Goal: Task Accomplishment & Management: Manage account settings

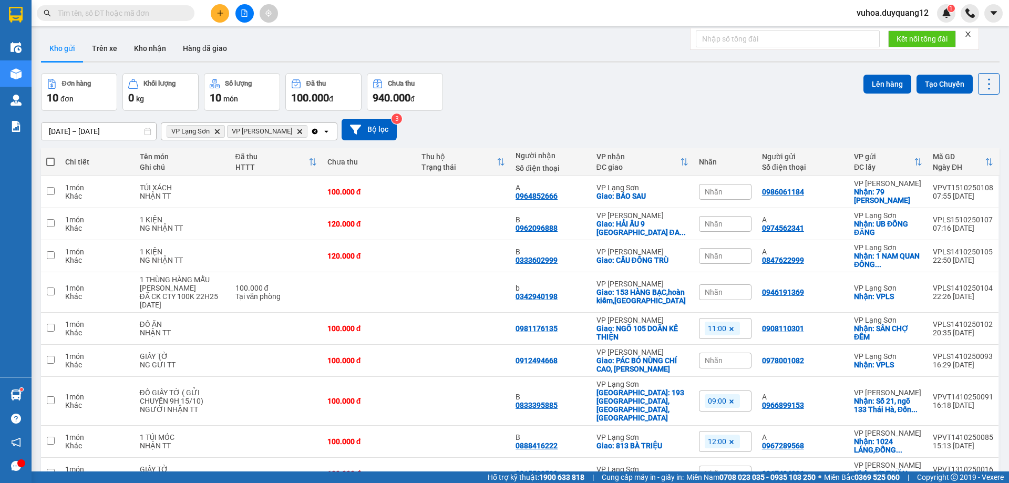
scroll to position [77, 0]
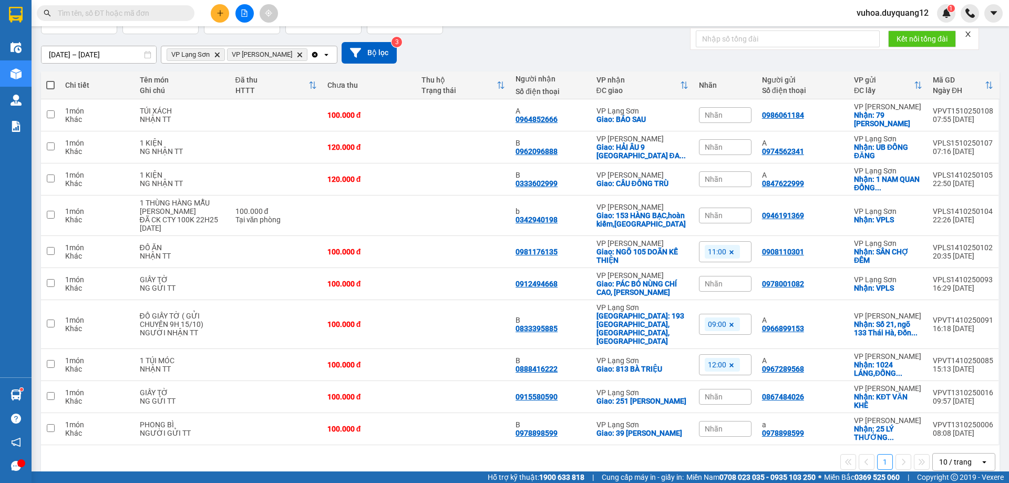
click at [168, 13] on input "text" at bounding box center [120, 13] width 124 height 12
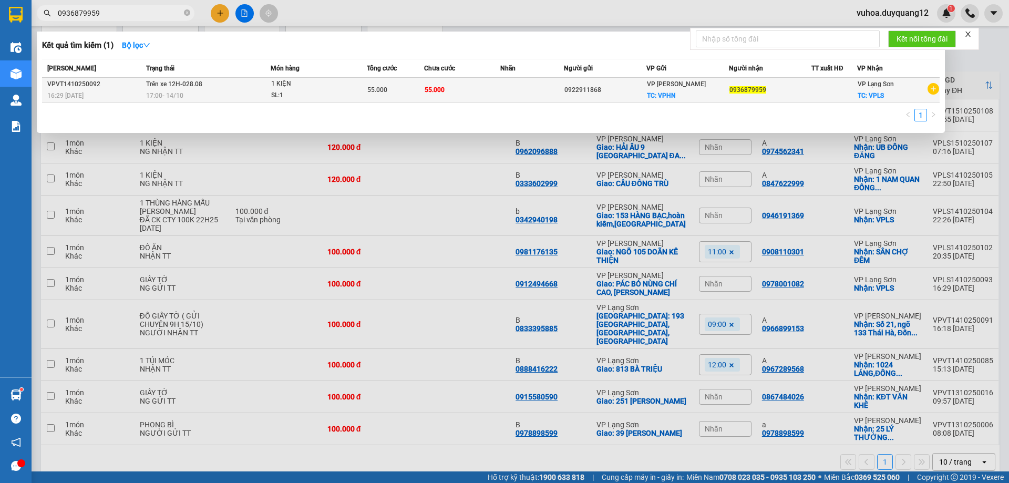
type input "0936879959"
click at [791, 95] on div "0936879959" at bounding box center [769, 90] width 81 height 11
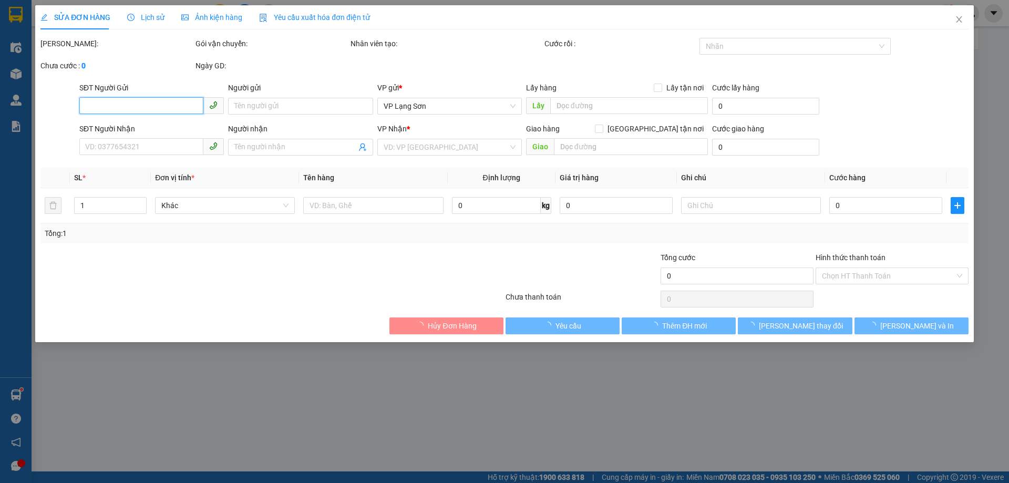
type input "0922911868"
checkbox input "true"
type input "VPHN"
type input "0936879959"
checkbox input "true"
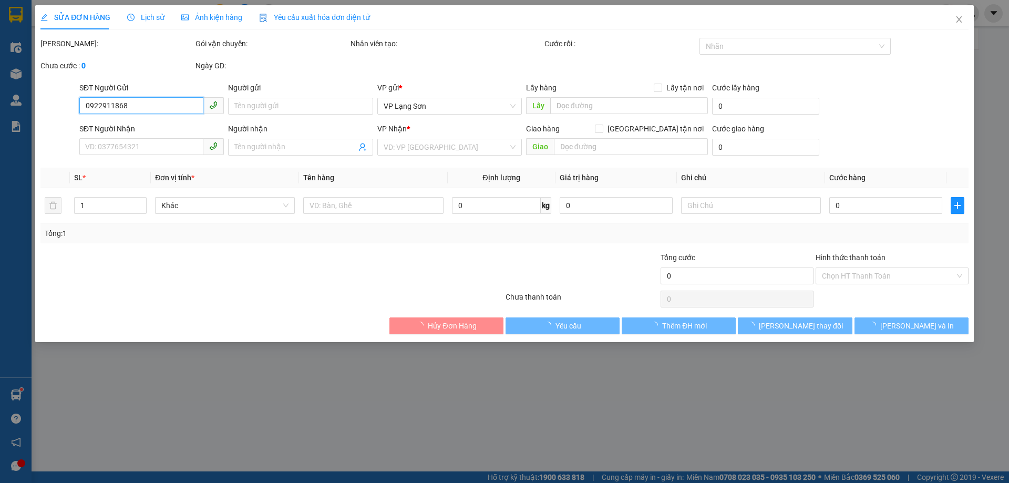
type input "VPLS"
type input "55.000"
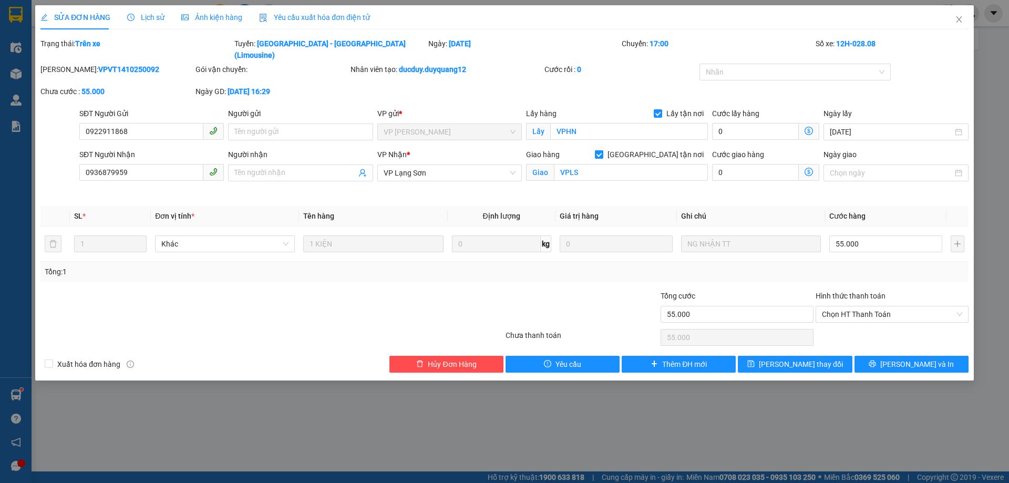
click at [358, 405] on div "SỬA ĐƠN HÀNG Lịch sử Ảnh kiện hàng Yêu cầu xuất hóa đơn điện tử Total Paid Fee …" at bounding box center [504, 241] width 1009 height 483
drag, startPoint x: 258, startPoint y: 482, endPoint x: 316, endPoint y: 453, distance: 64.4
click at [316, 453] on div "SỬA ĐƠN HÀNG Lịch sử Ảnh kiện hàng Yêu cầu xuất hóa đơn điện tử Total Paid Fee …" at bounding box center [504, 241] width 1009 height 483
click at [959, 22] on icon "close" at bounding box center [959, 19] width 8 height 8
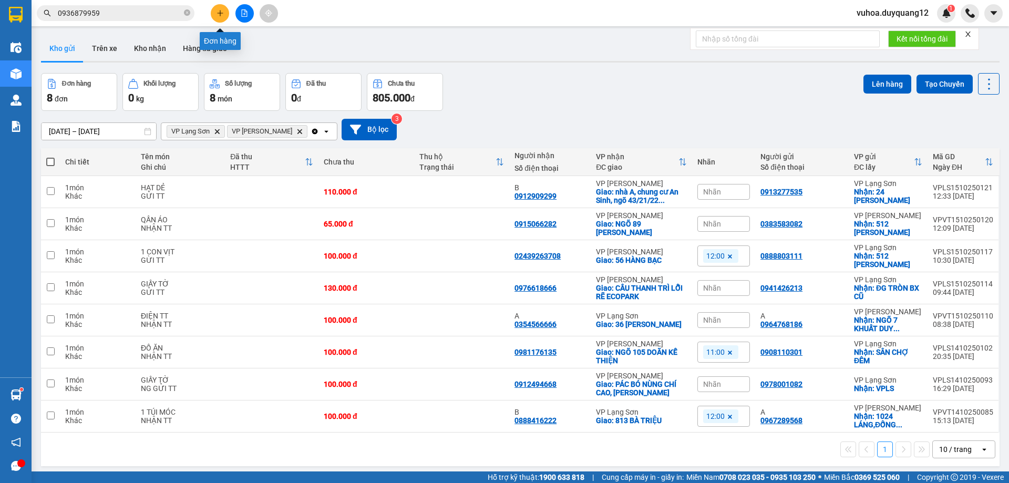
click at [216, 13] on icon "plus" at bounding box center [219, 12] width 7 height 7
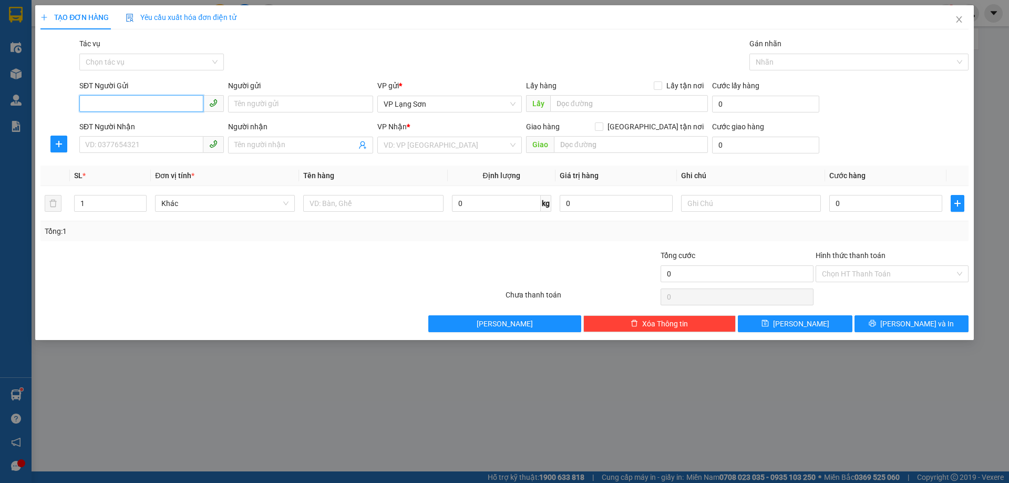
click at [119, 102] on input "SĐT Người Gửi" at bounding box center [141, 103] width 124 height 17
paste input "098 1326969"
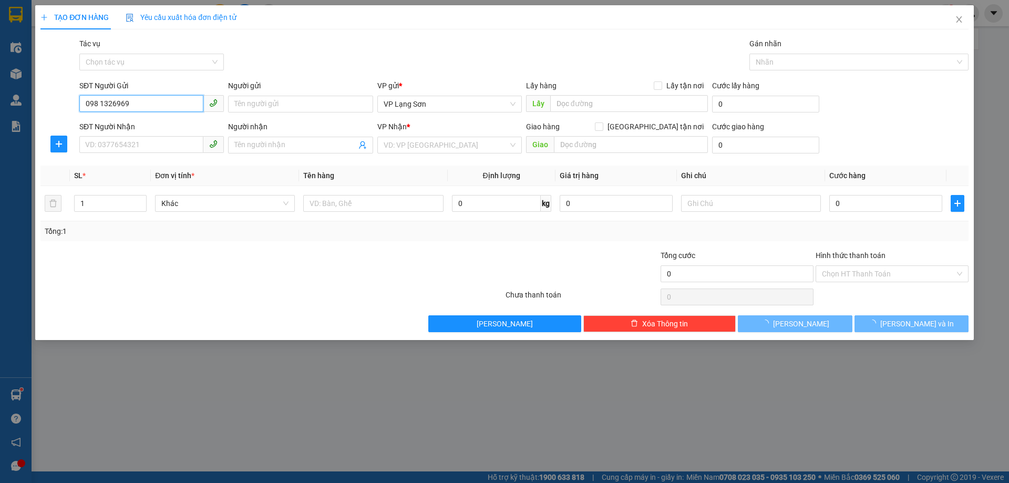
click at [101, 104] on input "098 1326969" at bounding box center [141, 103] width 124 height 17
click at [465, 106] on span "VP Lạng Sơn" at bounding box center [450, 104] width 132 height 16
type input "0981326969"
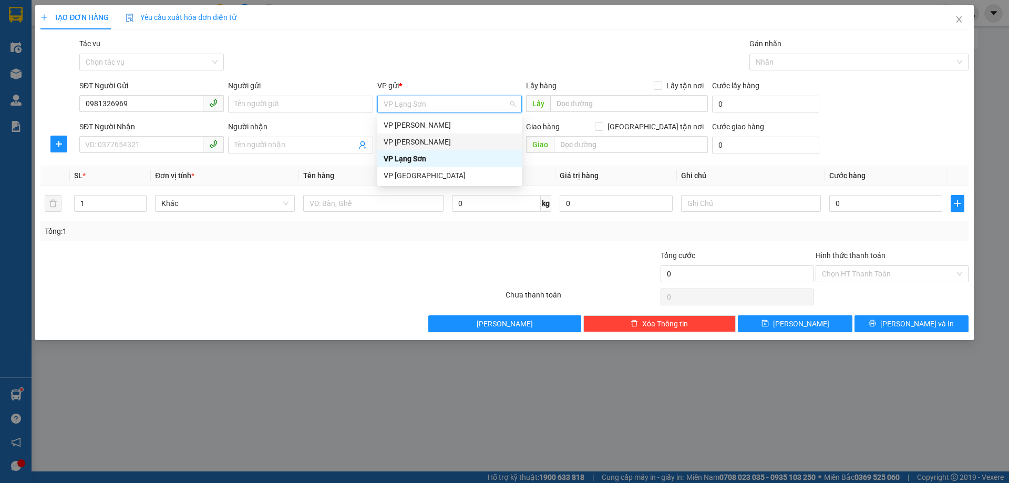
click at [440, 140] on div "VP [PERSON_NAME]" at bounding box center [450, 142] width 132 height 12
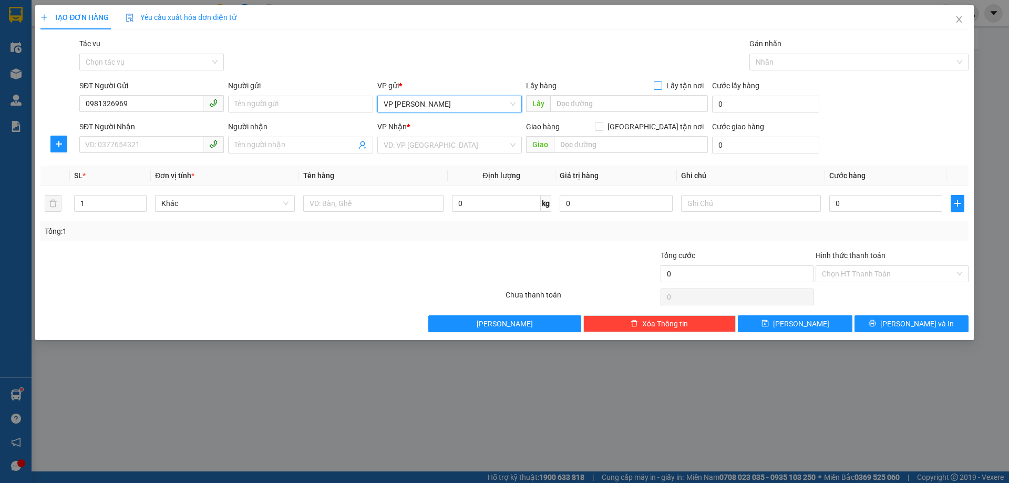
click at [656, 86] on input "Lấy tận nơi" at bounding box center [657, 84] width 7 height 7
checkbox input "true"
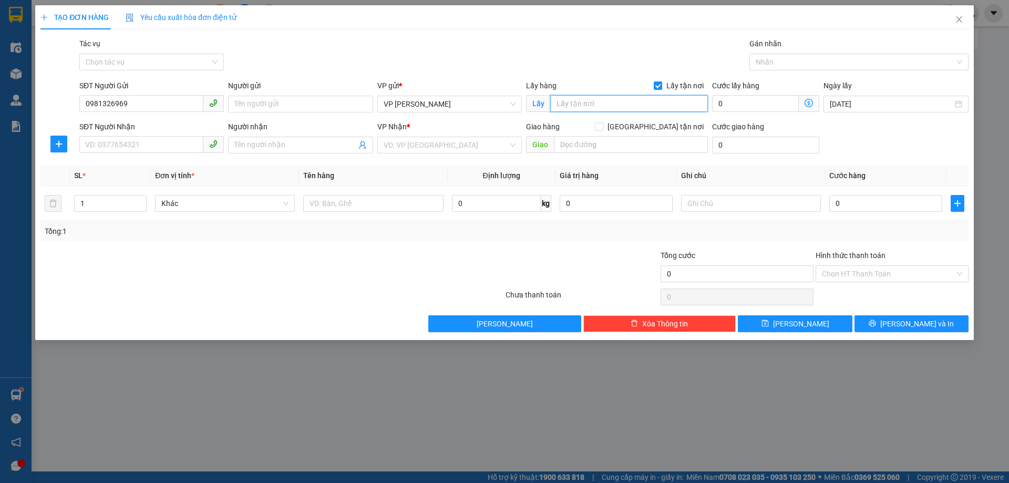
click at [612, 103] on input "text" at bounding box center [629, 103] width 158 height 17
click at [564, 102] on input "text" at bounding box center [629, 103] width 158 height 17
paste input "Số 1a ngõ 7 cự lộc thượng đình [PERSON_NAME]"
type input "Số 1a ngõ 7 cự lộc thượng đình [PERSON_NAME]"
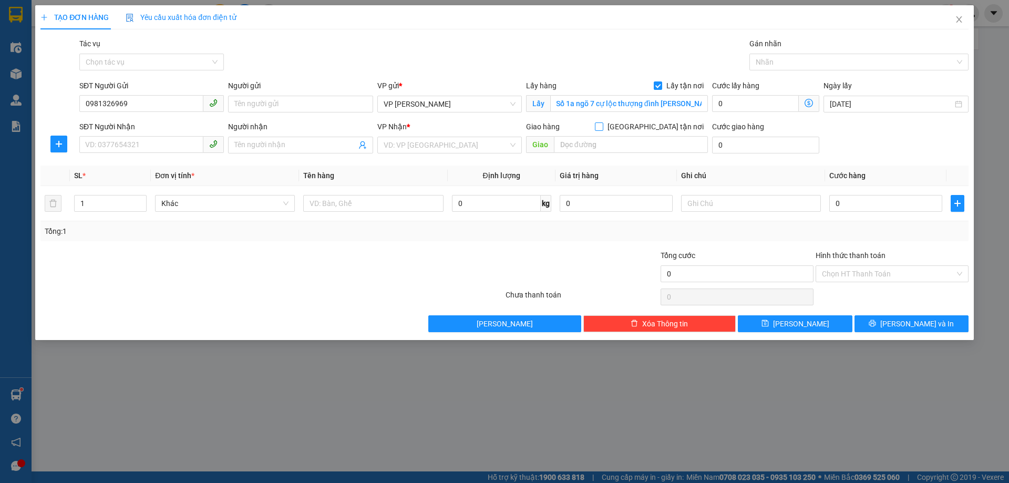
click at [654, 121] on label "[GEOGRAPHIC_DATA] tận nơi" at bounding box center [651, 127] width 113 height 12
click at [602, 122] on input "[GEOGRAPHIC_DATA] tận nơi" at bounding box center [598, 125] width 7 height 7
checkbox input "true"
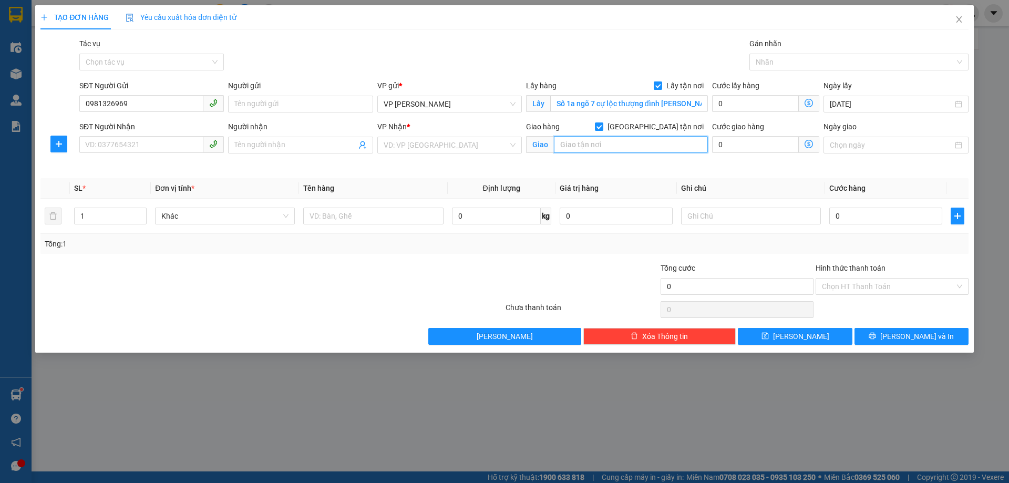
click at [628, 139] on input "text" at bounding box center [631, 144] width 154 height 17
type input "5 PHAI LUÔNG 7"
click at [91, 146] on input "SĐT Người Nhận" at bounding box center [141, 144] width 124 height 17
paste input "0978081093"
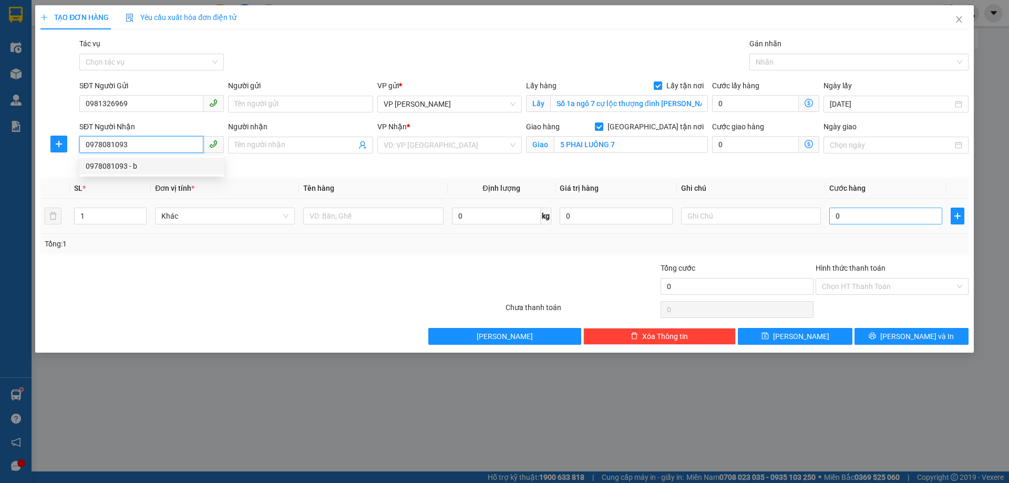
type input "0978081093"
click at [855, 220] on input "0" at bounding box center [885, 216] width 113 height 17
type input "1"
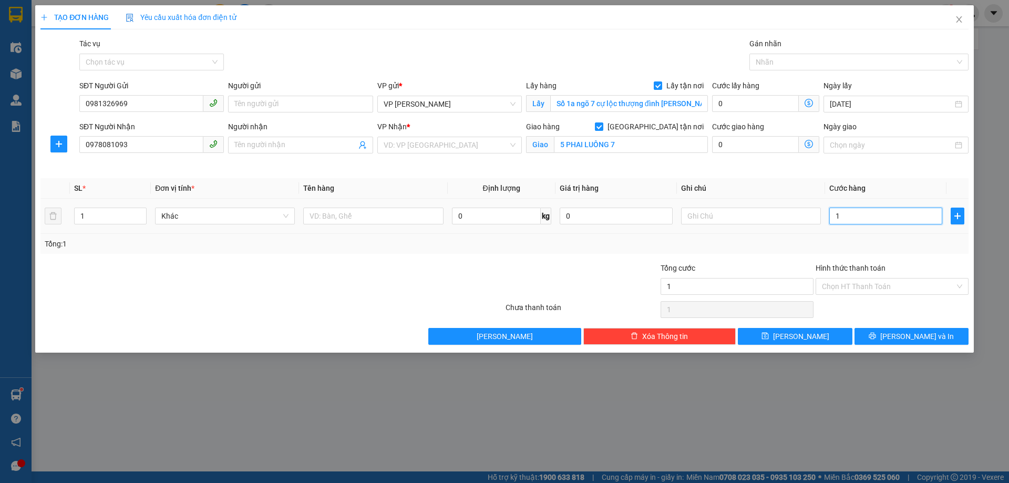
type input "10"
type input "100"
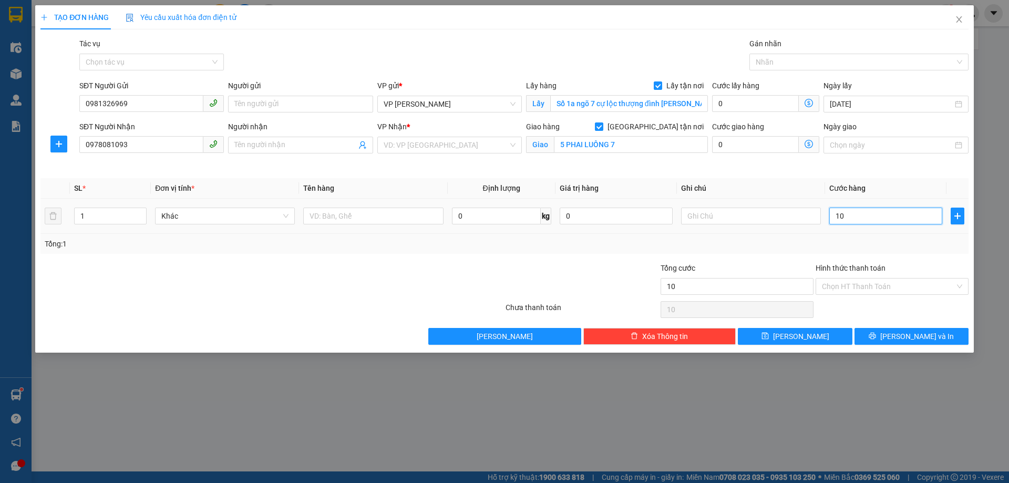
type input "100"
type input "100.000"
click at [737, 220] on input "text" at bounding box center [751, 216] width 140 height 17
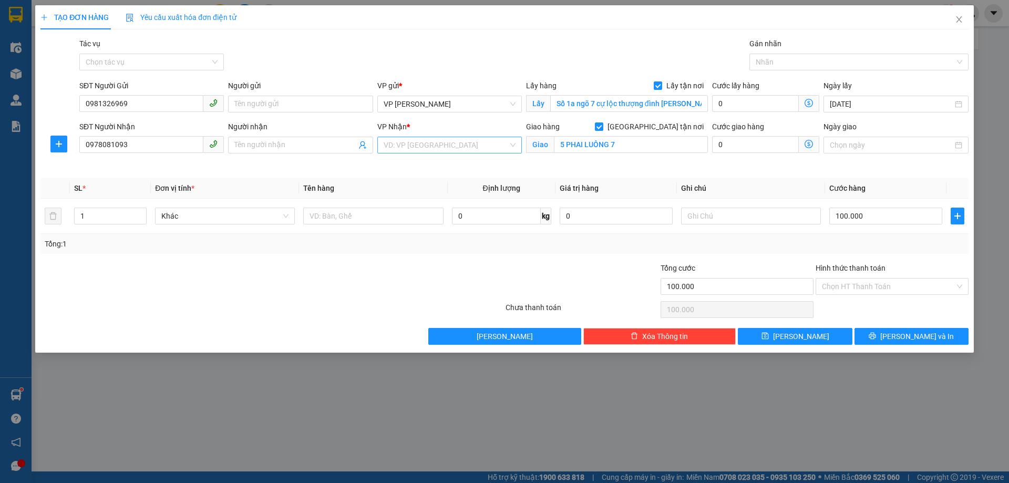
click at [427, 147] on input "search" at bounding box center [446, 145] width 125 height 16
click at [428, 201] on div "VP Lạng Sơn" at bounding box center [450, 200] width 132 height 12
click at [367, 218] on input "text" at bounding box center [373, 216] width 140 height 17
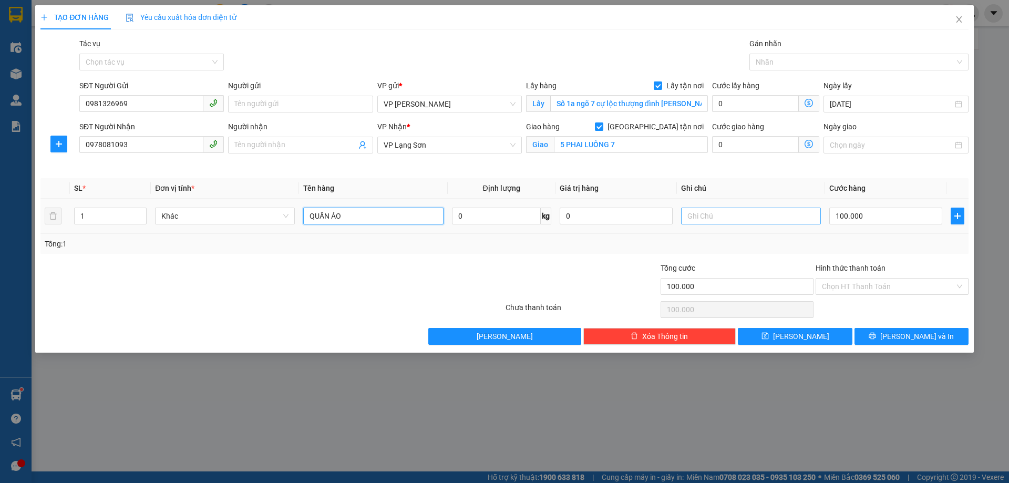
type input "QUẦN ÁO"
click at [716, 219] on input "text" at bounding box center [751, 216] width 140 height 17
type input "NG GỬI TT"
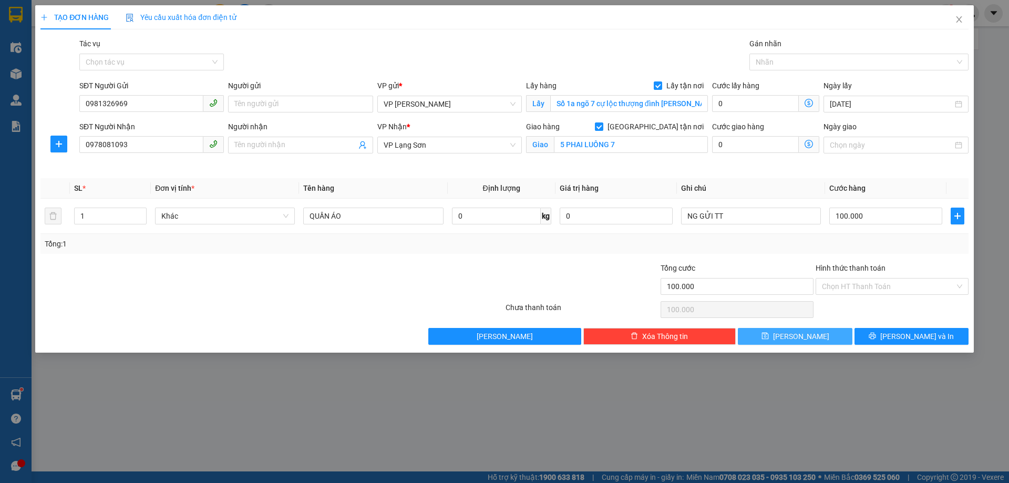
click at [814, 338] on button "[PERSON_NAME]" at bounding box center [795, 336] width 114 height 17
checkbox input "false"
type input "0"
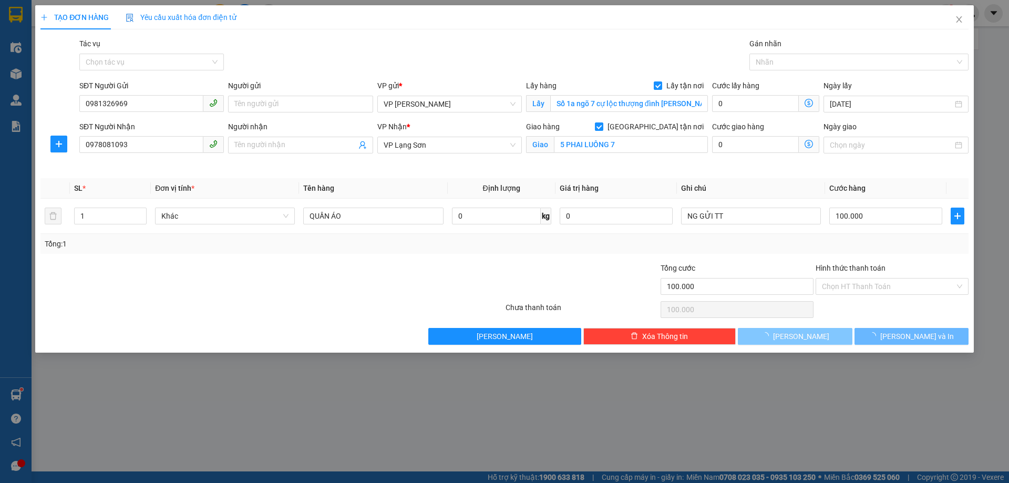
type input "0"
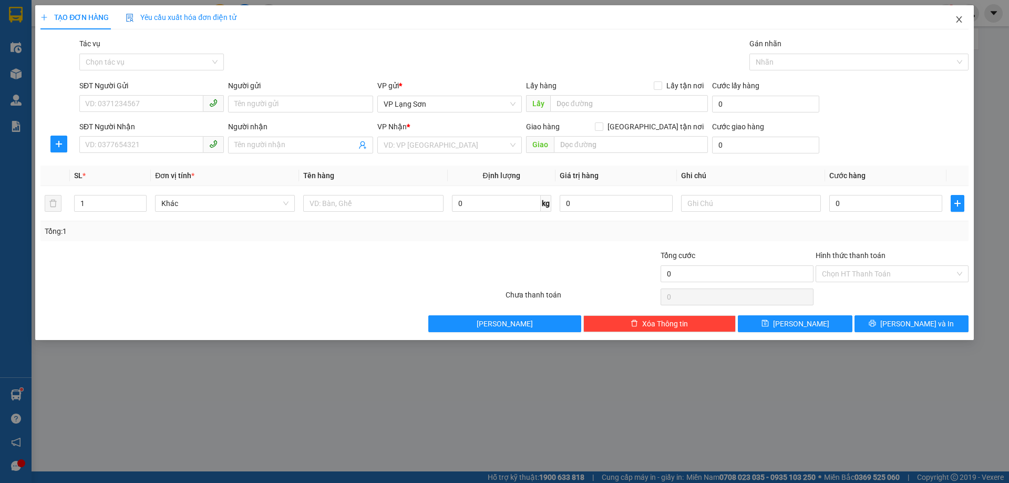
click at [962, 18] on icon "close" at bounding box center [959, 19] width 8 height 8
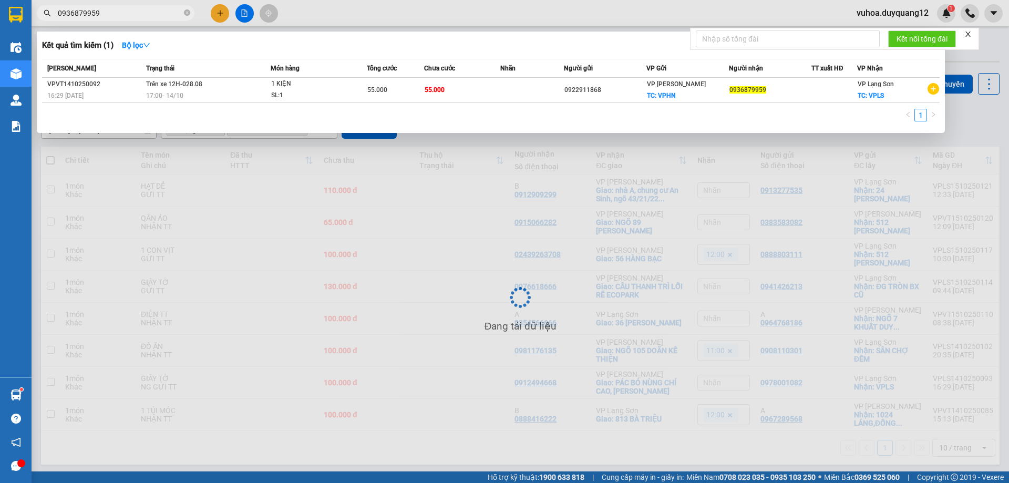
click at [114, 19] on span "0936879959" at bounding box center [116, 13] width 158 height 16
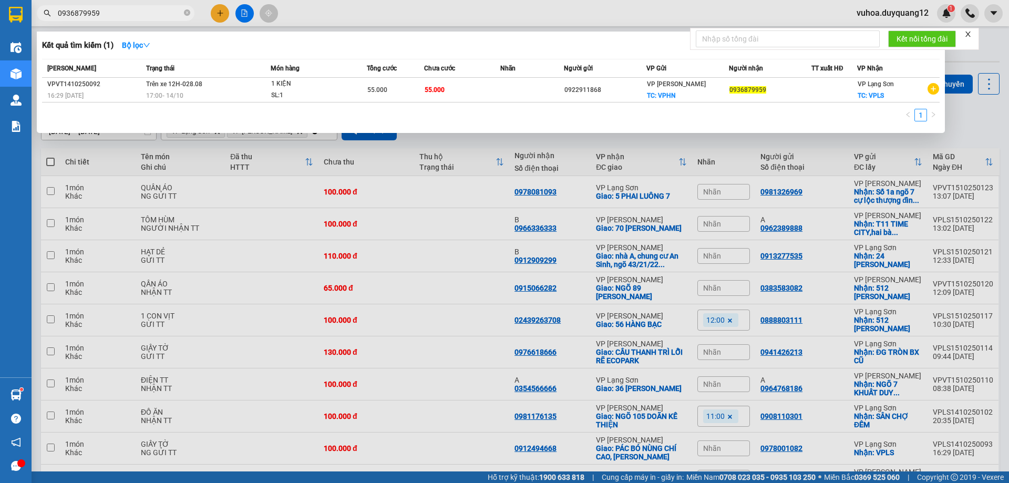
click at [114, 15] on input "0936879959" at bounding box center [120, 13] width 124 height 12
drag, startPoint x: 114, startPoint y: 15, endPoint x: 61, endPoint y: 15, distance: 53.1
click at [61, 15] on input "0936879959" at bounding box center [120, 13] width 124 height 12
paste input "0986668788"
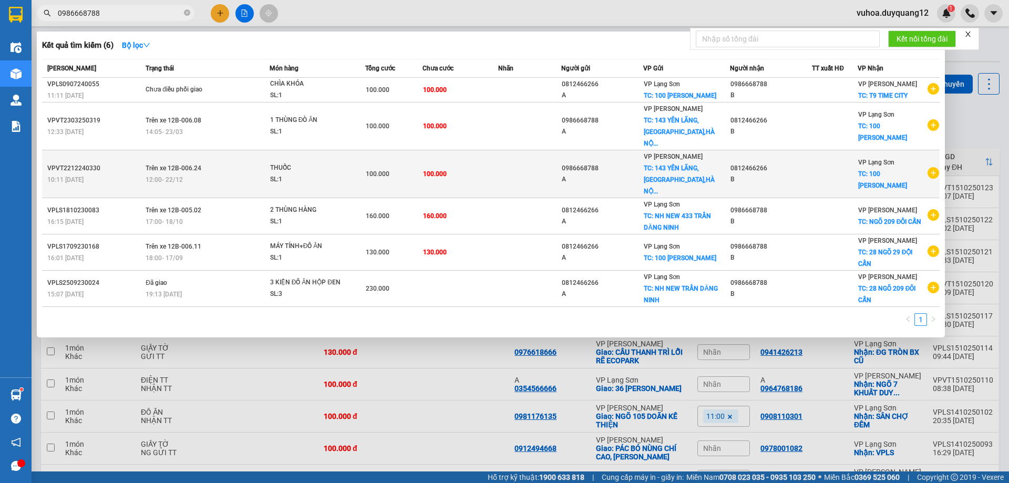
type input "0986668788"
click at [938, 168] on icon "plus-circle" at bounding box center [933, 173] width 12 height 12
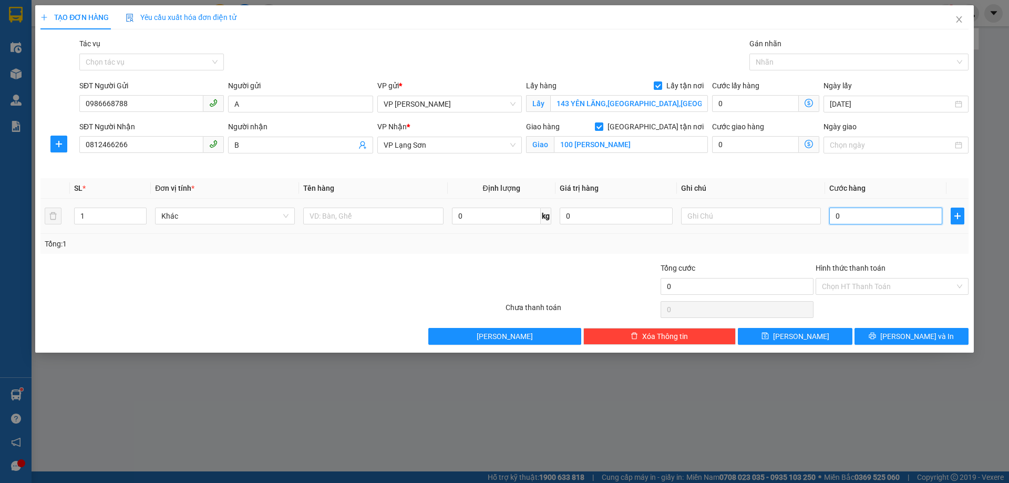
click at [876, 218] on input "0" at bounding box center [885, 216] width 113 height 17
type input "1"
type input "10"
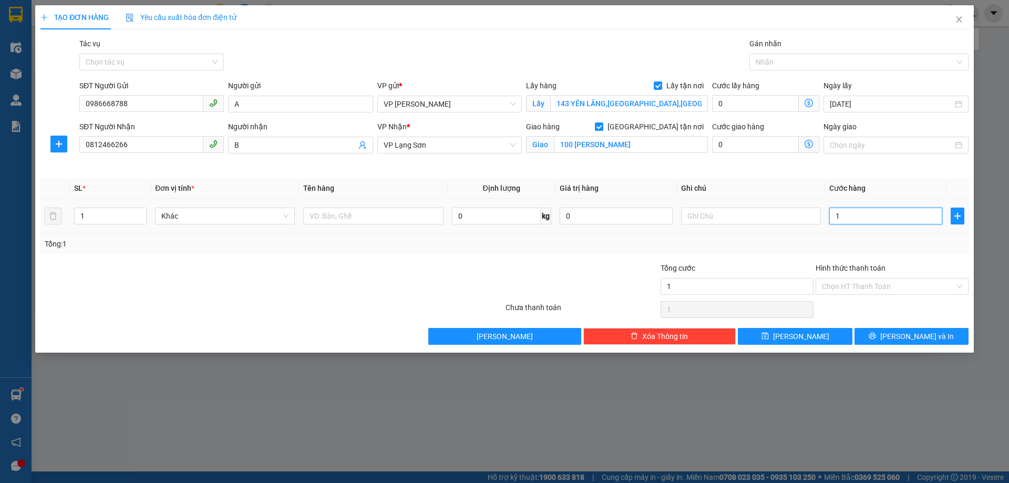
type input "10"
type input "100"
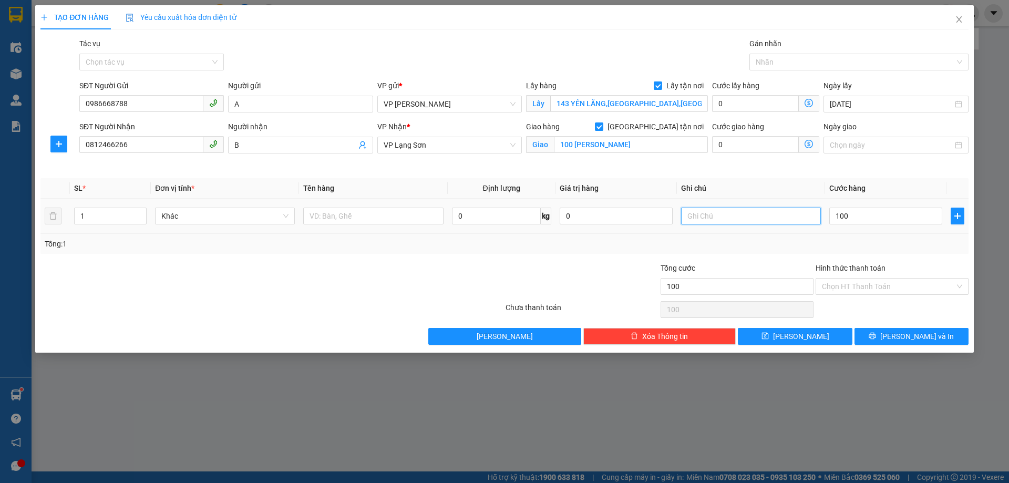
type input "100.000"
click at [690, 214] on input "text" at bounding box center [751, 216] width 140 height 17
type input "NG"
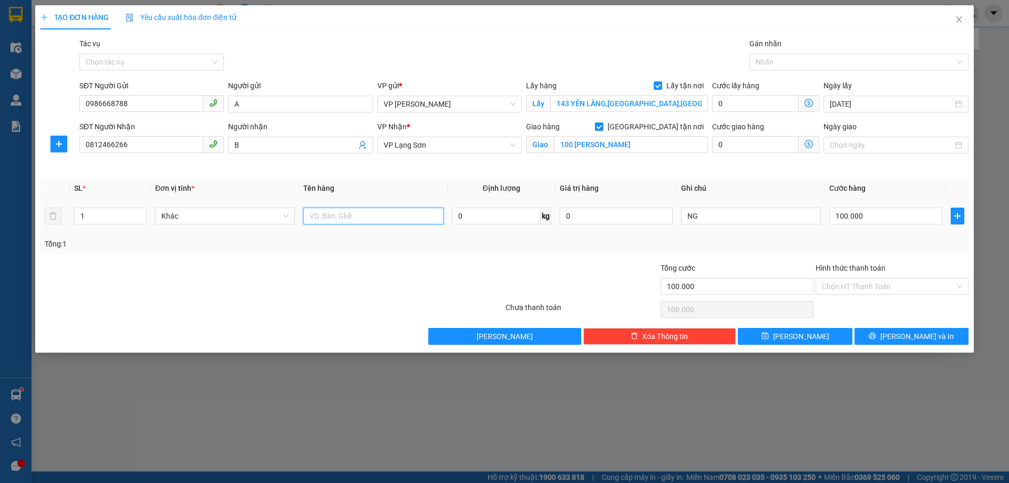
click at [385, 218] on input "text" at bounding box center [373, 216] width 140 height 17
type input "D"
type input "ĐỒ ĂN"
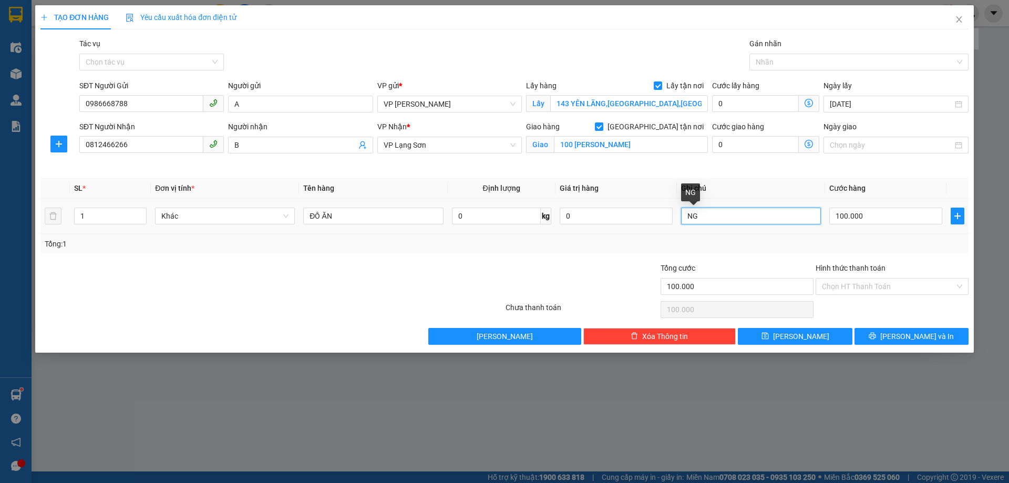
click at [729, 216] on input "NG" at bounding box center [751, 216] width 140 height 17
type input "NG NHẬN TT"
click at [810, 337] on button "[PERSON_NAME]" at bounding box center [795, 336] width 114 height 17
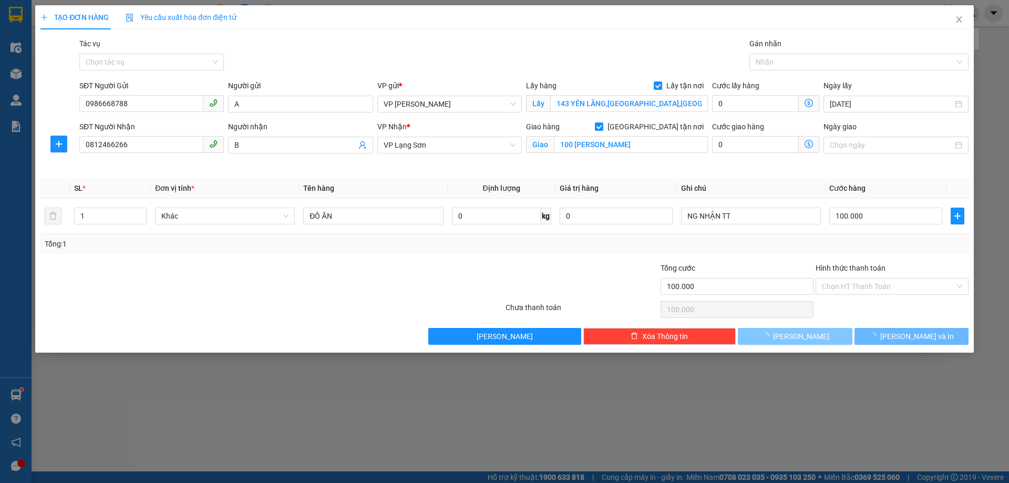
checkbox input "false"
type input "0"
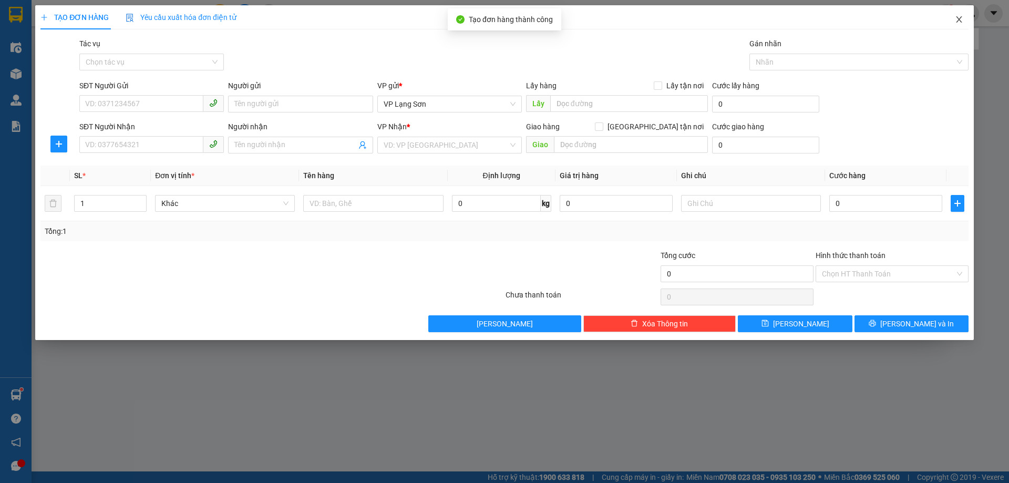
click at [960, 18] on icon "close" at bounding box center [959, 19] width 6 height 6
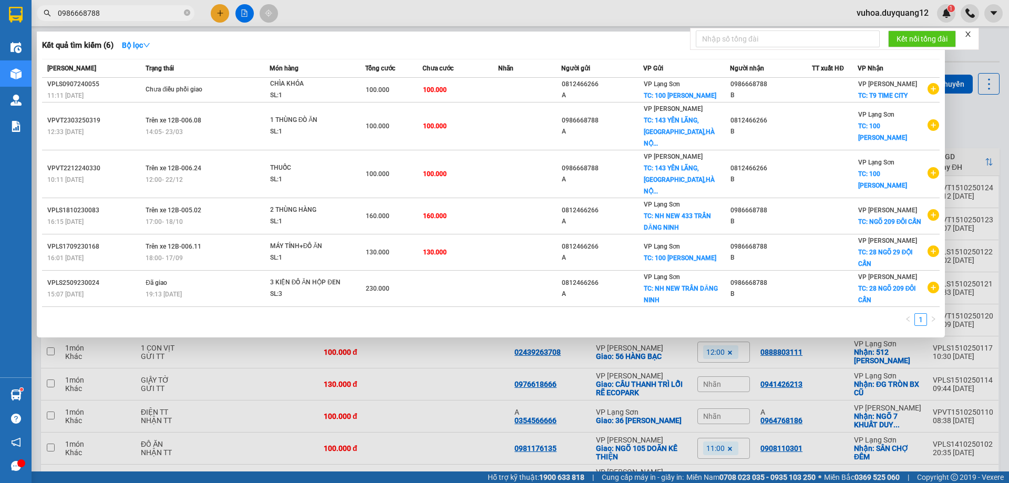
click at [982, 126] on div at bounding box center [504, 241] width 1009 height 483
click at [185, 13] on icon "close-circle" at bounding box center [187, 12] width 6 height 6
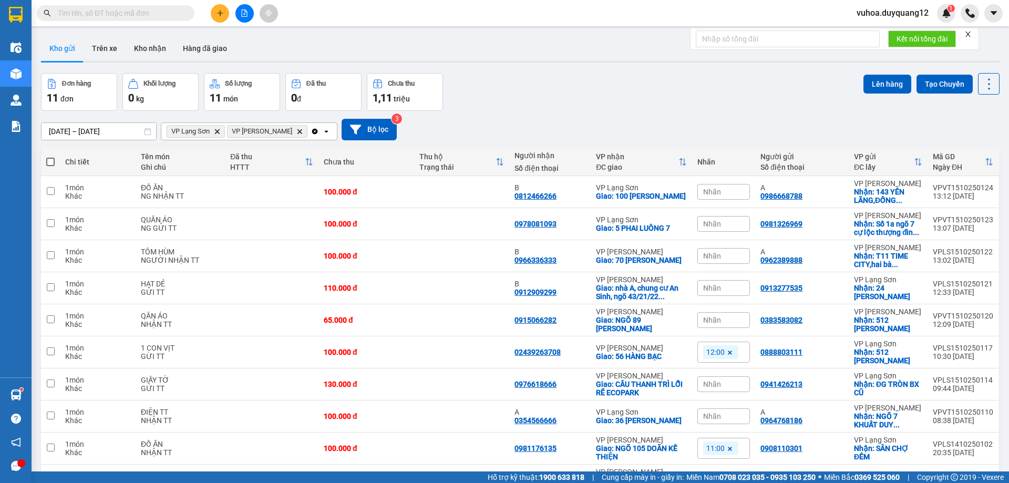
click at [93, 12] on input "text" at bounding box center [120, 13] width 124 height 12
paste input "0354566666"
type input "0354566666"
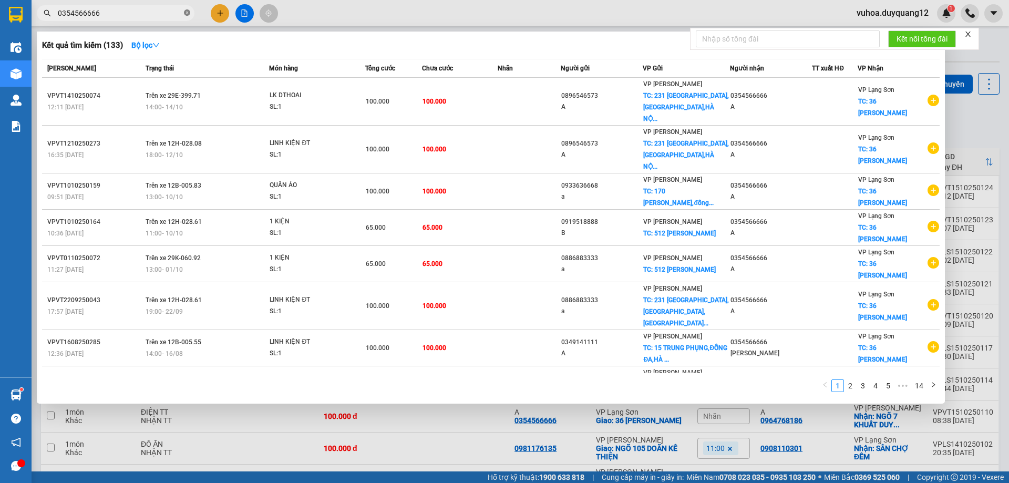
click at [188, 12] on icon "close-circle" at bounding box center [187, 12] width 6 height 6
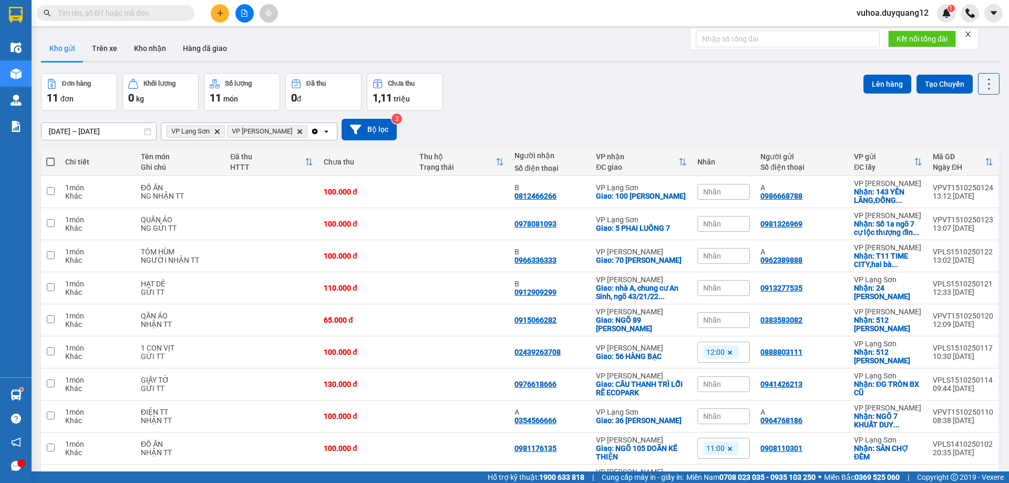
click at [79, 15] on input "text" at bounding box center [120, 13] width 124 height 12
click at [141, 14] on input "text" at bounding box center [120, 13] width 124 height 12
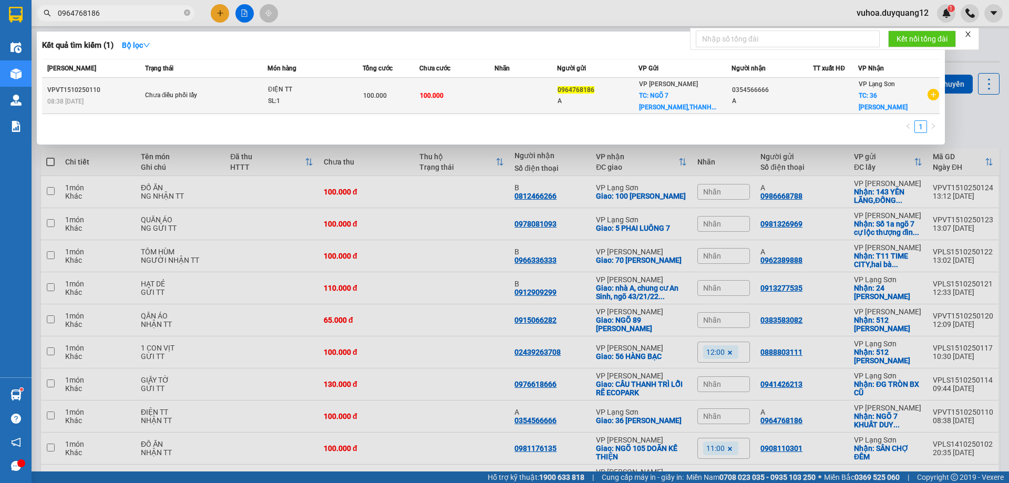
type input "0964768186"
click at [480, 95] on td "100.000" at bounding box center [456, 96] width 75 height 36
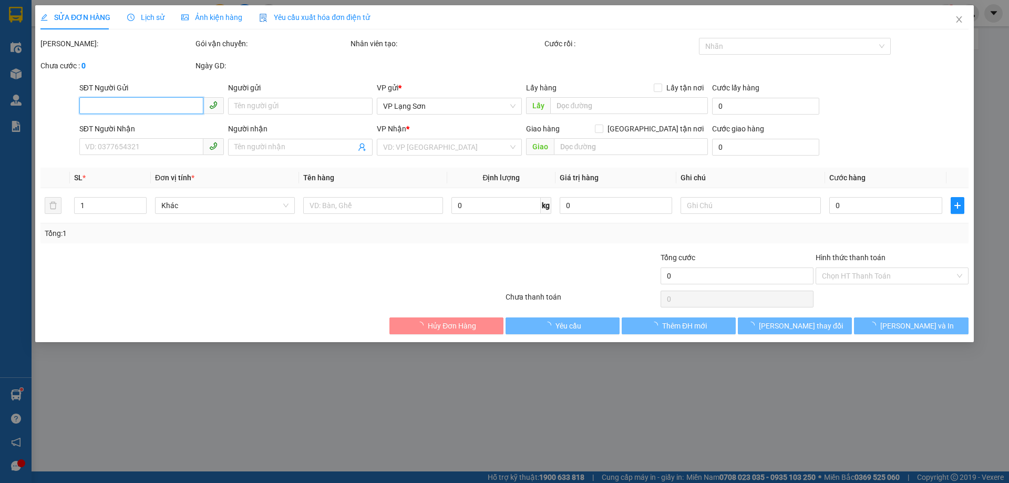
type input "0964768186"
type input "A"
checkbox input "true"
type input "NGÕ 7 [PERSON_NAME],[GEOGRAPHIC_DATA],[GEOGRAPHIC_DATA]"
type input "0354566666"
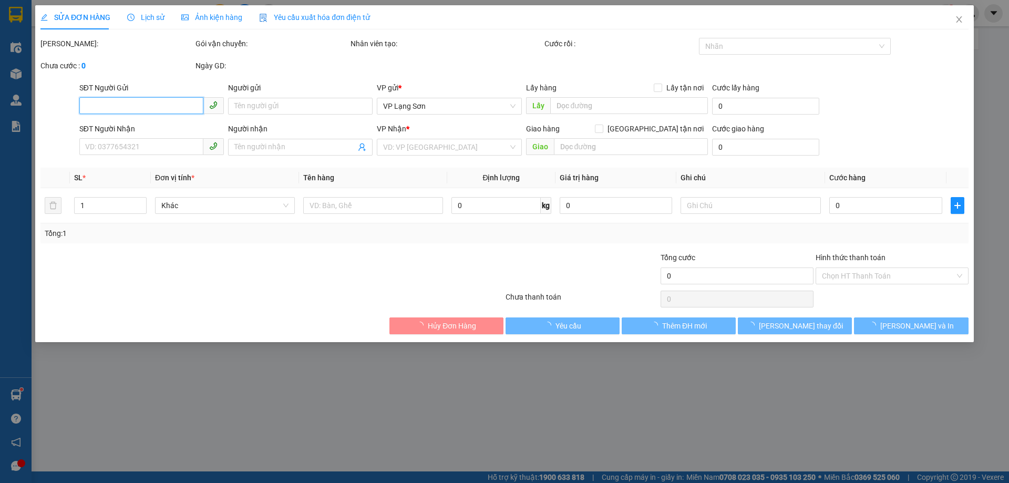
type input "A"
checkbox input "true"
type input "36 [PERSON_NAME]"
type input "100.000"
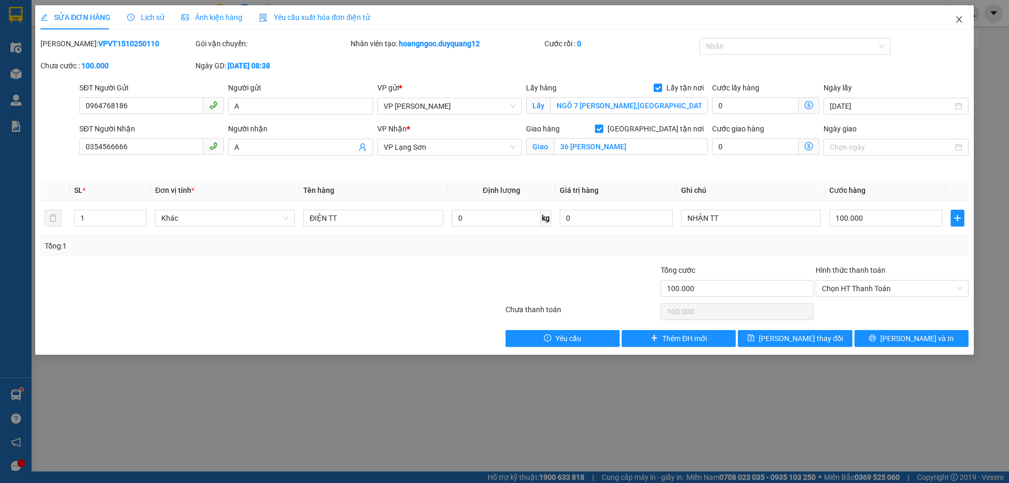
click at [956, 19] on icon "close" at bounding box center [959, 19] width 8 height 8
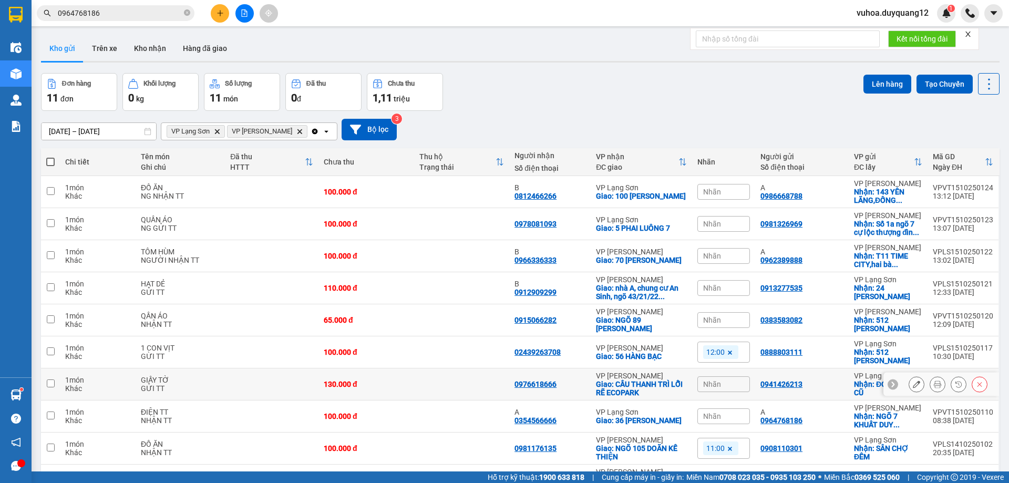
scroll to position [68, 0]
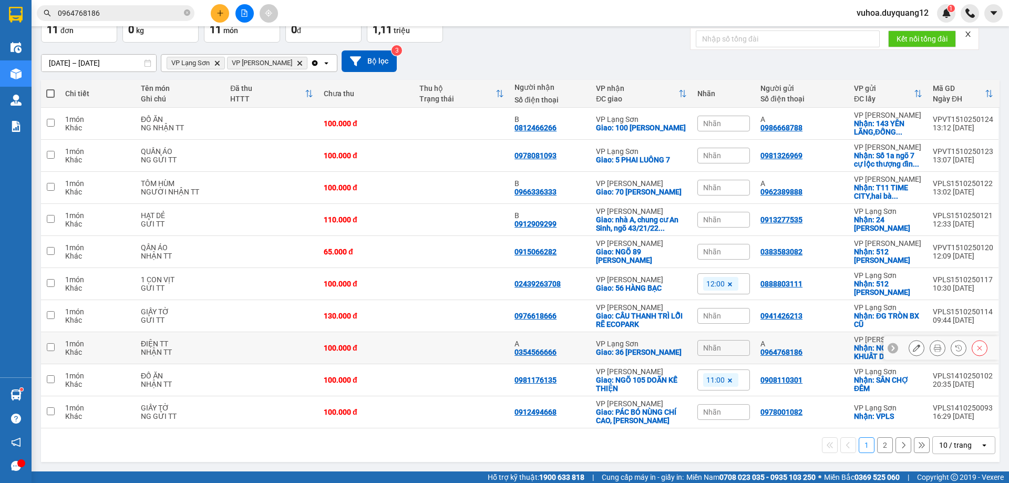
click at [812, 346] on div "A" at bounding box center [801, 343] width 83 height 8
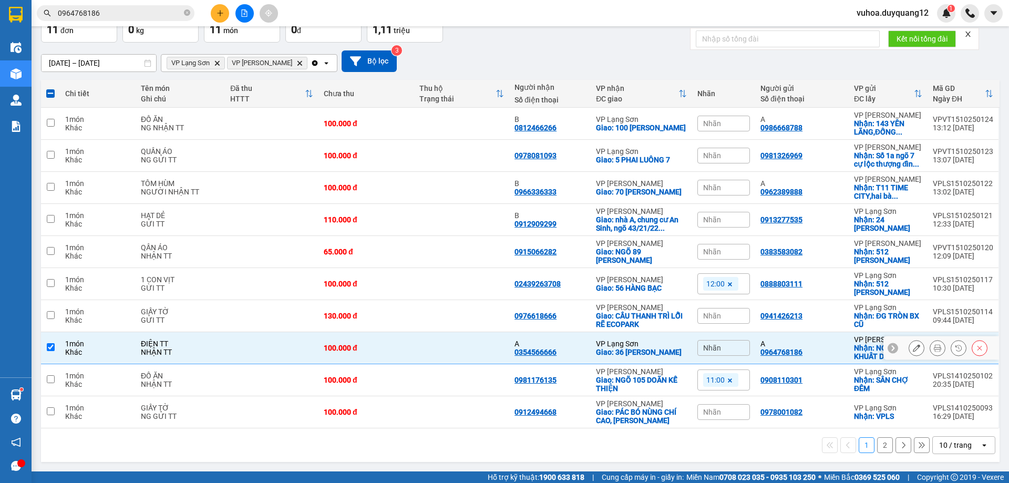
drag, startPoint x: 815, startPoint y: 345, endPoint x: 782, endPoint y: 315, distance: 43.9
click at [815, 344] on div "A" at bounding box center [801, 343] width 83 height 8
checkbox input "false"
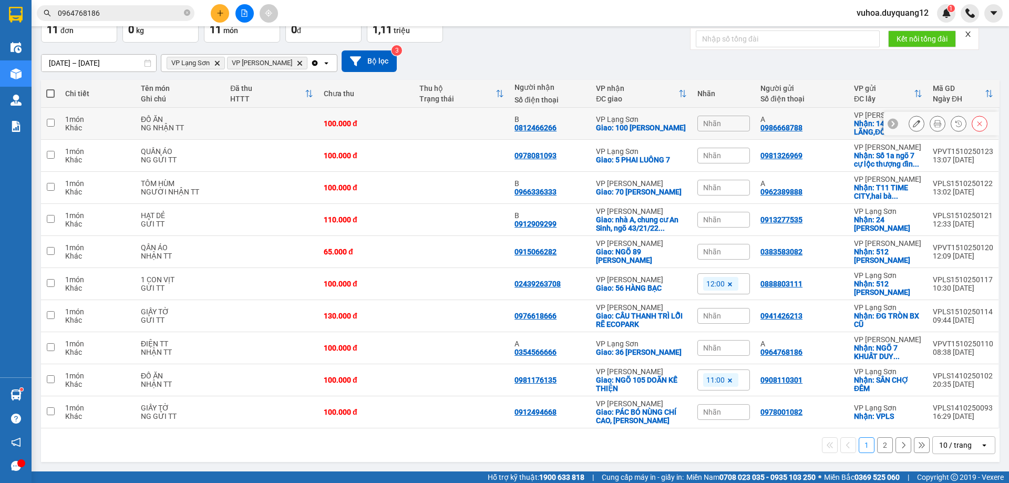
click at [913, 123] on icon at bounding box center [916, 123] width 7 height 7
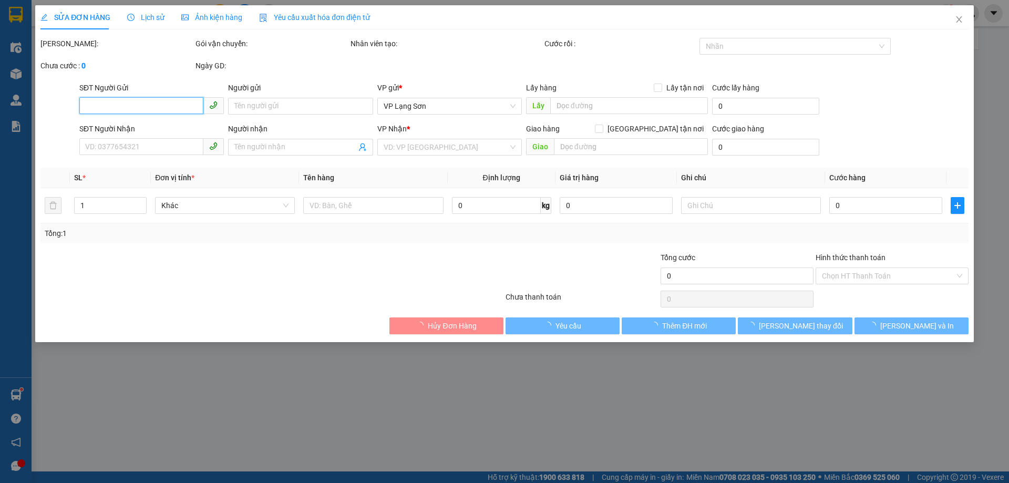
type input "0986668788"
type input "A"
checkbox input "true"
type input "143 YÊN LÃNG,[GEOGRAPHIC_DATA],[GEOGRAPHIC_DATA]"
type input "0812466266"
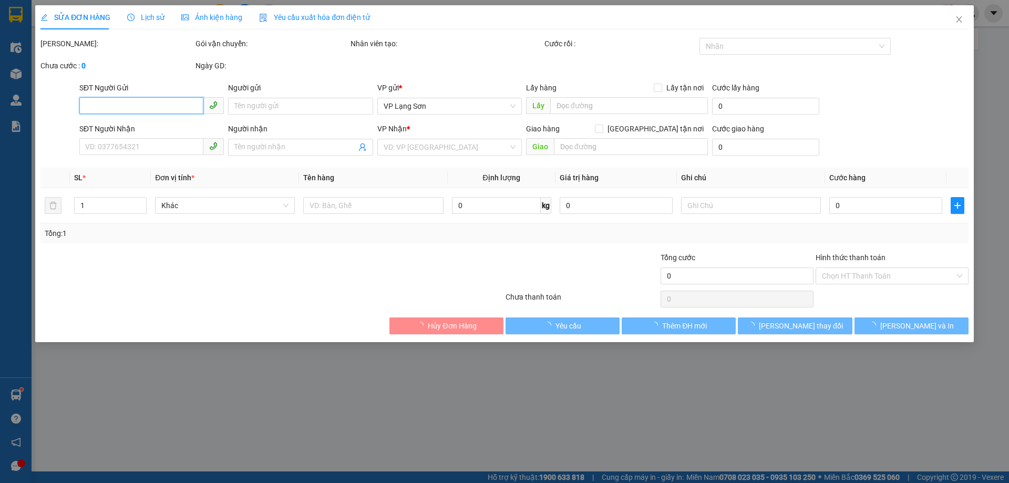
type input "B"
checkbox input "true"
type input "100 [PERSON_NAME]"
type input "100.000"
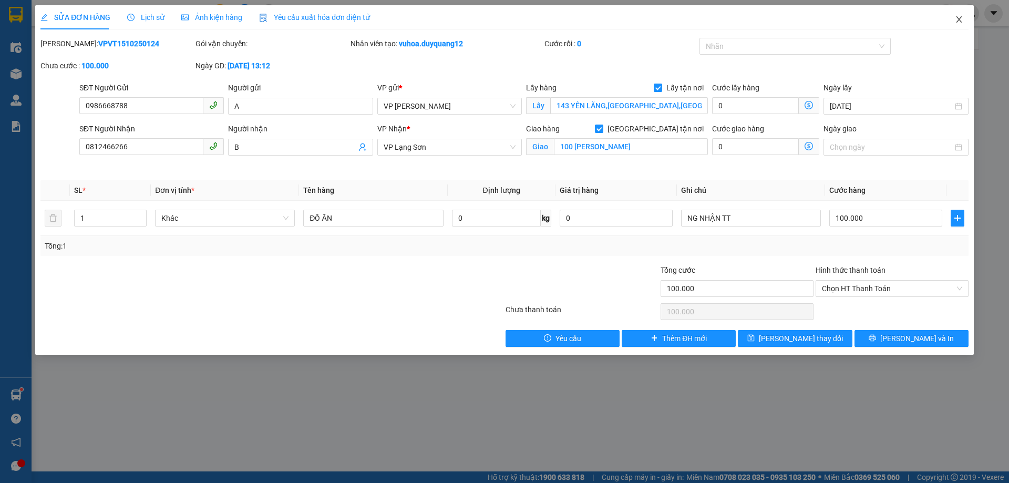
click at [959, 18] on icon "close" at bounding box center [959, 19] width 8 height 8
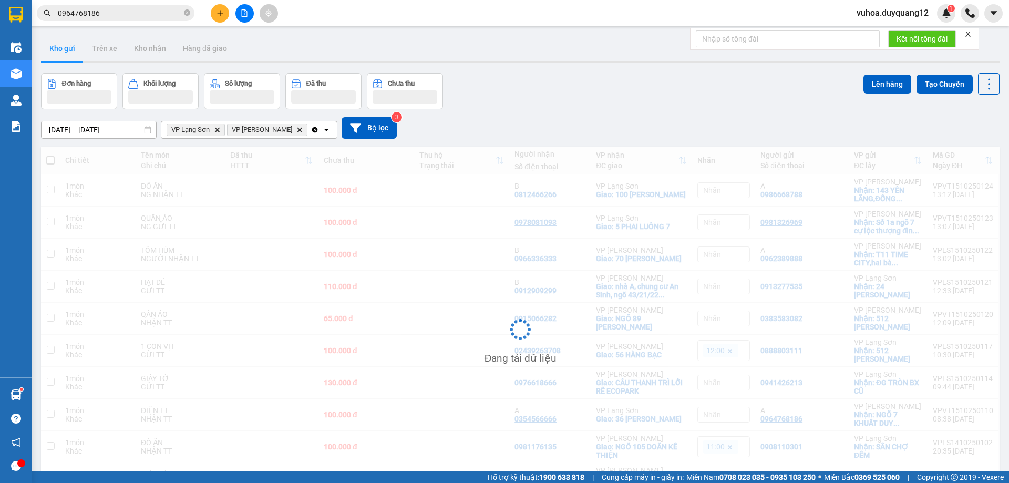
click at [630, 91] on div "Đơn hàng Khối lượng Số lượng Đã thu Chưa thu Lên hàng Tạo Chuyến" at bounding box center [520, 91] width 958 height 36
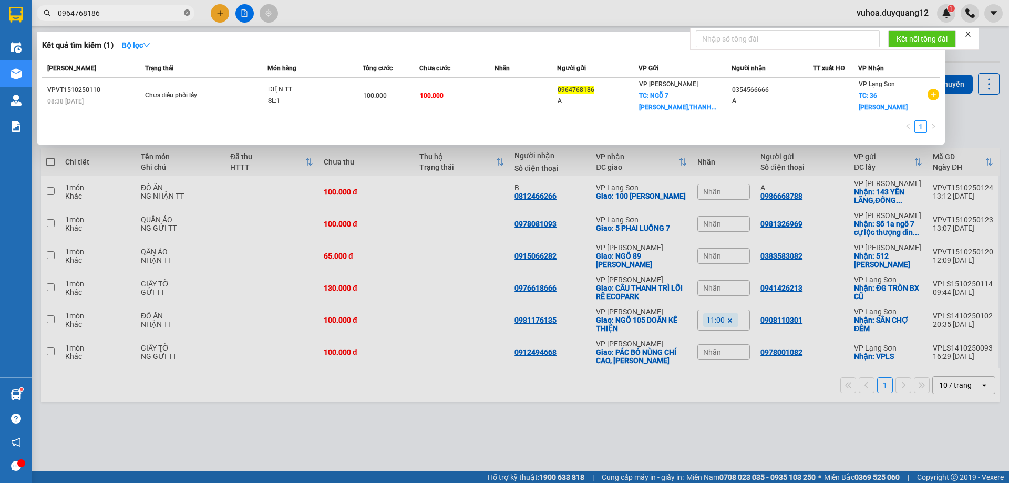
click at [184, 11] on icon "close-circle" at bounding box center [187, 12] width 6 height 6
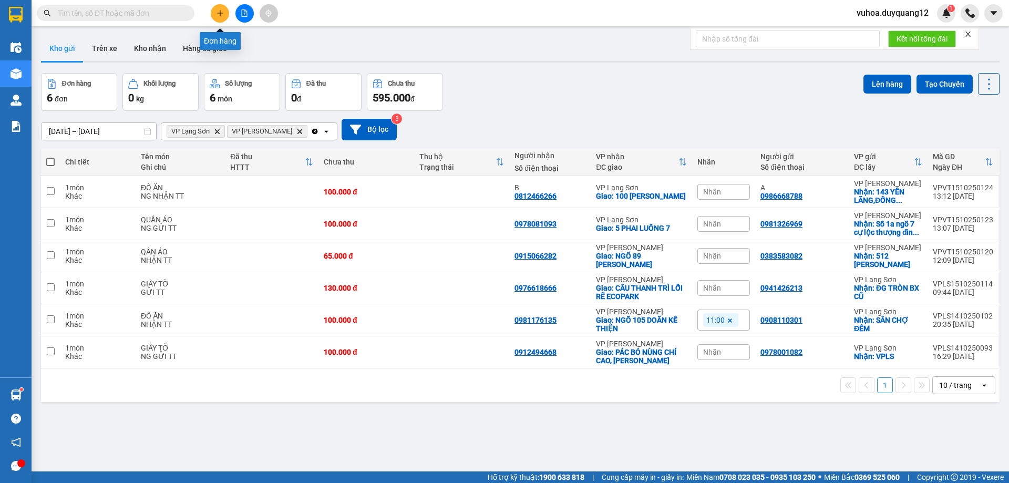
click at [222, 14] on icon "plus" at bounding box center [219, 12] width 7 height 7
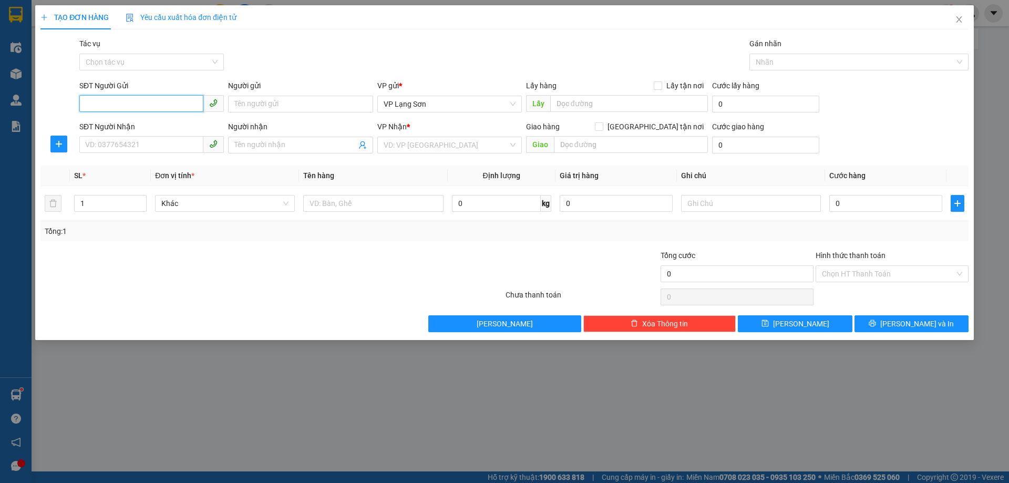
click at [118, 108] on input "SĐT Người Gửi" at bounding box center [141, 103] width 124 height 17
paste input "0922.222.192"
click at [116, 107] on input "0922.222.192" at bounding box center [141, 103] width 124 height 17
click at [103, 109] on input "0922.222192" at bounding box center [141, 103] width 124 height 17
click at [467, 108] on span "VP Lạng Sơn" at bounding box center [450, 104] width 132 height 16
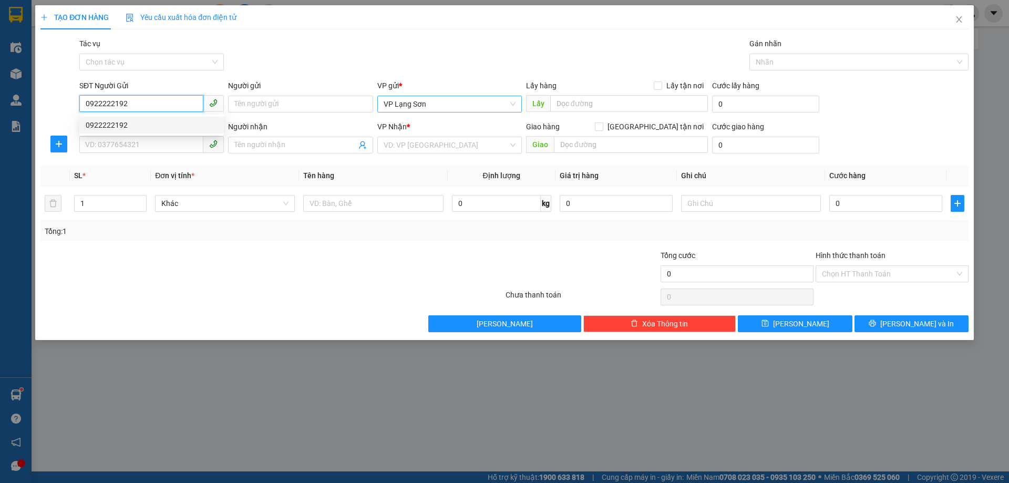
type input "0922222192"
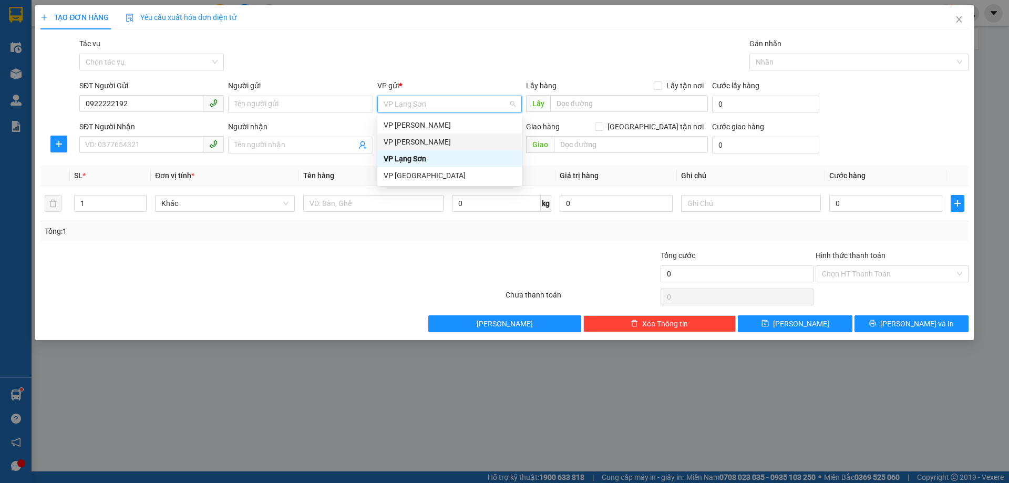
click at [446, 146] on div "VP [PERSON_NAME]" at bounding box center [450, 142] width 132 height 12
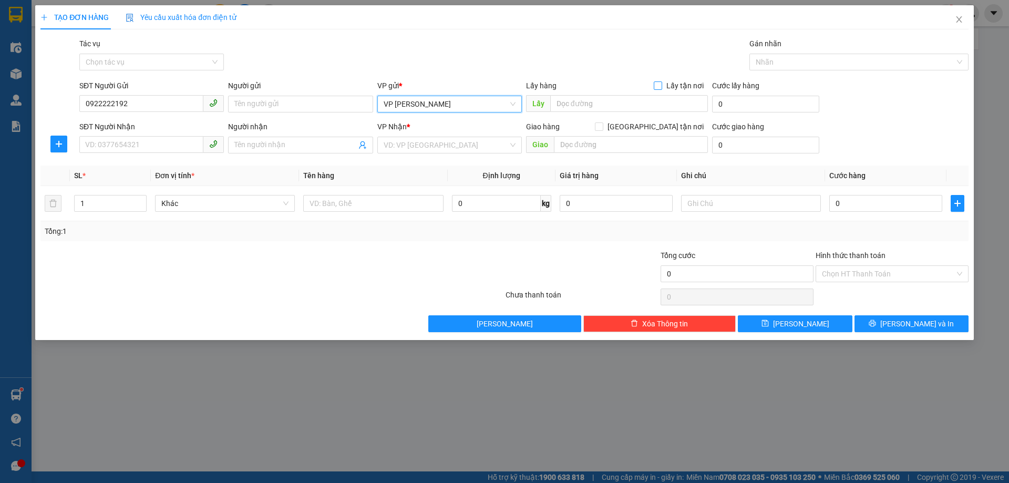
click at [659, 85] on input "Lấy tận nơi" at bounding box center [657, 84] width 7 height 7
checkbox input "true"
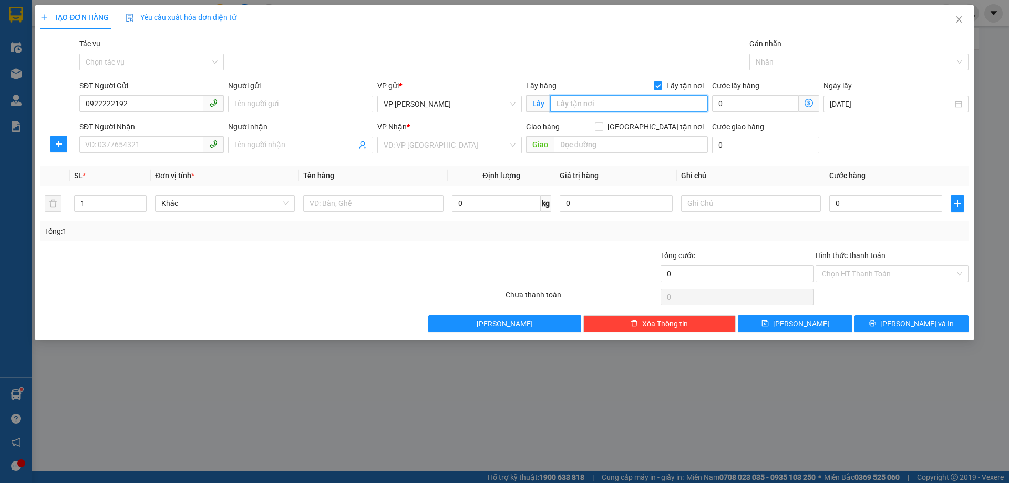
click at [623, 105] on input "text" at bounding box center [629, 103] width 158 height 17
click at [584, 103] on input "text" at bounding box center [629, 103] width 158 height 17
paste input "D48-LK6-20 KHu D Gelemximco"
type input "D48-LK6-20 KHu D Gelemximco"
drag, startPoint x: 658, startPoint y: 129, endPoint x: 623, endPoint y: 140, distance: 36.4
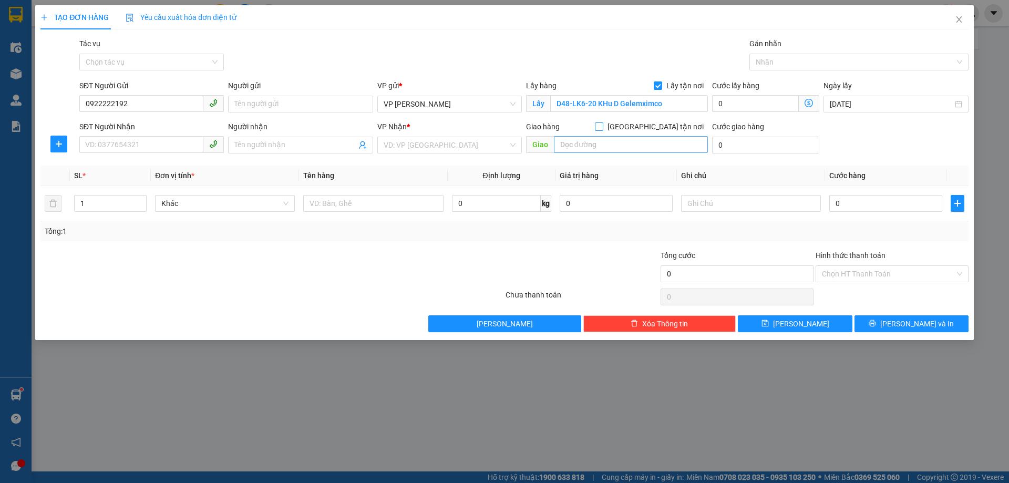
click at [602, 129] on input "[GEOGRAPHIC_DATA] tận nơi" at bounding box center [598, 125] width 7 height 7
checkbox input "true"
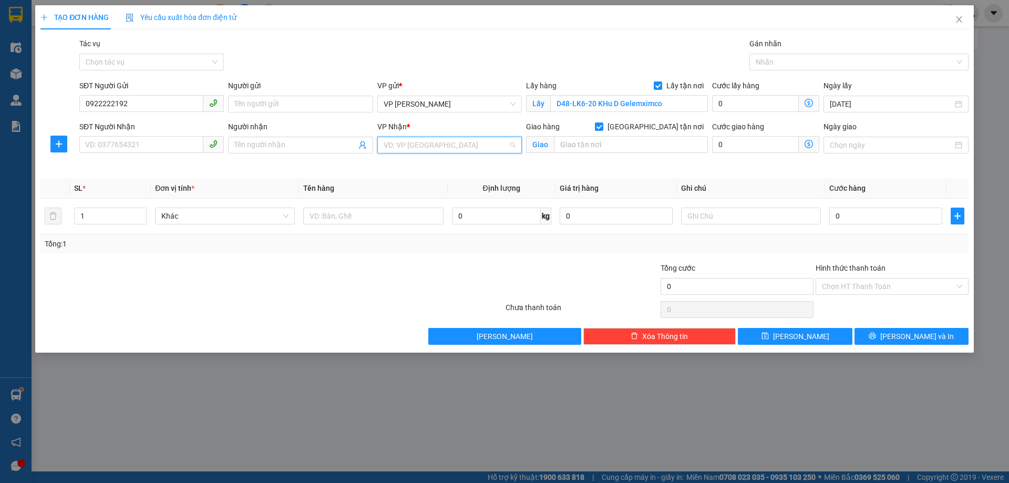
click at [452, 142] on input "search" at bounding box center [446, 145] width 125 height 16
drag, startPoint x: 424, startPoint y: 200, endPoint x: 431, endPoint y: 194, distance: 8.9
click at [424, 201] on div "VP Lạng Sơn" at bounding box center [450, 200] width 132 height 12
click at [625, 142] on input "text" at bounding box center [631, 144] width 154 height 17
click at [92, 139] on input "SĐT Người Nhận" at bounding box center [141, 144] width 124 height 17
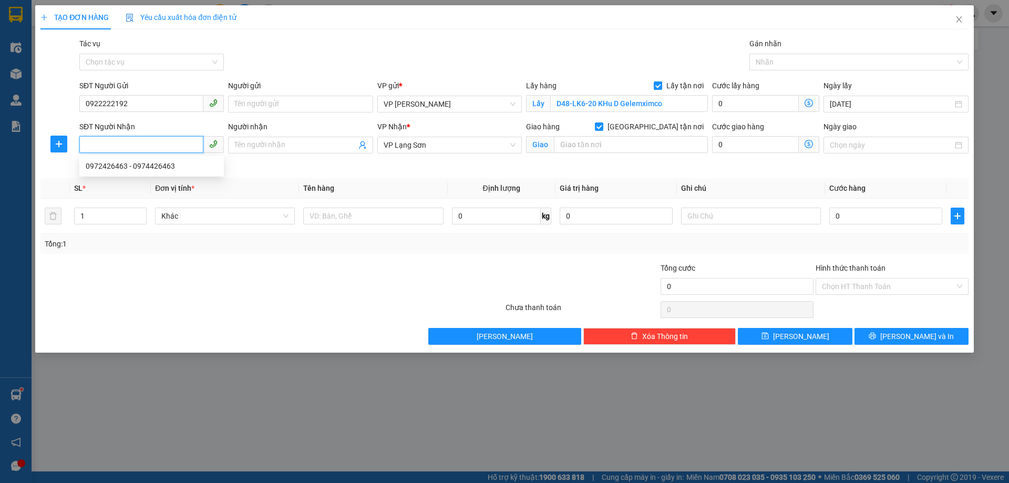
paste input "0972426463"
type input "0972426463"
click at [86, 107] on input "0922222192" at bounding box center [141, 103] width 124 height 17
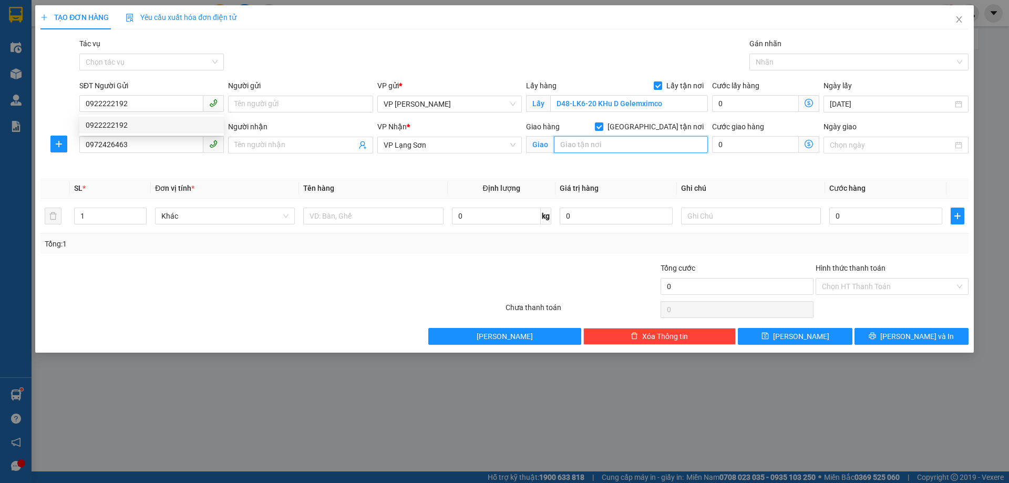
click at [584, 147] on input "text" at bounding box center [631, 144] width 154 height 17
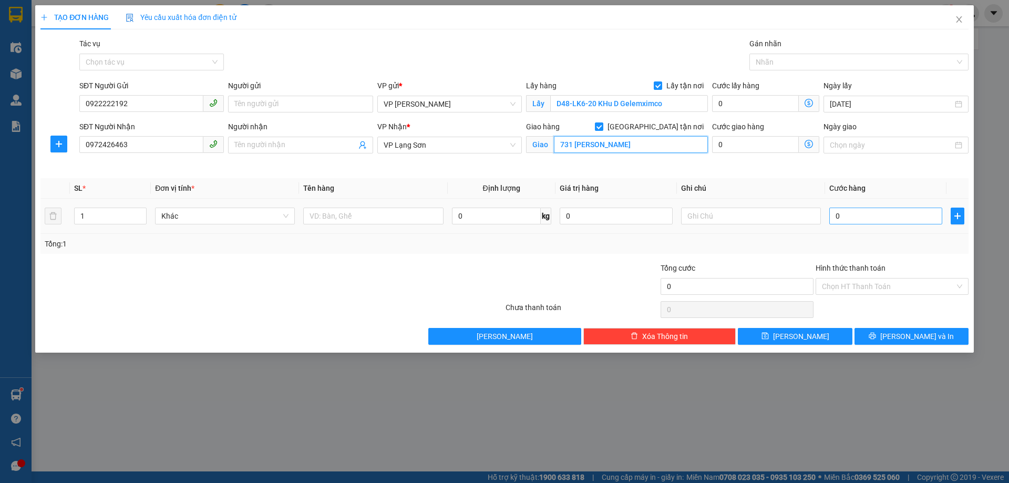
type input "731 [PERSON_NAME]"
click at [870, 218] on input "0" at bounding box center [885, 216] width 113 height 17
type input "1"
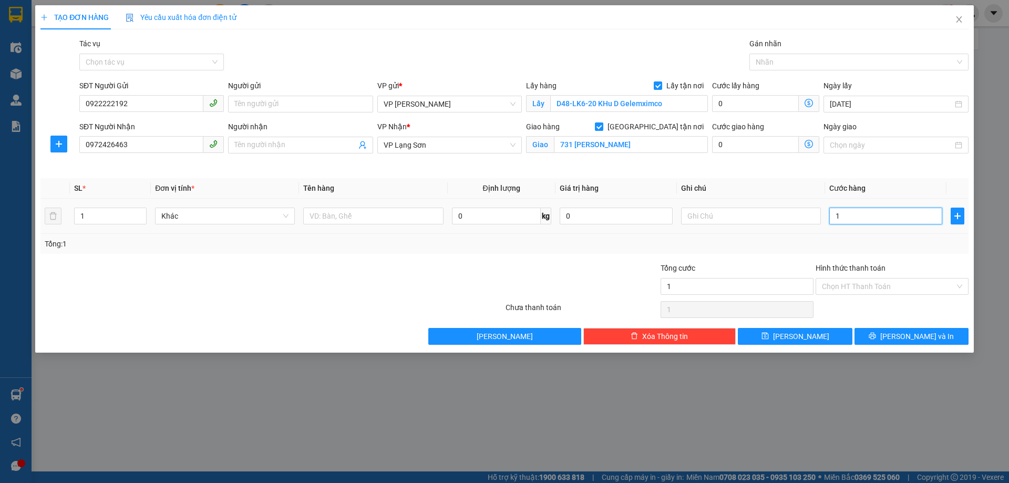
type input "10"
type input "100"
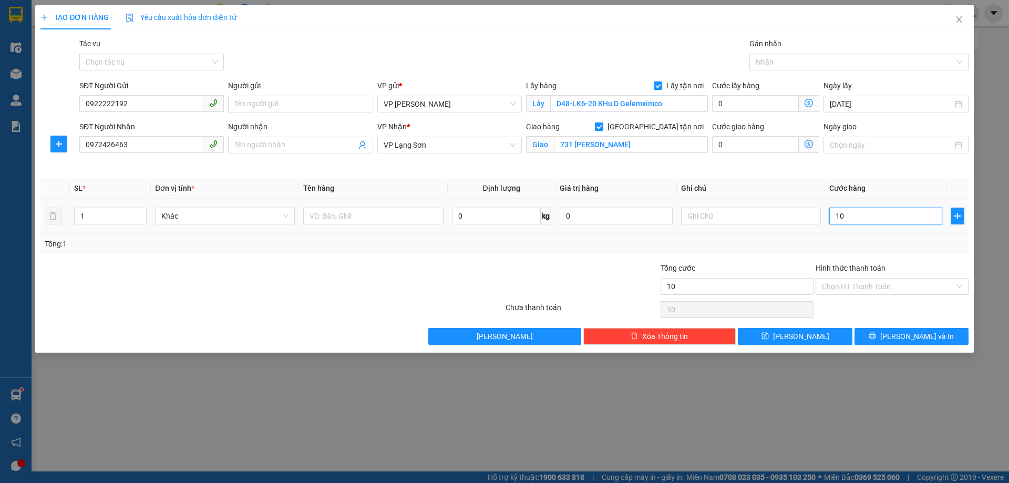
type input "100"
type input "100.000"
click at [693, 215] on input "text" at bounding box center [751, 216] width 140 height 17
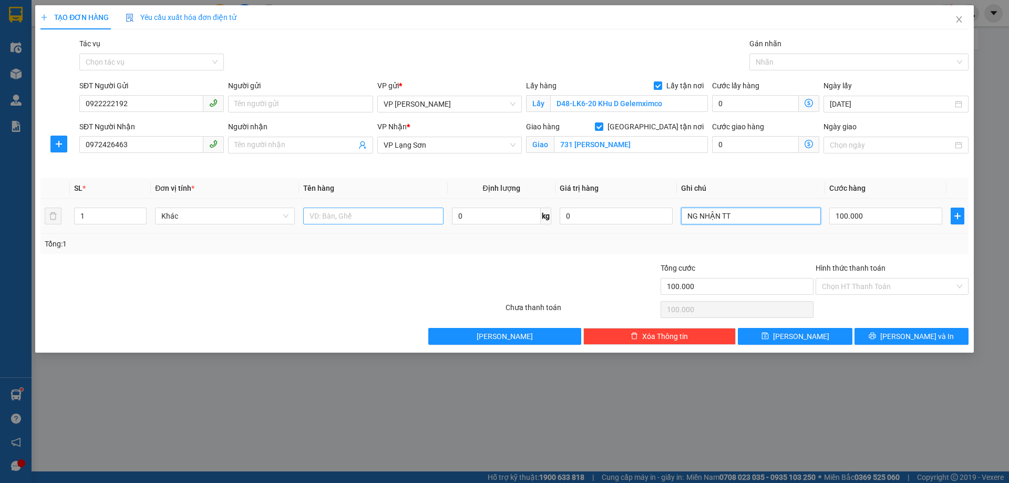
type input "NG NHẬN TT"
click at [360, 220] on input "text" at bounding box center [373, 216] width 140 height 17
type input "3KG"
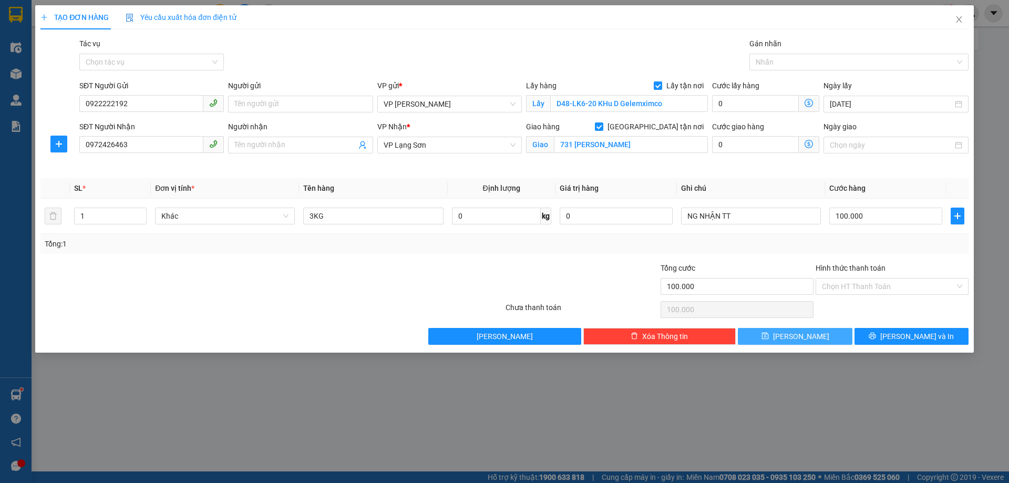
click at [812, 341] on button "[PERSON_NAME]" at bounding box center [795, 336] width 114 height 17
checkbox input "false"
type input "0"
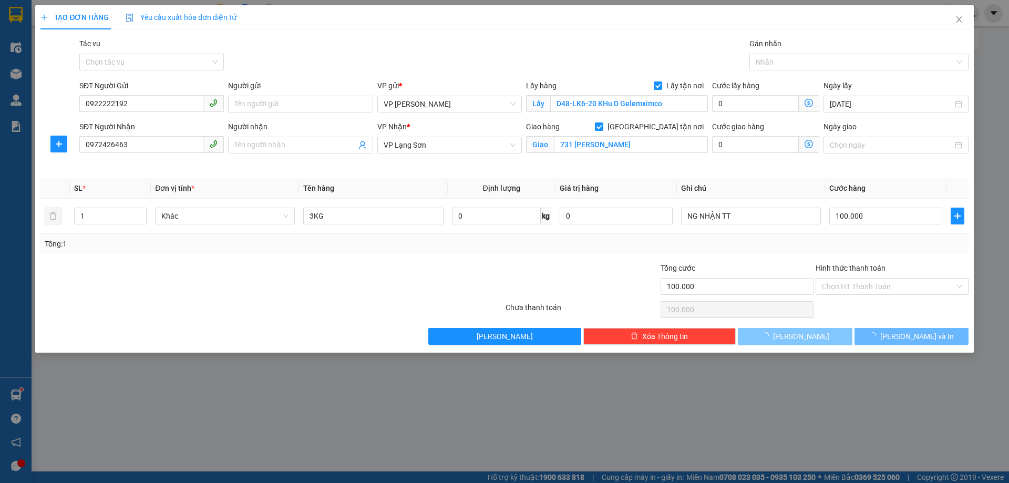
type input "0"
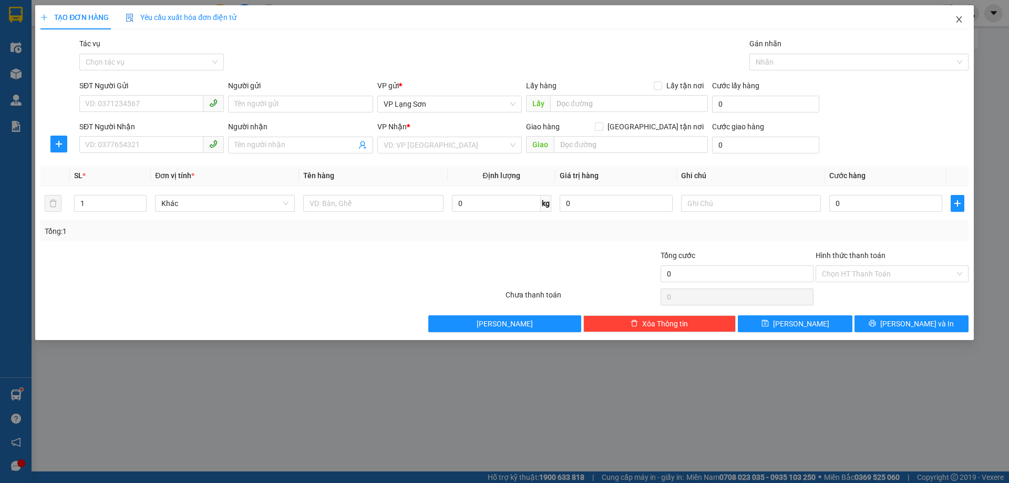
click at [965, 16] on span "Close" at bounding box center [958, 19] width 29 height 29
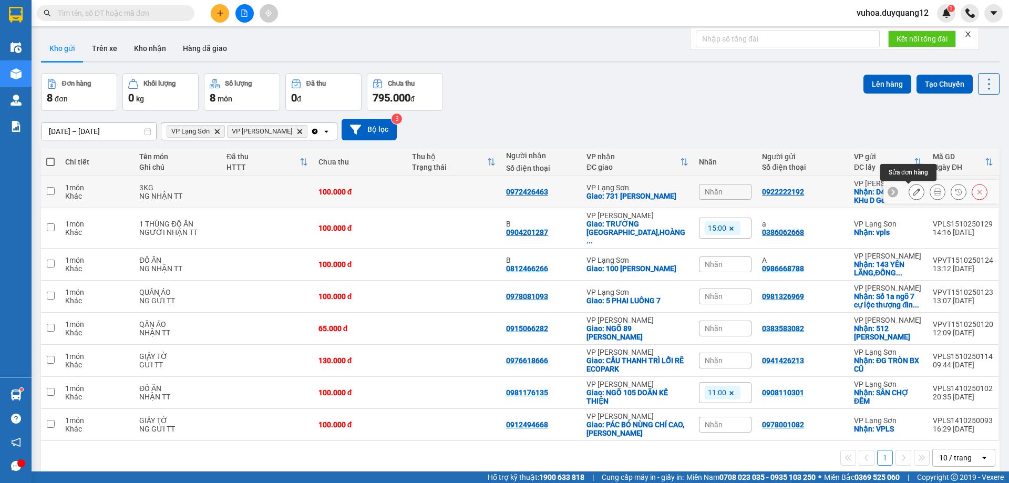
click at [913, 191] on icon at bounding box center [916, 191] width 7 height 7
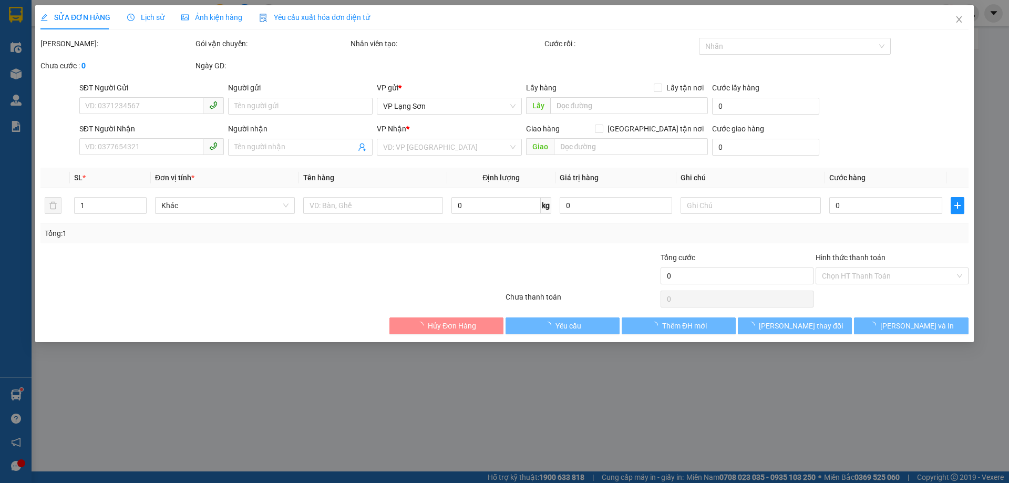
type input "0922222192"
checkbox input "true"
type input "D48-LK6-20 KHu D Gelemximco"
type input "0972426463"
checkbox input "true"
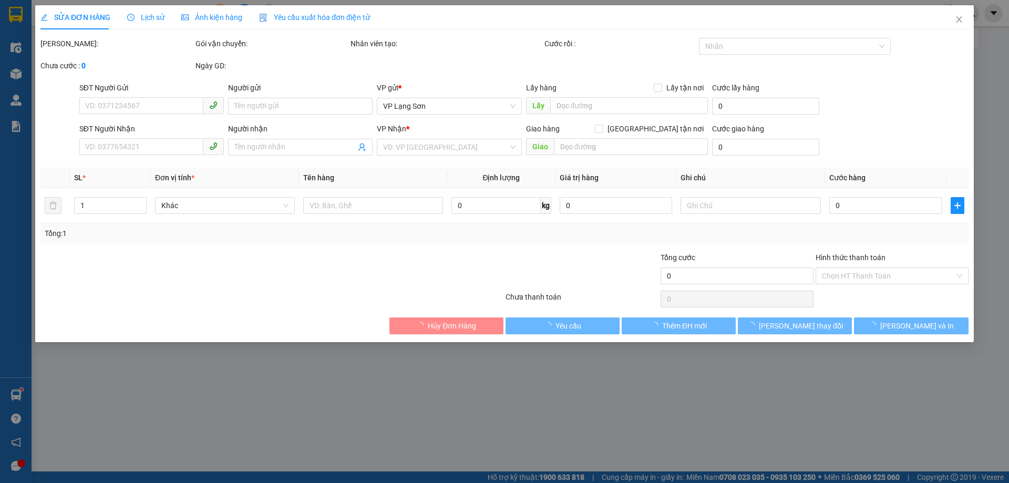
type input "731 [PERSON_NAME]"
type input "100.000"
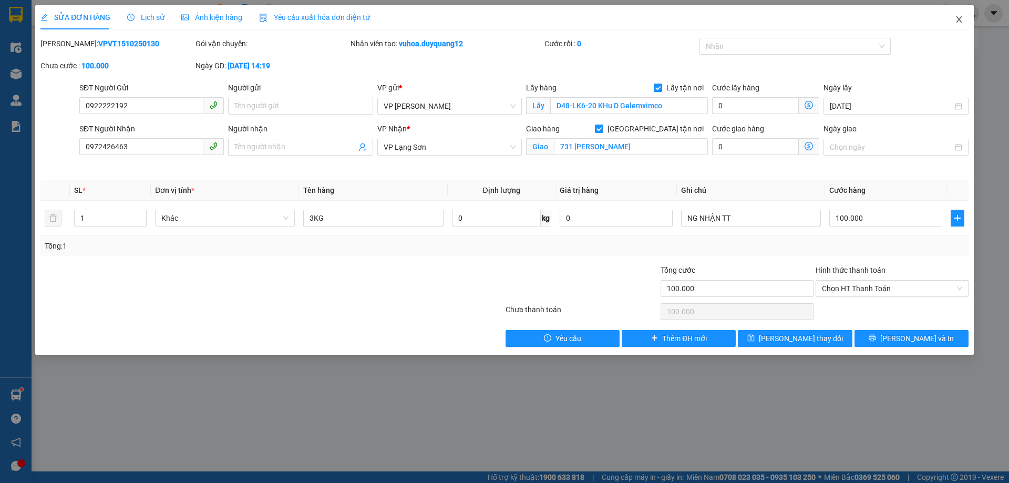
click at [960, 22] on icon "close" at bounding box center [959, 19] width 8 height 8
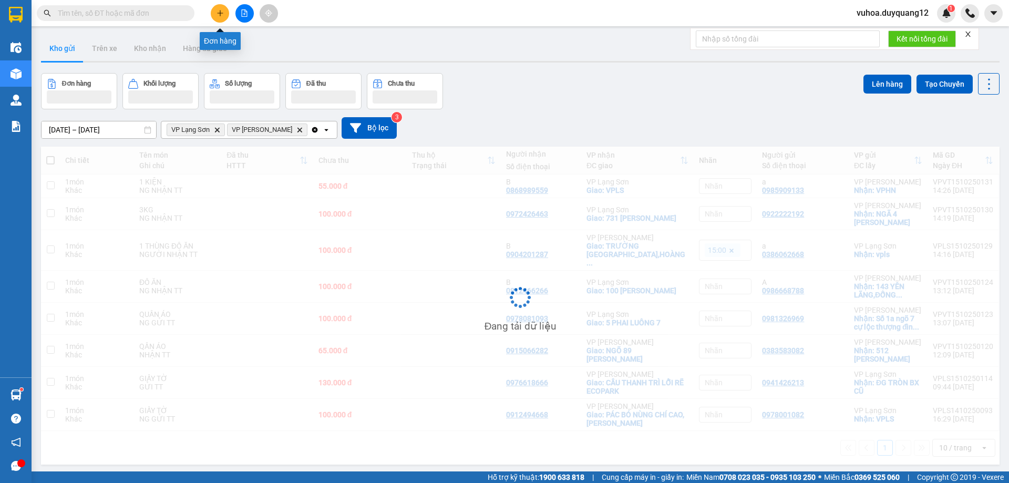
click at [221, 12] on icon "plus" at bounding box center [219, 12] width 7 height 7
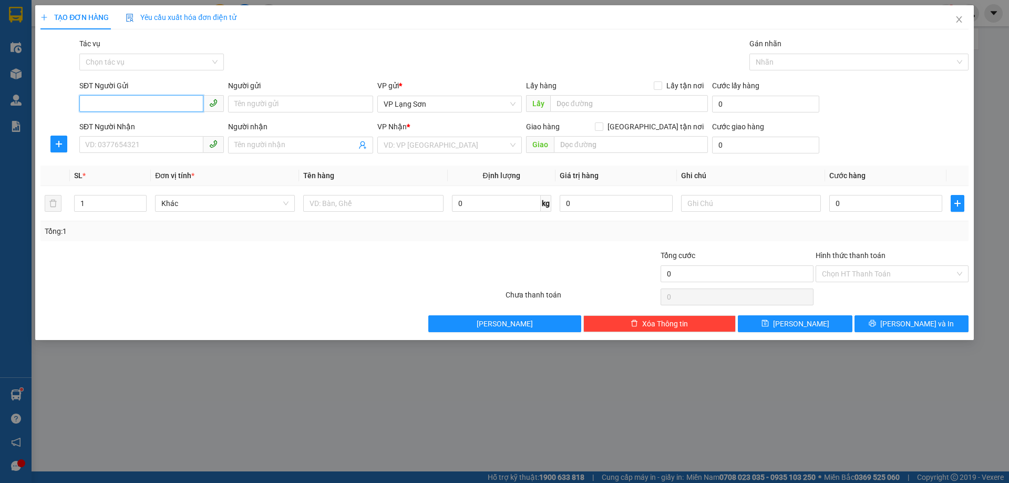
click at [139, 101] on input "SĐT Người Gửi" at bounding box center [141, 103] width 124 height 17
type input "0962488323"
drag, startPoint x: 659, startPoint y: 89, endPoint x: 650, endPoint y: 89, distance: 8.4
click at [659, 89] on span at bounding box center [658, 85] width 8 height 8
click at [659, 89] on input "Lấy tận nơi" at bounding box center [657, 84] width 7 height 7
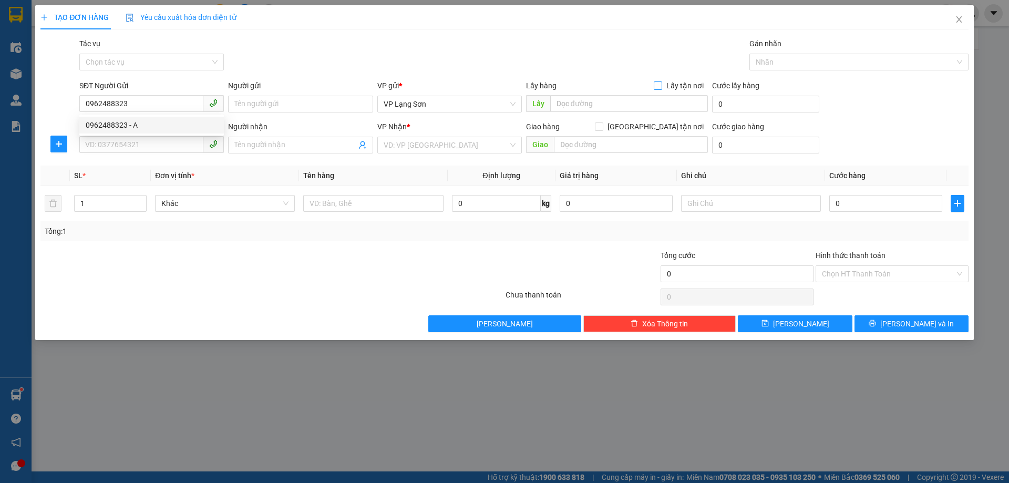
checkbox input "true"
click at [452, 110] on span "VP Lạng Sơn" at bounding box center [450, 104] width 132 height 16
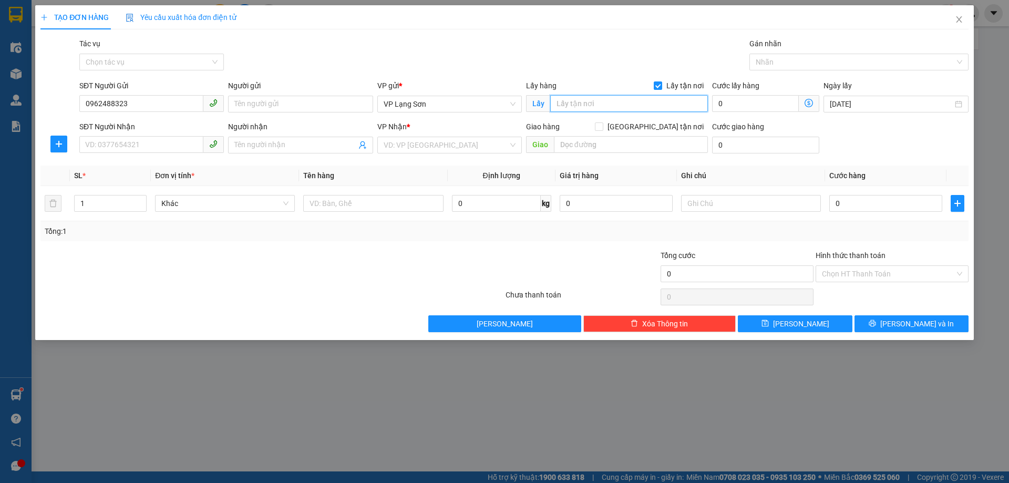
click at [608, 106] on input "text" at bounding box center [629, 103] width 158 height 17
click at [428, 107] on span "VP Lạng Sơn" at bounding box center [450, 104] width 132 height 16
click at [623, 105] on input "text" at bounding box center [629, 103] width 158 height 17
type input "VPLS"
click at [602, 127] on input "[GEOGRAPHIC_DATA] tận nơi" at bounding box center [598, 125] width 7 height 7
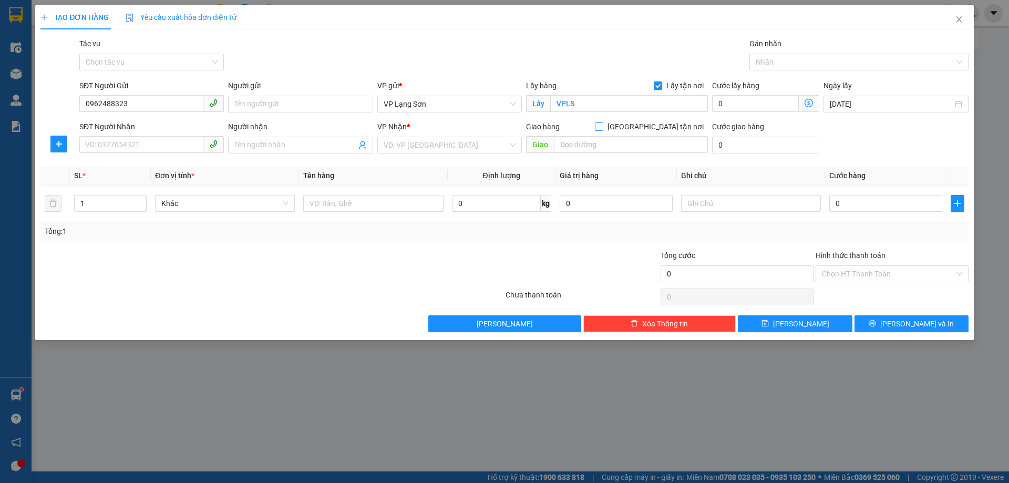
checkbox input "true"
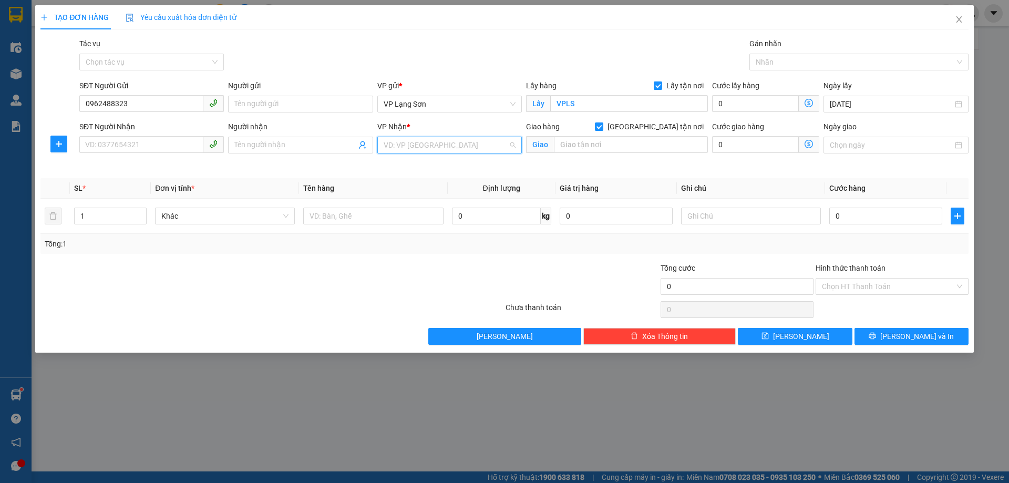
click at [413, 144] on input "search" at bounding box center [446, 145] width 125 height 16
click at [423, 183] on div "VP [PERSON_NAME]" at bounding box center [450, 183] width 132 height 12
click at [625, 147] on input "text" at bounding box center [631, 144] width 154 height 17
type input "3"
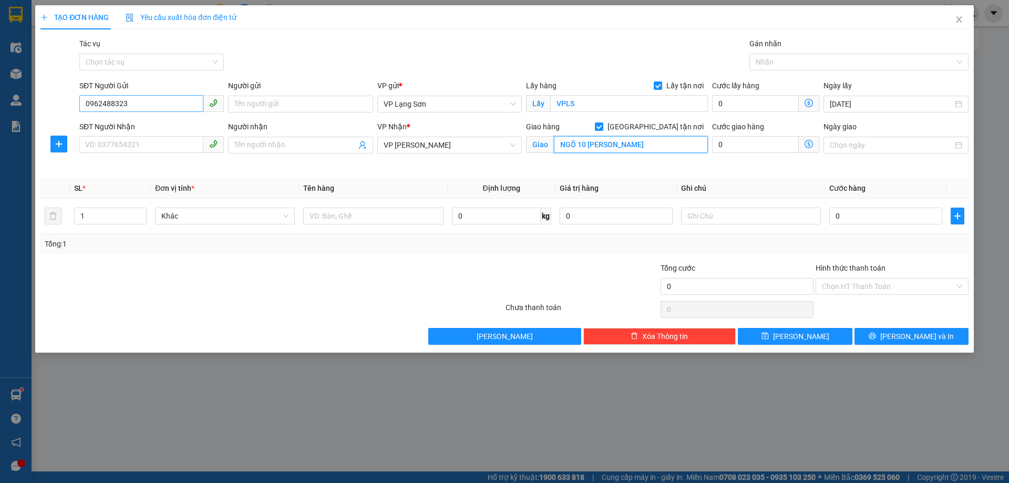
type input "NGÕ 10 [PERSON_NAME]"
click at [87, 104] on input "0962488323" at bounding box center [141, 103] width 124 height 17
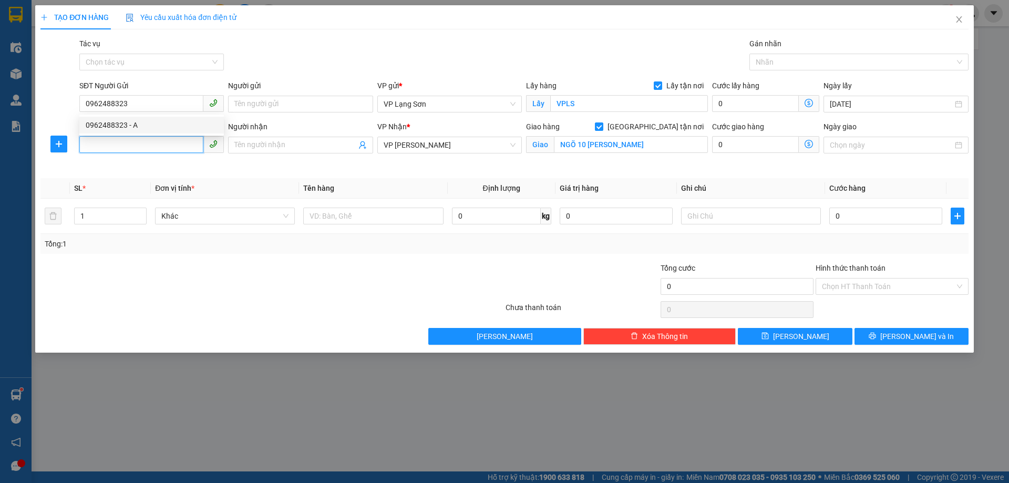
click at [120, 147] on input "SĐT Người Nhận" at bounding box center [141, 144] width 124 height 17
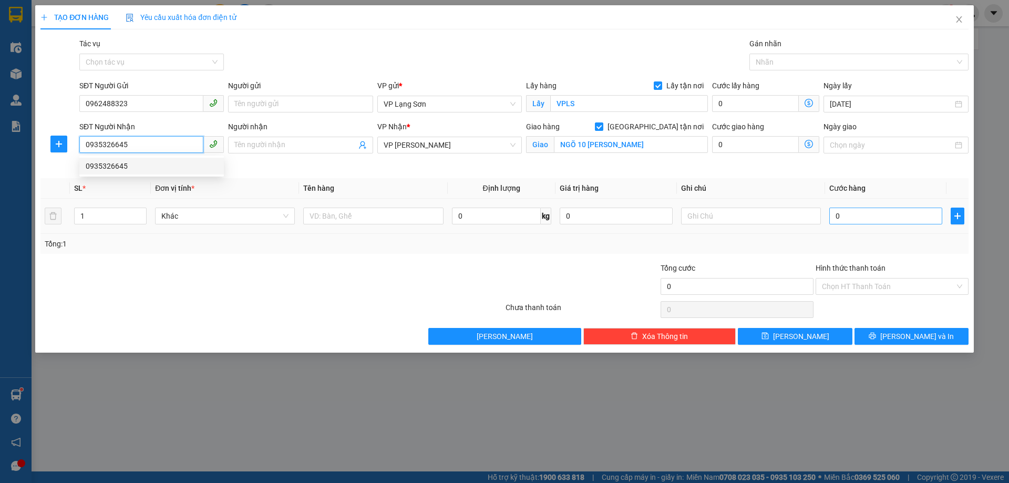
type input "0935326645"
click at [871, 215] on input "0" at bounding box center [885, 216] width 113 height 17
type input "1"
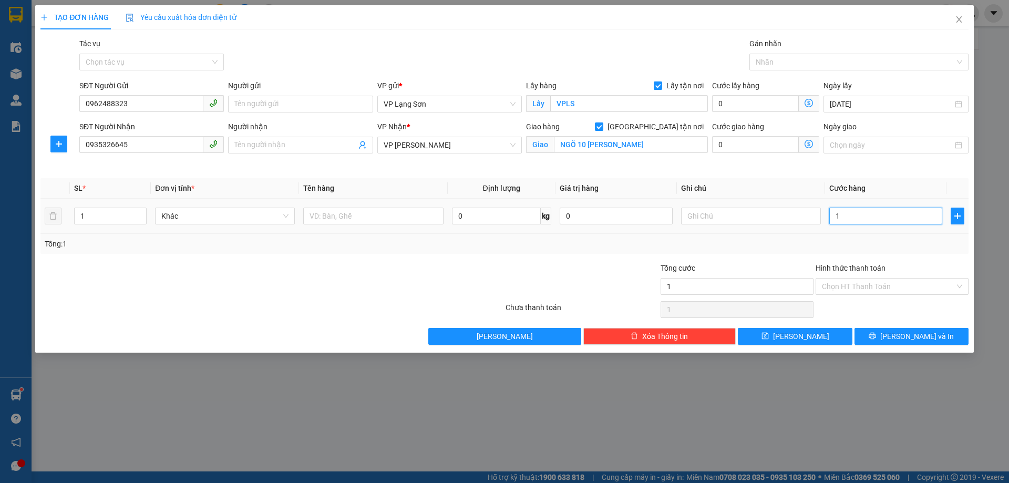
type input "15"
type input "150"
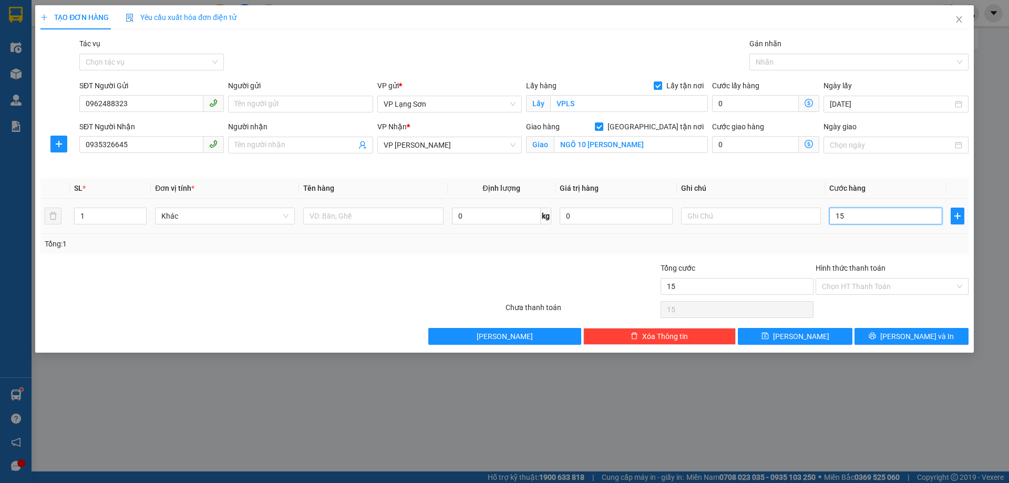
type input "150"
type input "150.000"
click at [702, 217] on input "text" at bounding box center [751, 216] width 140 height 17
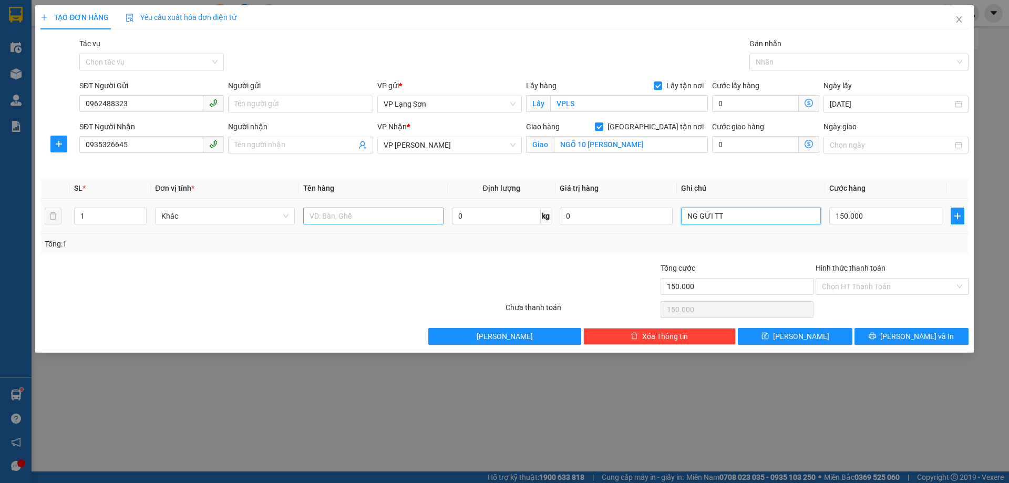
type input "NG GỬI TT"
click at [330, 213] on input "text" at bounding box center [373, 216] width 140 height 17
type input "2 THÙNG"
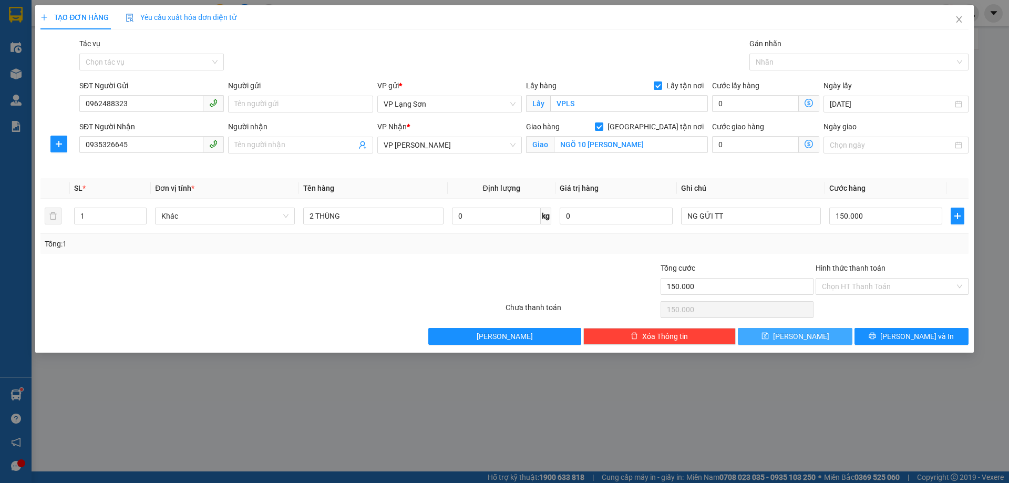
click at [804, 338] on span "[PERSON_NAME]" at bounding box center [801, 336] width 56 height 12
checkbox input "false"
type input "0"
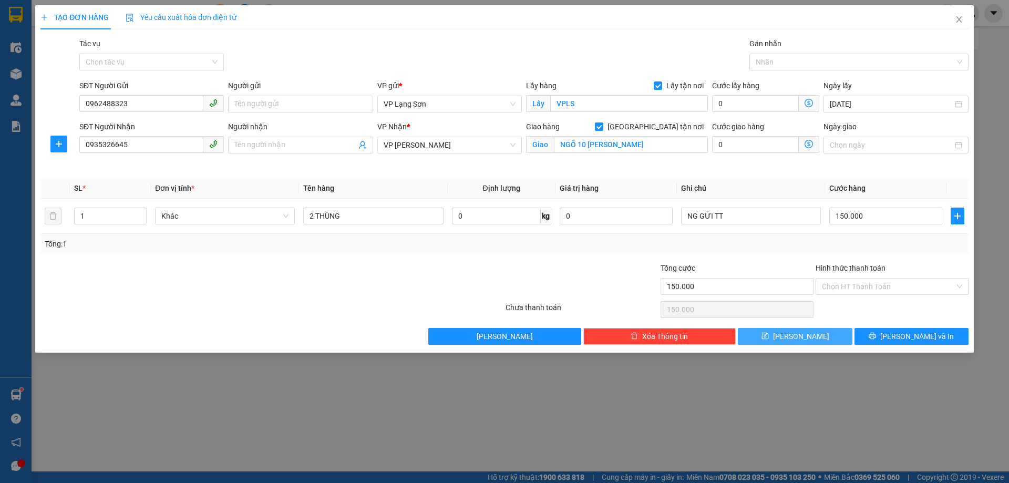
type input "0"
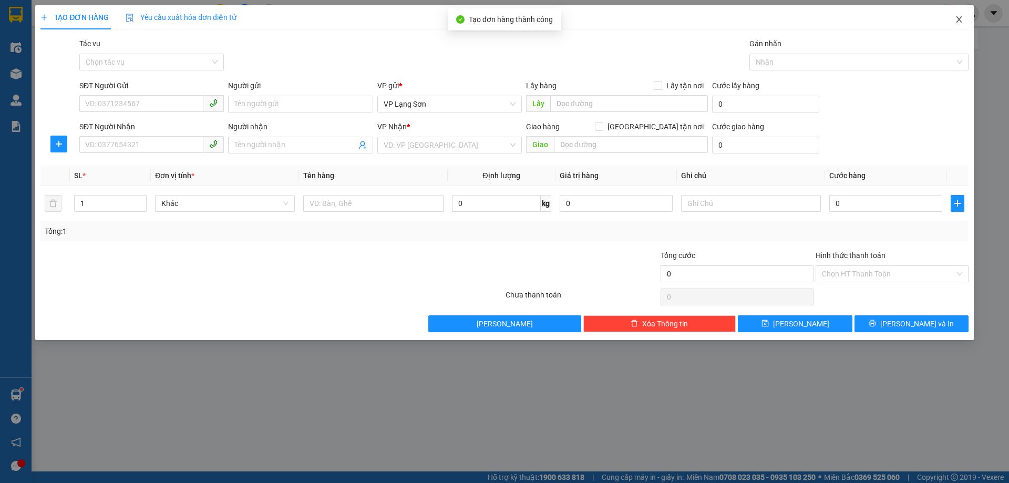
click at [959, 19] on icon "close" at bounding box center [959, 19] width 6 height 6
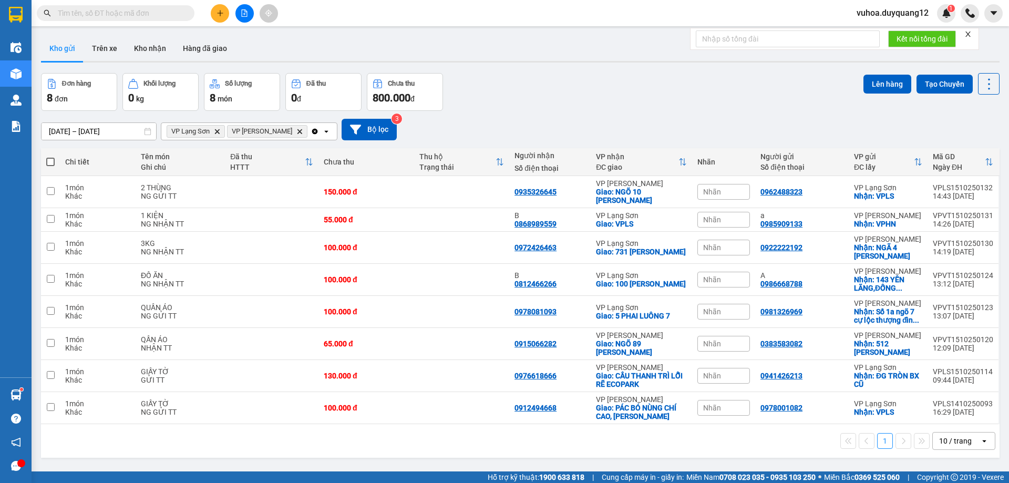
click at [636, 106] on div "Đơn hàng 8 đơn Khối lượng 0 kg Số lượng 8 món Đã thu 0 đ Chưa thu 800.000 đ Lên…" at bounding box center [520, 92] width 958 height 38
click at [146, 15] on input "text" at bounding box center [120, 13] width 124 height 12
paste input "0387217628"
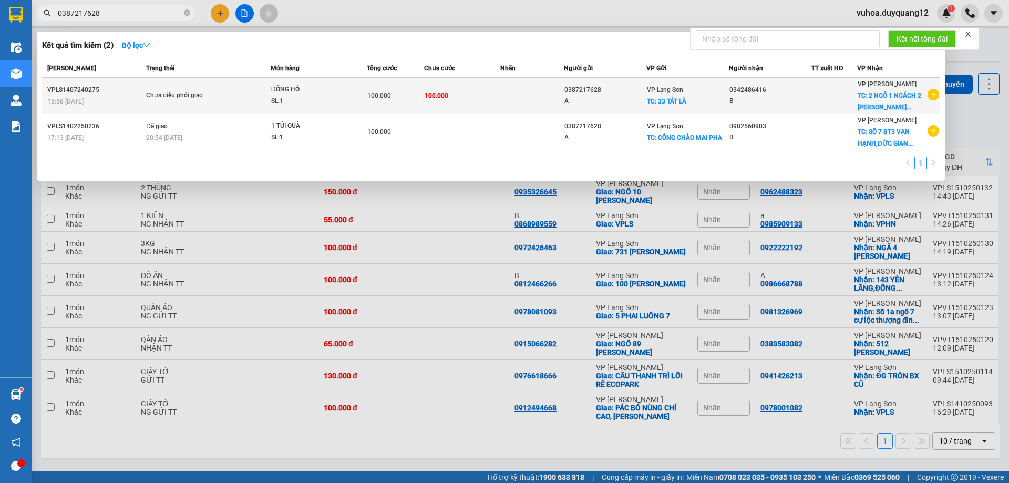
type input "0387217628"
click at [842, 95] on div at bounding box center [834, 95] width 45 height 11
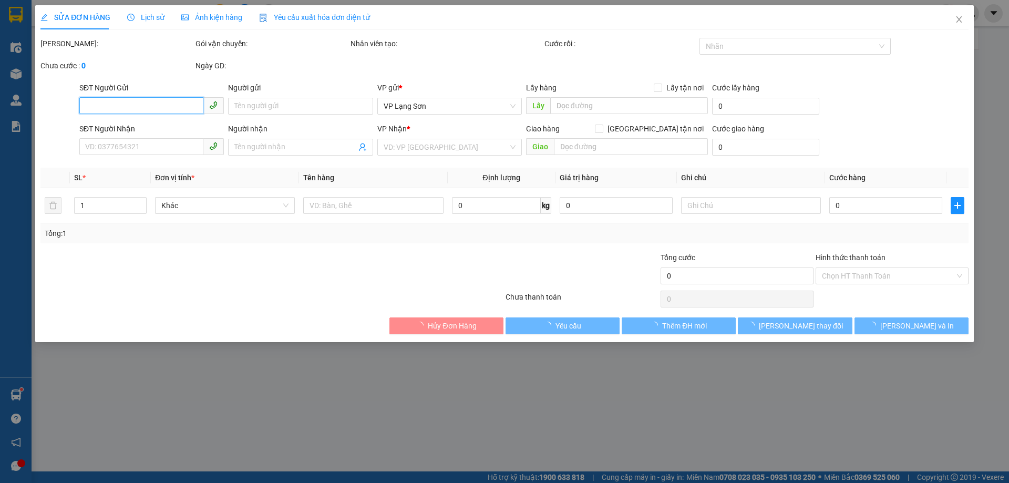
type input "0387217628"
type input "A"
checkbox input "true"
type input "33 TÁT LÀ"
type input "0342486416"
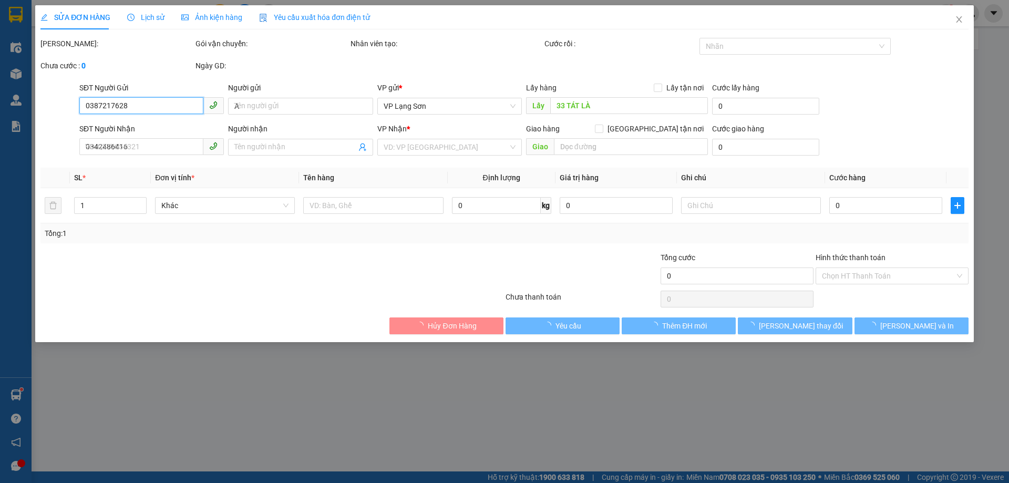
type input "B"
checkbox input "true"
type input "2 NGÕ 1 NGÁCH 2 [PERSON_NAME] LA HĐ"
type input "100.000"
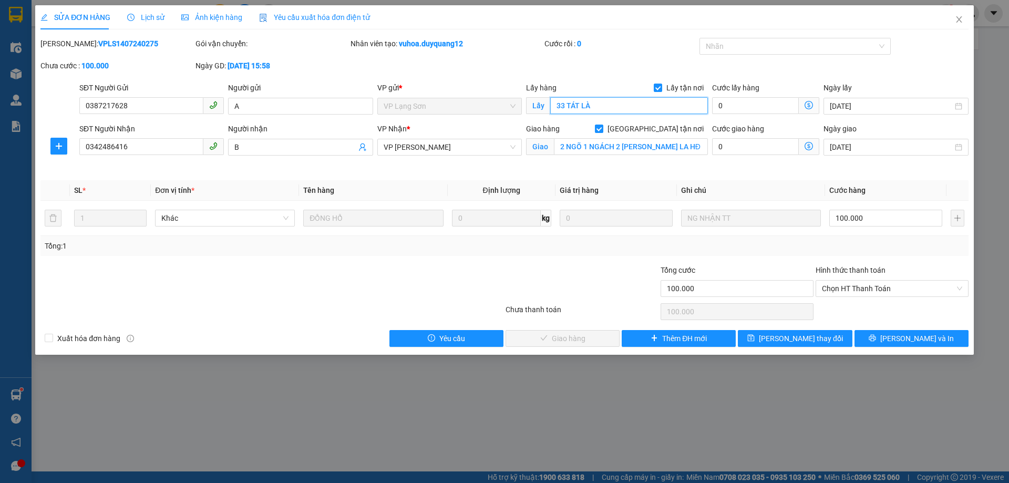
click at [618, 106] on input "33 TÁT LÀ" at bounding box center [629, 105] width 158 height 17
drag, startPoint x: 563, startPoint y: 106, endPoint x: 545, endPoint y: 108, distance: 18.0
click at [545, 108] on span "Lấy 33 TÁT LÀ" at bounding box center [617, 105] width 182 height 17
type input "NGÃ 3 TÁT LÀ"
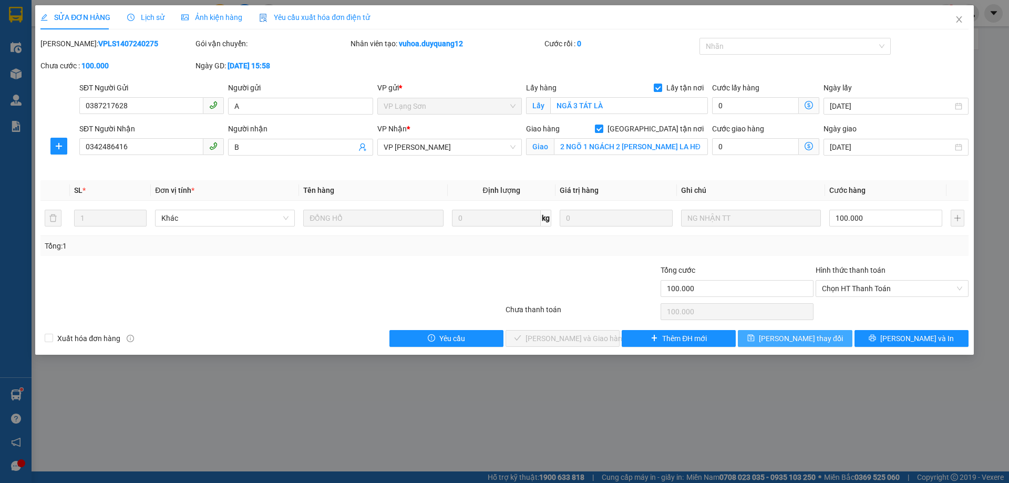
click at [812, 337] on span "[PERSON_NAME] thay đổi" at bounding box center [801, 339] width 84 height 12
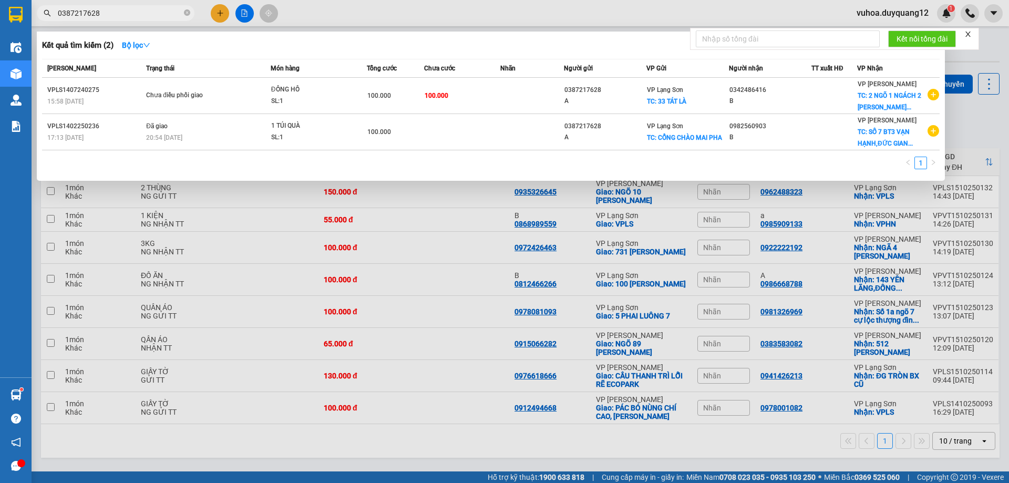
click at [130, 13] on input "0387217628" at bounding box center [120, 13] width 124 height 12
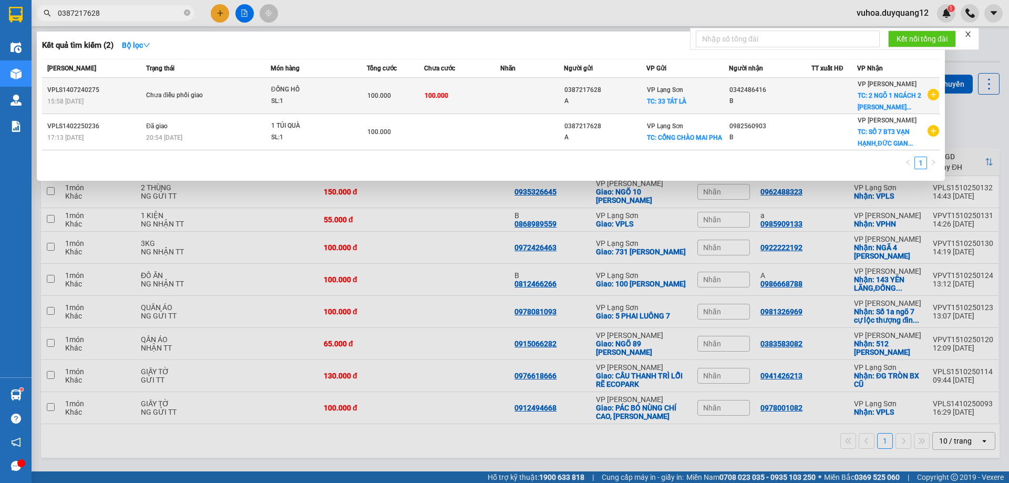
click at [935, 96] on icon "plus-circle" at bounding box center [933, 95] width 12 height 12
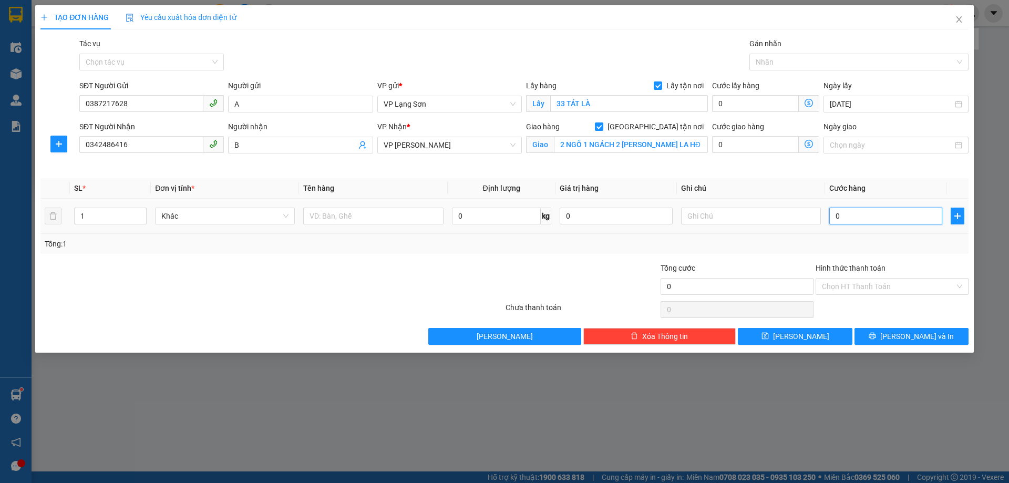
drag, startPoint x: 868, startPoint y: 216, endPoint x: 873, endPoint y: 212, distance: 6.3
click at [869, 215] on input "0" at bounding box center [885, 216] width 113 height 17
type input "1"
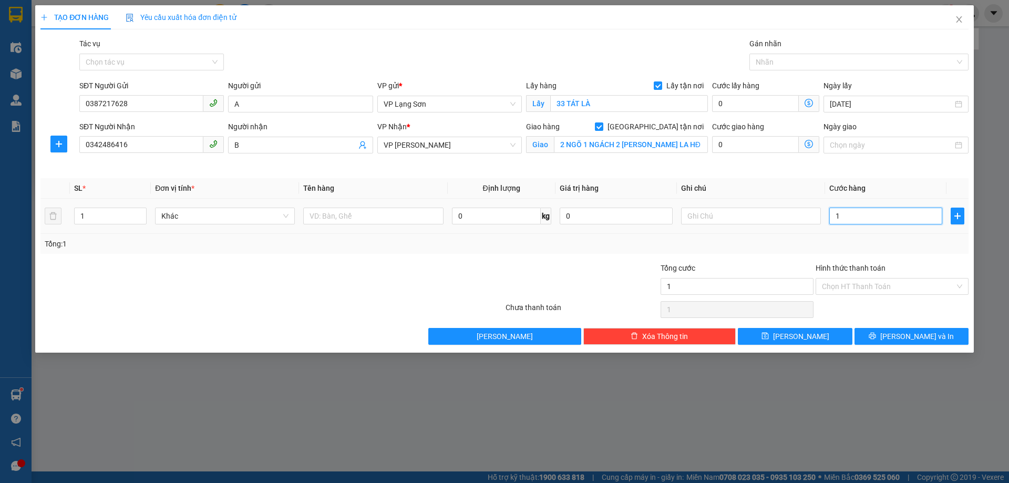
type input "10"
type input "100"
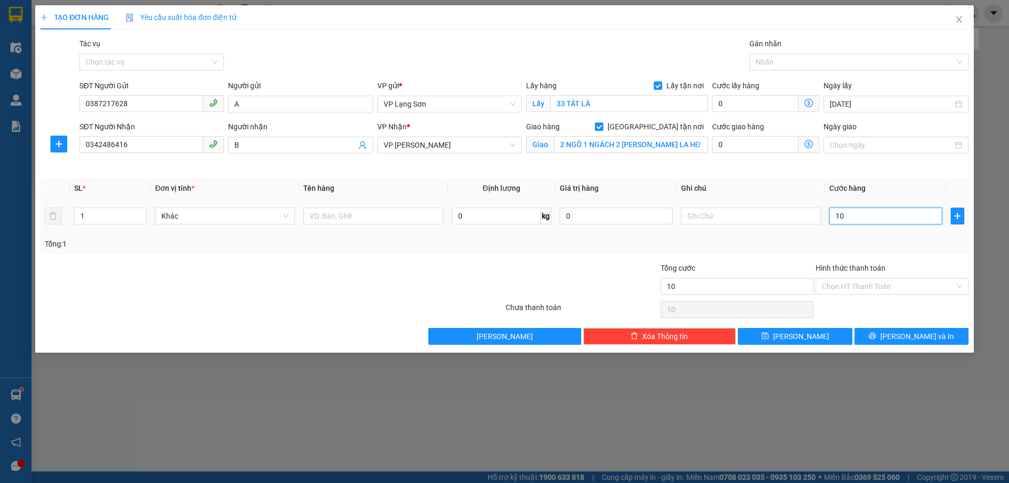
type input "100"
type input "100.000"
click at [702, 220] on input "text" at bounding box center [751, 216] width 140 height 17
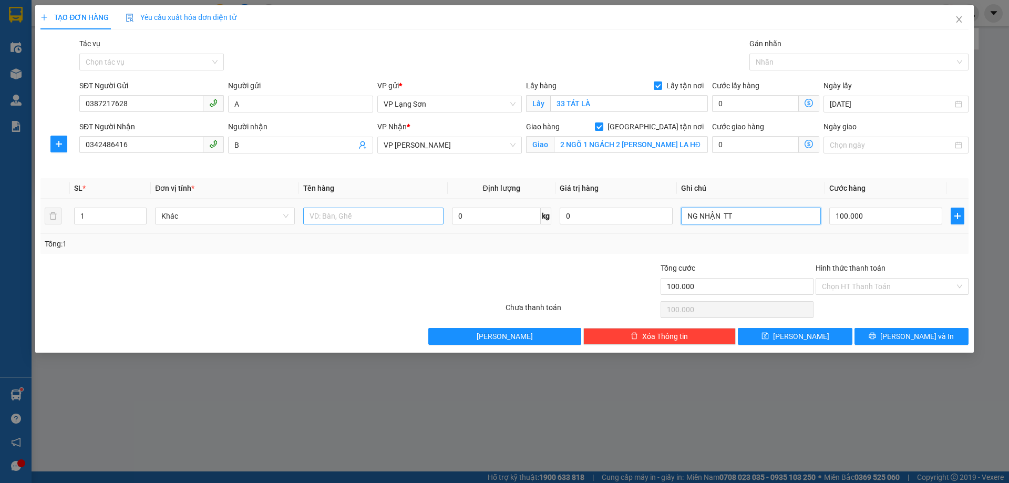
type input "NG NHẬN TT"
click at [333, 213] on input "text" at bounding box center [373, 216] width 140 height 17
type input "PHỤ KIỆN"
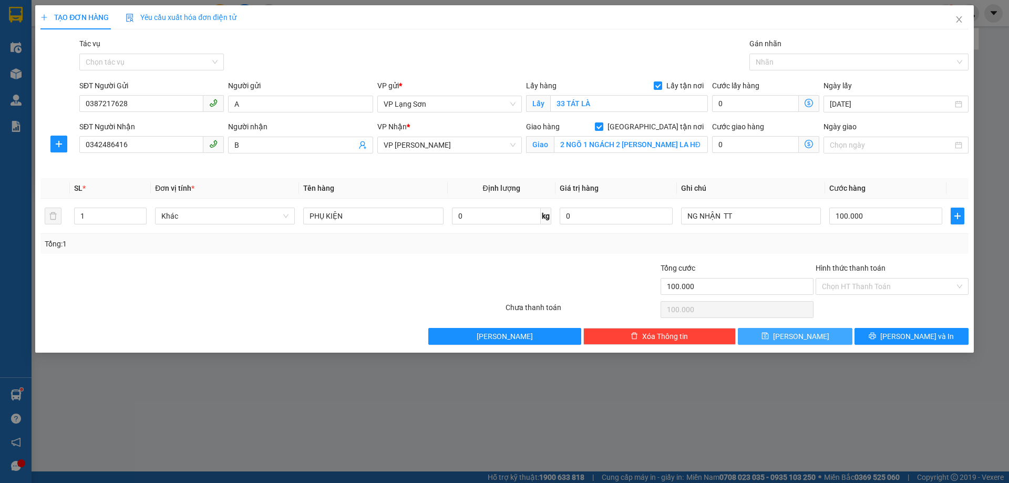
click at [798, 330] on span "[PERSON_NAME]" at bounding box center [801, 336] width 56 height 12
checkbox input "false"
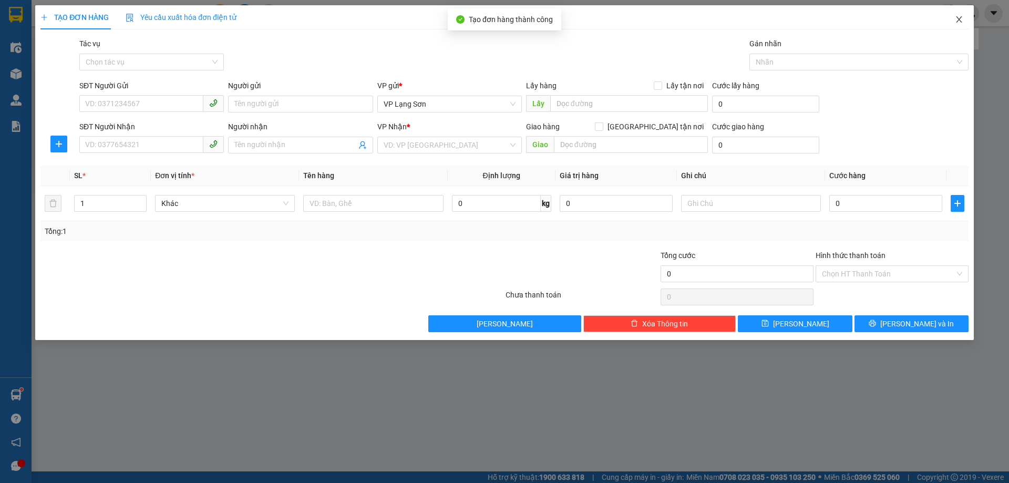
drag, startPoint x: 958, startPoint y: 20, endPoint x: 837, endPoint y: 267, distance: 275.4
click at [958, 19] on icon "close" at bounding box center [959, 19] width 6 height 6
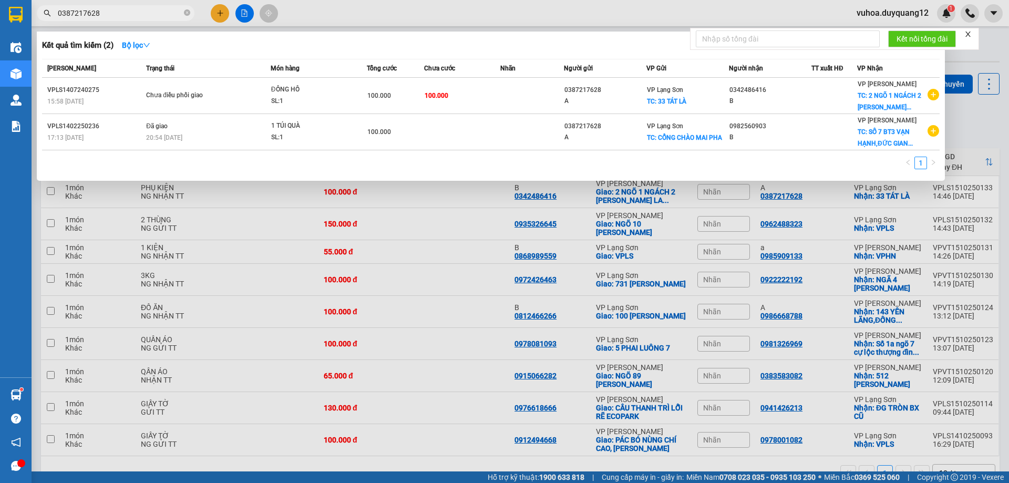
drag, startPoint x: 968, startPoint y: 115, endPoint x: 948, endPoint y: 135, distance: 28.2
click at [968, 116] on div at bounding box center [504, 241] width 1009 height 483
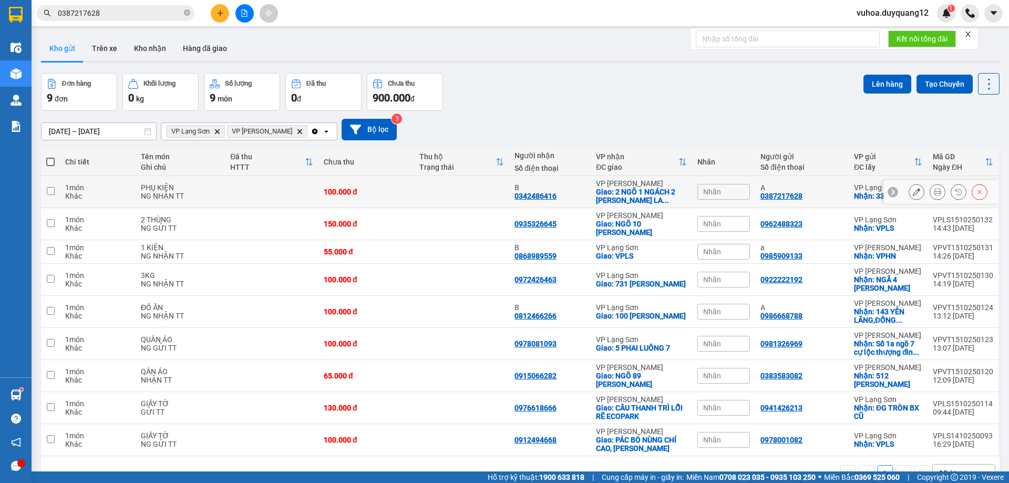
click at [892, 189] on div at bounding box center [941, 192] width 116 height 24
drag, startPoint x: 884, startPoint y: 190, endPoint x: 812, endPoint y: 204, distance: 72.7
click at [889, 190] on icon at bounding box center [892, 191] width 7 height 7
drag, startPoint x: 754, startPoint y: 194, endPoint x: 913, endPoint y: 202, distance: 158.3
click at [913, 202] on tr "1 món Khác PHỤ KIỆN NG NHẬN TT 100.000 đ B 0342486416 VP [PERSON_NAME]: 2 NGÕ 1…" at bounding box center [520, 192] width 958 height 32
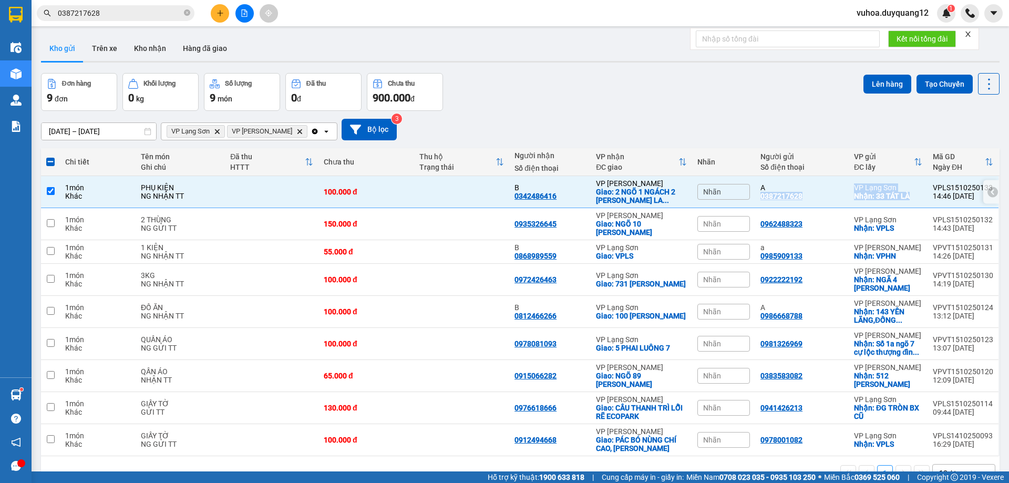
copy tr "0387217628 VP Lạng Sơn Nhận: 33 TÁT LÀ"
drag, startPoint x: 981, startPoint y: 191, endPoint x: 970, endPoint y: 195, distance: 11.6
click at [989, 192] on icon at bounding box center [992, 191] width 7 height 7
click at [913, 194] on icon at bounding box center [916, 191] width 7 height 7
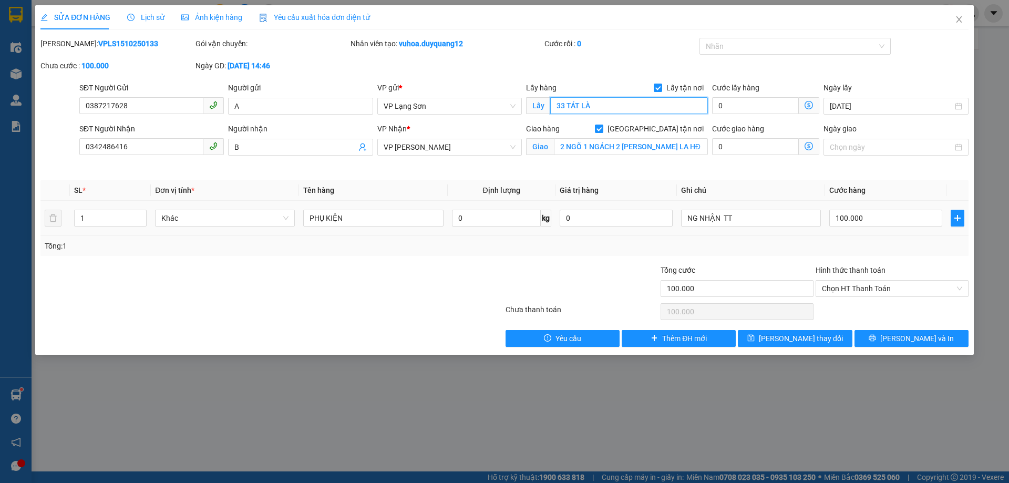
click at [612, 108] on input "33 TÁT LÀ" at bounding box center [629, 105] width 158 height 17
click at [565, 105] on input "33 TÁT LÀ" at bounding box center [629, 105] width 158 height 17
click at [565, 103] on input "33 TÁT LÀ" at bounding box center [629, 105] width 158 height 17
click at [564, 103] on input "33 TÁT LÀ" at bounding box center [629, 105] width 158 height 17
drag, startPoint x: 566, startPoint y: 103, endPoint x: 547, endPoint y: 105, distance: 19.0
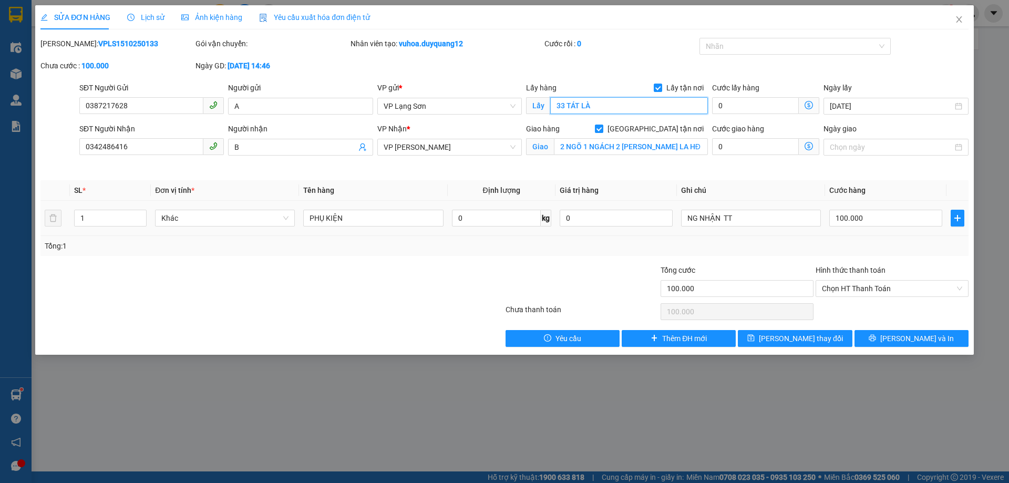
click at [547, 105] on span "Lấy 33 TÁT LÀ" at bounding box center [617, 105] width 182 height 17
click at [811, 339] on span "[PERSON_NAME] thay đổi" at bounding box center [801, 339] width 84 height 12
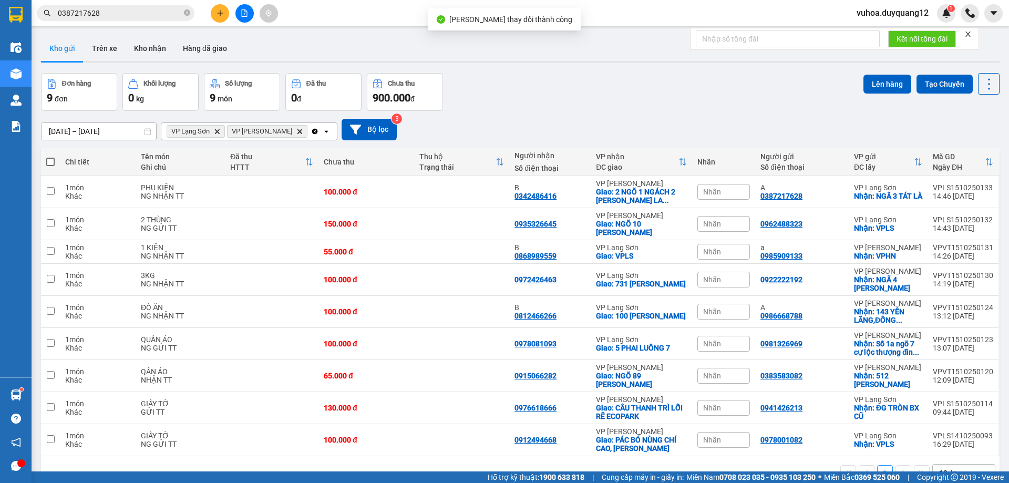
click at [788, 129] on div "[DATE] – [DATE] Press the down arrow key to interact with the calendar and sele…" at bounding box center [520, 130] width 958 height 22
click at [188, 15] on icon "close-circle" at bounding box center [187, 12] width 6 height 6
paste input "0949824111"
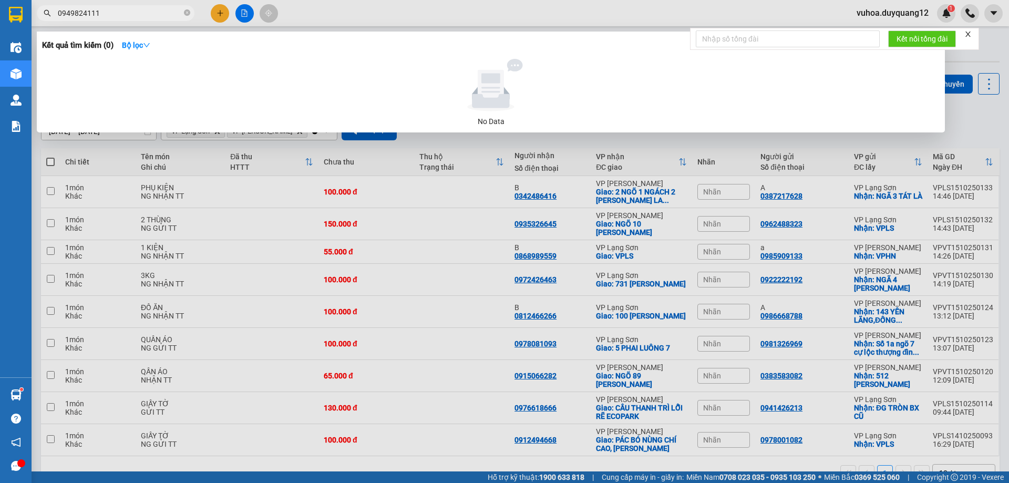
click at [227, 13] on div at bounding box center [504, 241] width 1009 height 483
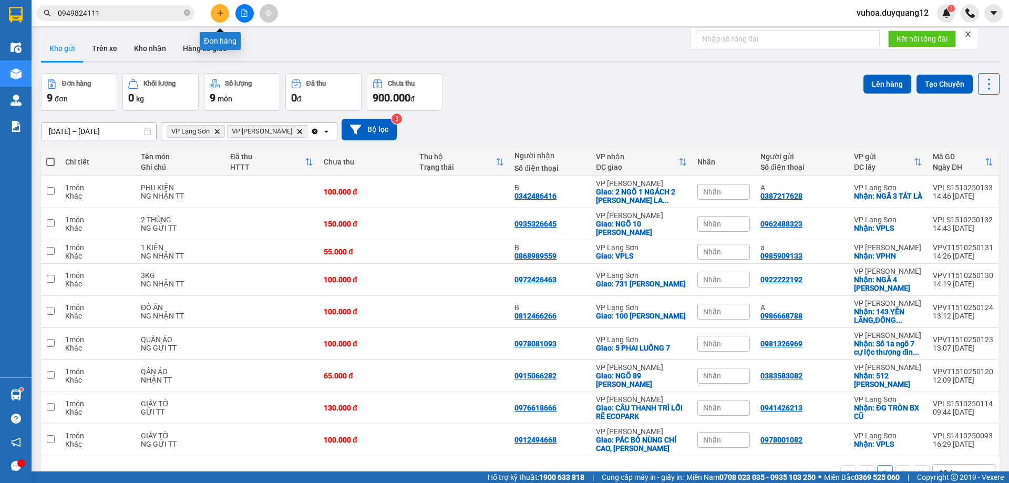
click at [218, 17] on button at bounding box center [220, 13] width 18 height 18
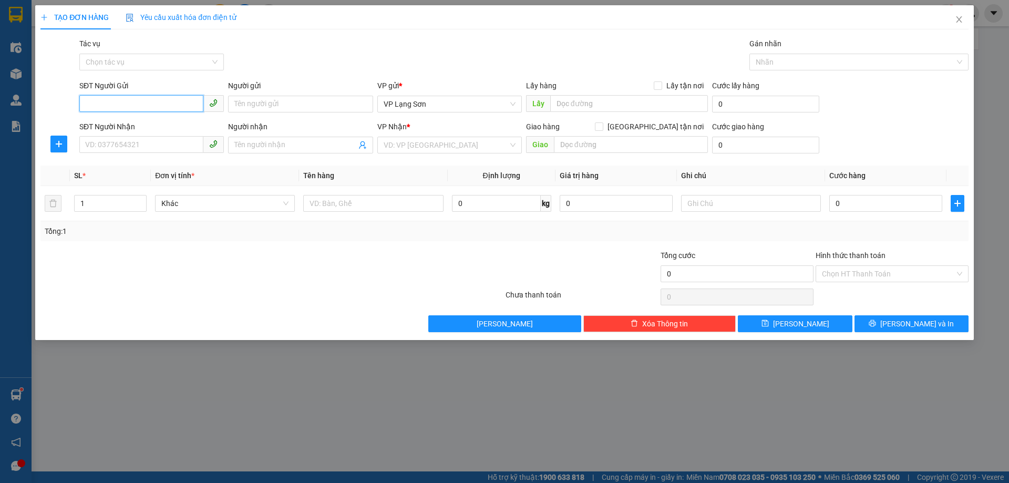
click at [142, 99] on input "SĐT Người Gửi" at bounding box center [141, 103] width 124 height 17
click at [592, 103] on input "text" at bounding box center [629, 103] width 158 height 17
click at [663, 143] on input "text" at bounding box center [631, 144] width 154 height 17
paste input "0949824111"
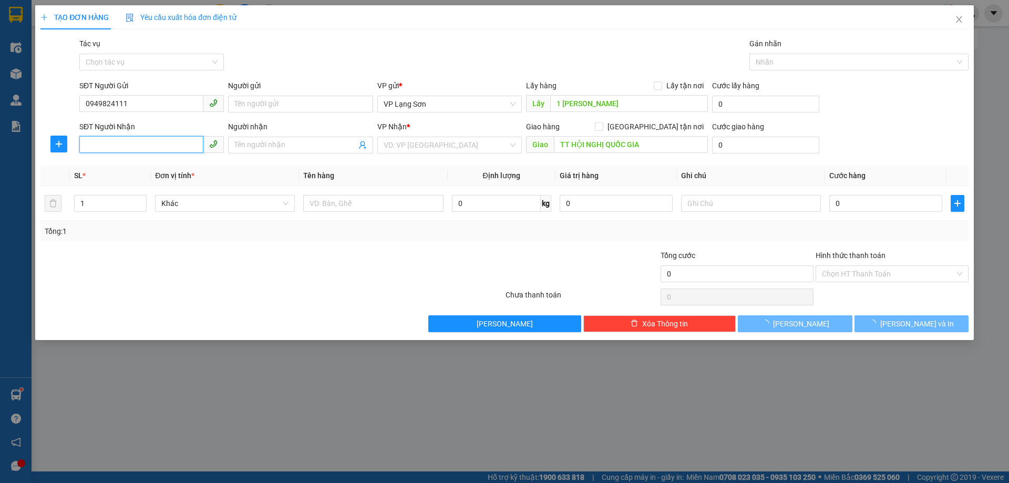
drag, startPoint x: 117, startPoint y: 145, endPoint x: 111, endPoint y: 132, distance: 14.3
click at [117, 141] on input "SĐT Người Nhận" at bounding box center [141, 144] width 124 height 17
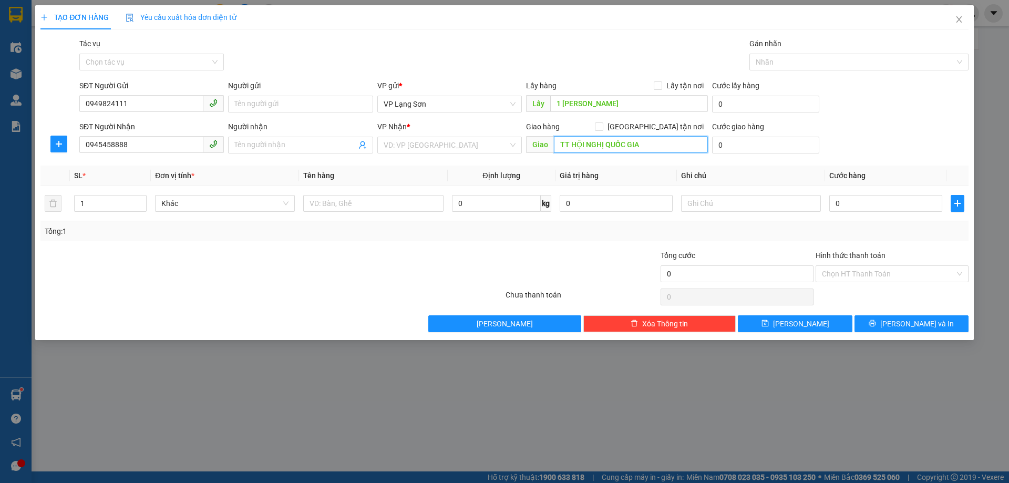
drag, startPoint x: 647, startPoint y: 143, endPoint x: 627, endPoint y: 142, distance: 19.4
click at [647, 142] on input "TT HỘI NGHỊ QUỐC GIA" at bounding box center [631, 144] width 154 height 17
click at [386, 141] on input "search" at bounding box center [446, 145] width 125 height 16
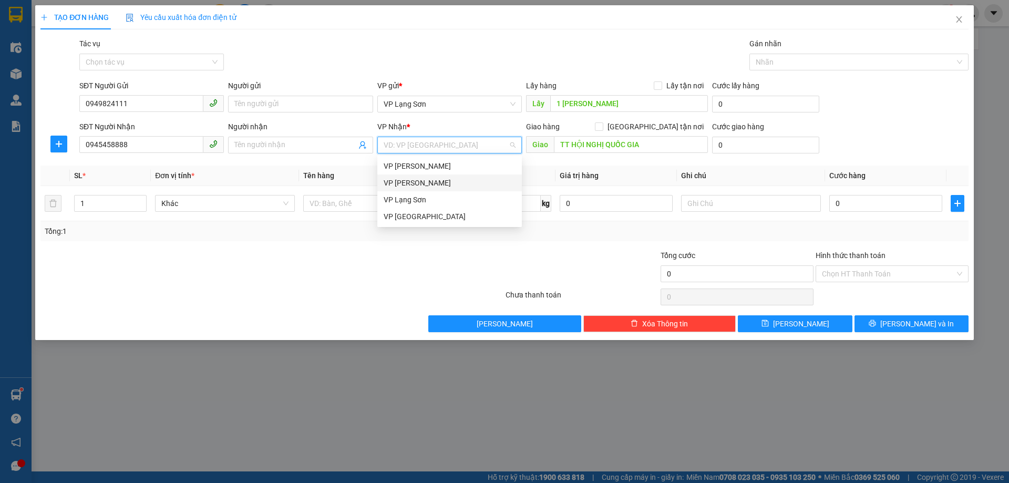
click at [419, 179] on div "VP [PERSON_NAME]" at bounding box center [450, 183] width 132 height 12
click at [660, 87] on input "Lấy tận nơi" at bounding box center [657, 84] width 7 height 7
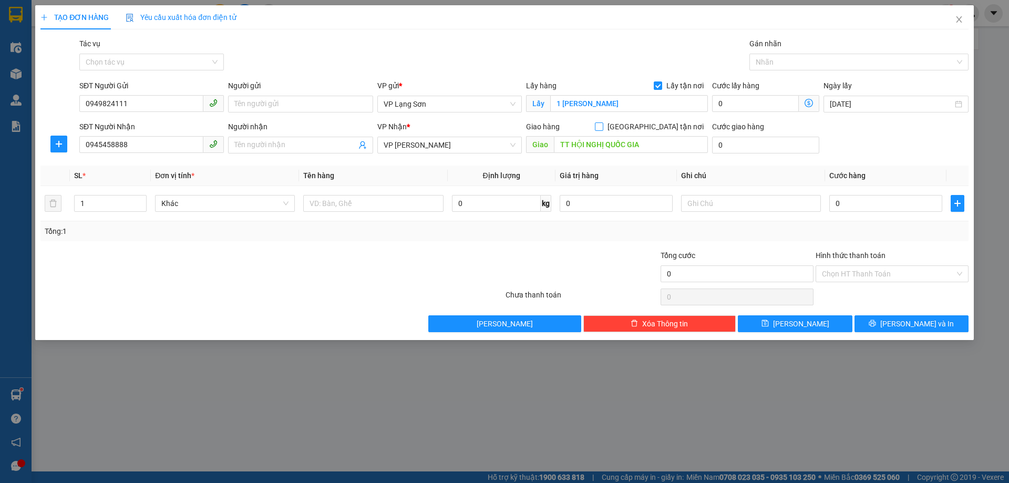
drag, startPoint x: 656, startPoint y: 125, endPoint x: 664, endPoint y: 147, distance: 23.1
click at [602, 125] on input "[GEOGRAPHIC_DATA] tận nơi" at bounding box center [598, 125] width 7 height 7
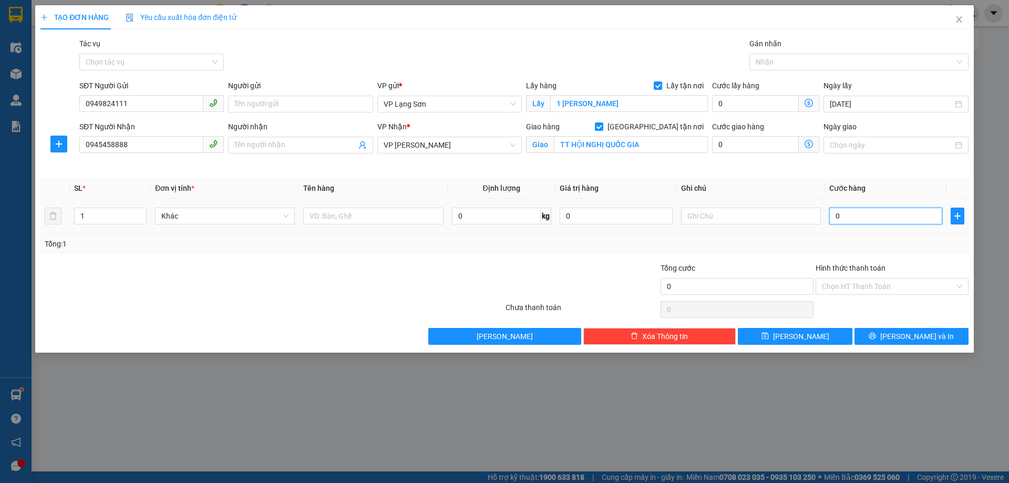
click at [846, 216] on input "0" at bounding box center [885, 216] width 113 height 17
click at [857, 214] on input "0" at bounding box center [885, 216] width 113 height 17
click at [653, 148] on input "TT HỘI NGHỊ QUỐC GIA" at bounding box center [631, 144] width 154 height 17
click at [651, 141] on input "TT HỘI NGHỊ QUỐC GIA" at bounding box center [631, 144] width 154 height 17
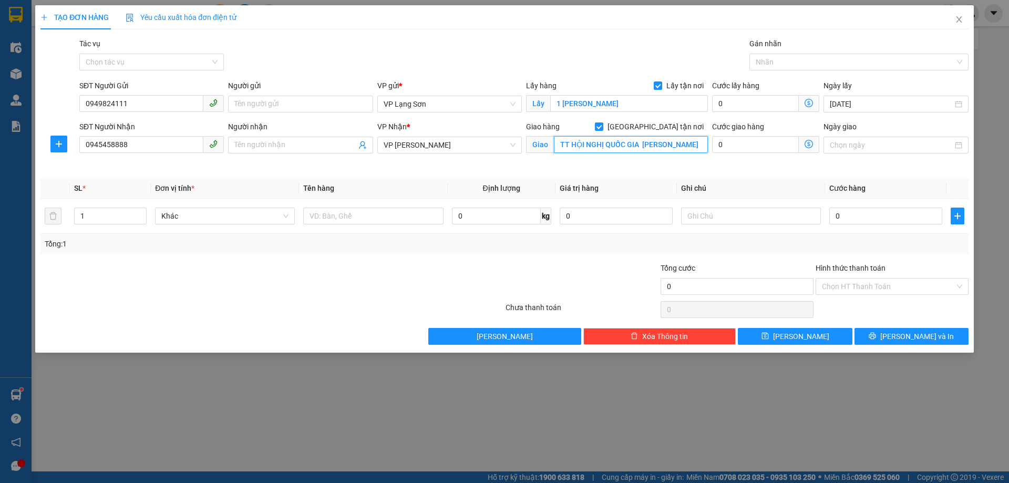
click at [665, 143] on input "TT HỘI NGHỊ QUỐC GIA [PERSON_NAME]" at bounding box center [631, 144] width 154 height 17
click at [886, 217] on input "0" at bounding box center [885, 216] width 113 height 17
click at [693, 218] on input "text" at bounding box center [751, 216] width 140 height 17
click at [843, 218] on input "0" at bounding box center [885, 216] width 113 height 17
drag, startPoint x: 749, startPoint y: 180, endPoint x: 701, endPoint y: 221, distance: 63.0
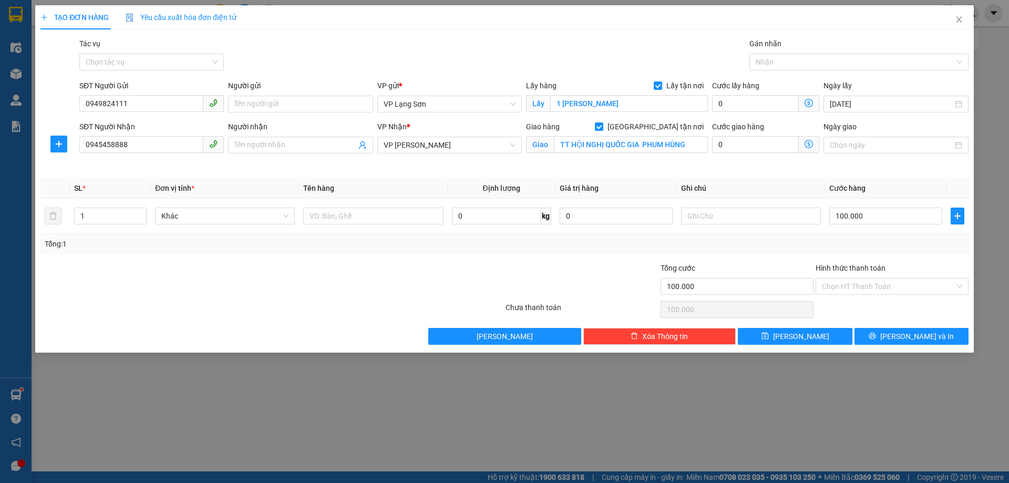
click at [749, 181] on th "Ghi chú" at bounding box center [751, 188] width 148 height 20
click at [700, 223] on input "text" at bounding box center [751, 216] width 140 height 17
click at [343, 215] on input "text" at bounding box center [373, 216] width 140 height 17
click at [823, 336] on button "[PERSON_NAME]" at bounding box center [795, 336] width 114 height 17
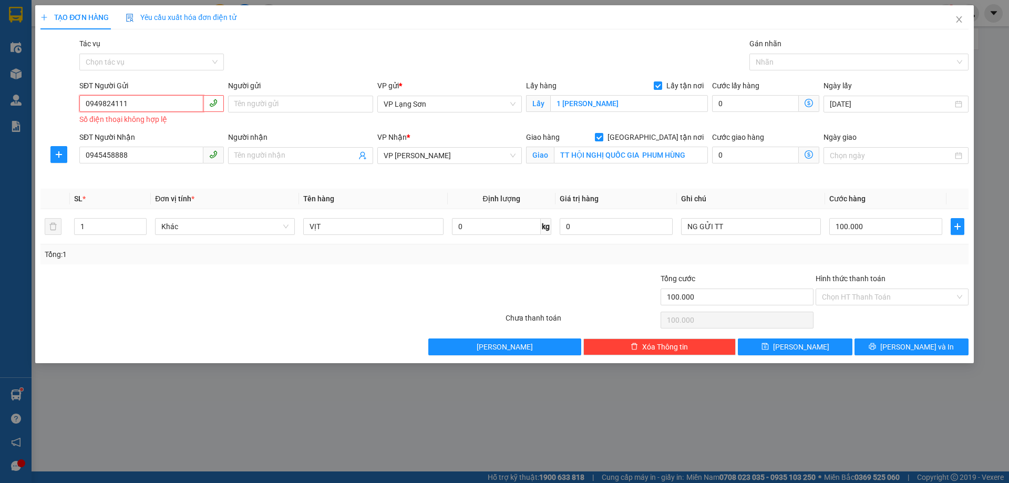
click at [88, 101] on input "0949824111" at bounding box center [141, 103] width 124 height 17
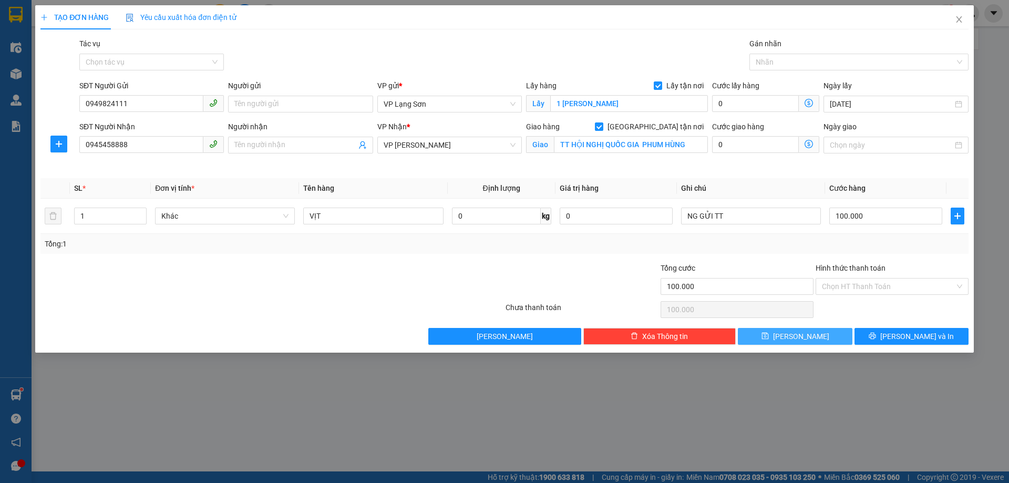
click at [774, 337] on button "[PERSON_NAME]" at bounding box center [795, 336] width 114 height 17
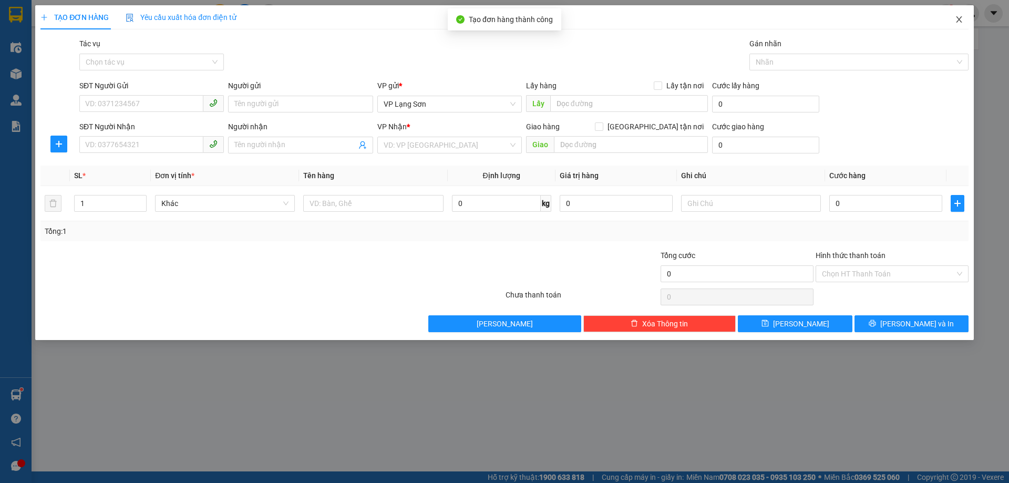
click at [960, 22] on icon "close" at bounding box center [959, 19] width 6 height 6
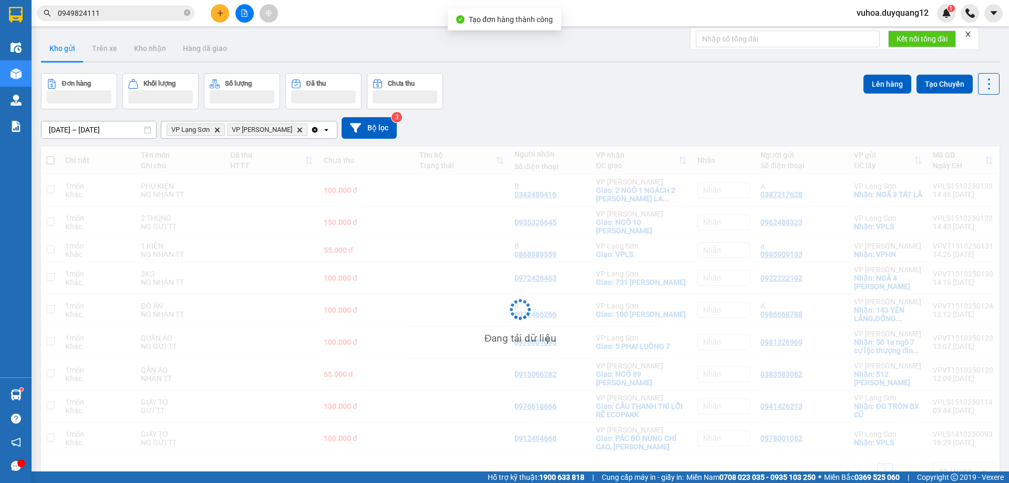
click at [803, 138] on div "[DATE] – [DATE] Press the down arrow key to interact with the calendar and sele…" at bounding box center [520, 128] width 958 height 22
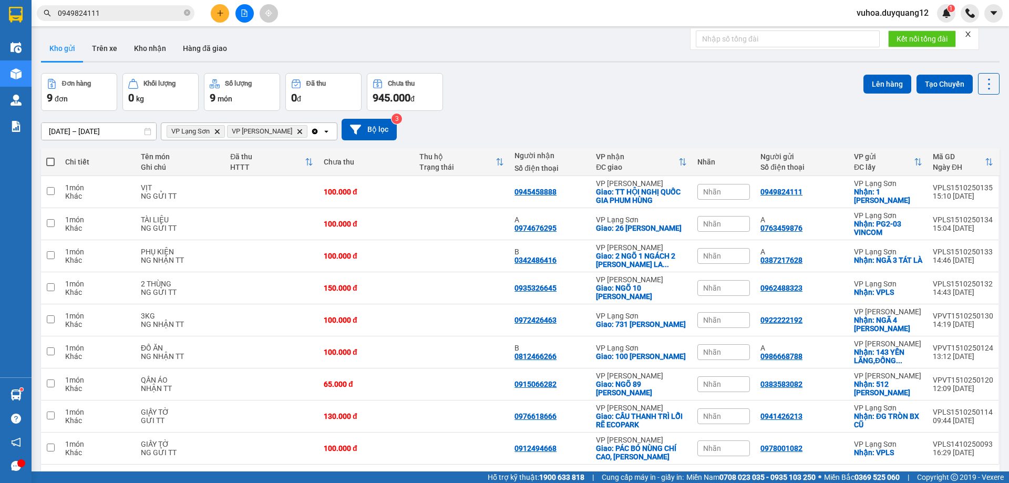
click at [799, 103] on div "Đơn hàng 9 đơn Khối lượng 0 kg Số lượng 9 món Đã thu 0 đ Chưa thu 945.000 đ Lên…" at bounding box center [520, 92] width 958 height 38
click at [736, 138] on div "[DATE] – [DATE] Press the down arrow key to interact with the calendar and sele…" at bounding box center [520, 130] width 958 height 22
click at [699, 84] on div "Đơn hàng 9 đơn Khối lượng 0 kg Số lượng 9 món Đã thu 0 đ Chưa thu 945.000 đ Lên…" at bounding box center [520, 92] width 958 height 38
click at [623, 119] on div "[DATE] – [DATE] Press the down arrow key to interact with the calendar and sele…" at bounding box center [520, 130] width 958 height 22
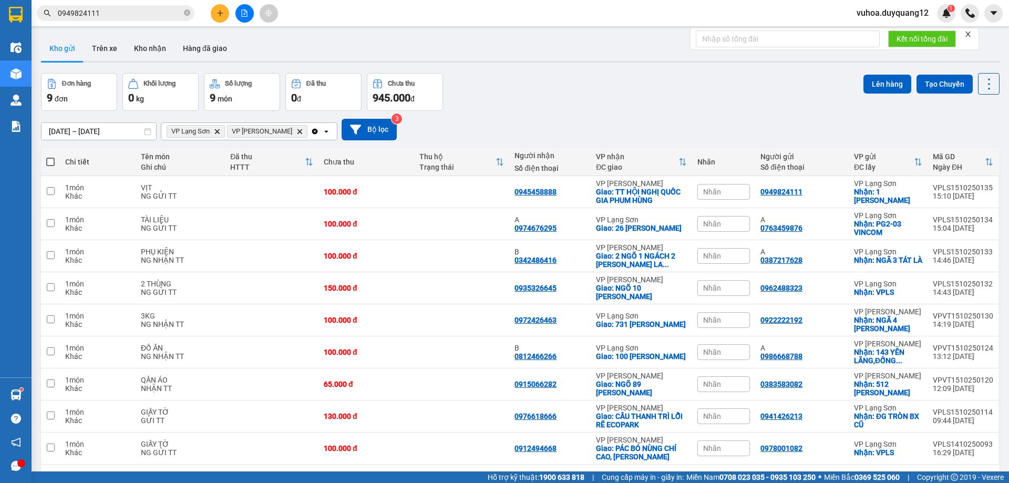
click at [704, 130] on div "[DATE] – [DATE] Press the down arrow key to interact with the calendar and sele…" at bounding box center [520, 130] width 958 height 22
click at [913, 193] on icon at bounding box center [916, 191] width 7 height 7
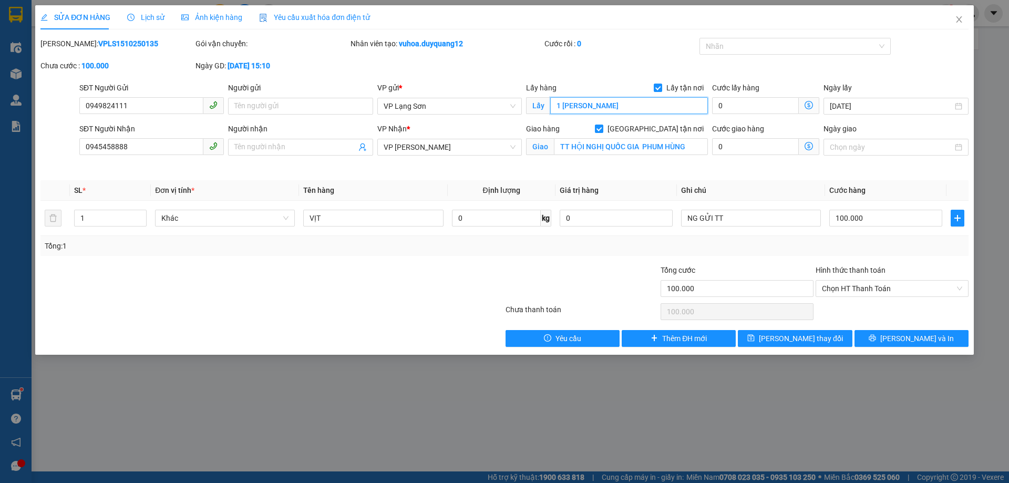
click at [604, 105] on input "1 [PERSON_NAME]" at bounding box center [629, 105] width 158 height 17
drag, startPoint x: 632, startPoint y: 102, endPoint x: 619, endPoint y: 102, distance: 12.6
click at [631, 102] on input "1 [PERSON_NAME]" at bounding box center [629, 105] width 158 height 17
click at [623, 102] on input "1 [PERSON_NAME]" at bounding box center [629, 105] width 158 height 17
click at [621, 105] on input "1 [PERSON_NAME]" at bounding box center [629, 105] width 158 height 17
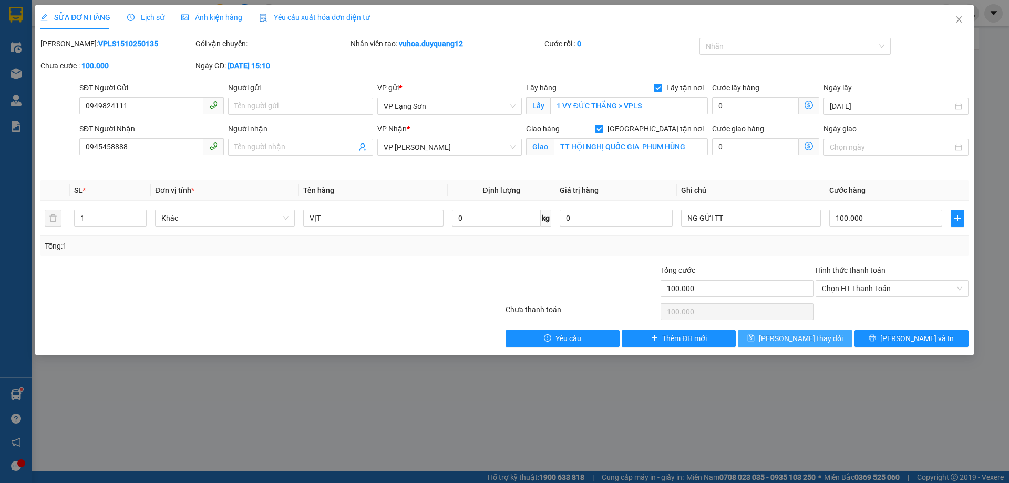
click at [830, 339] on button "[PERSON_NAME] thay đổi" at bounding box center [795, 338] width 114 height 17
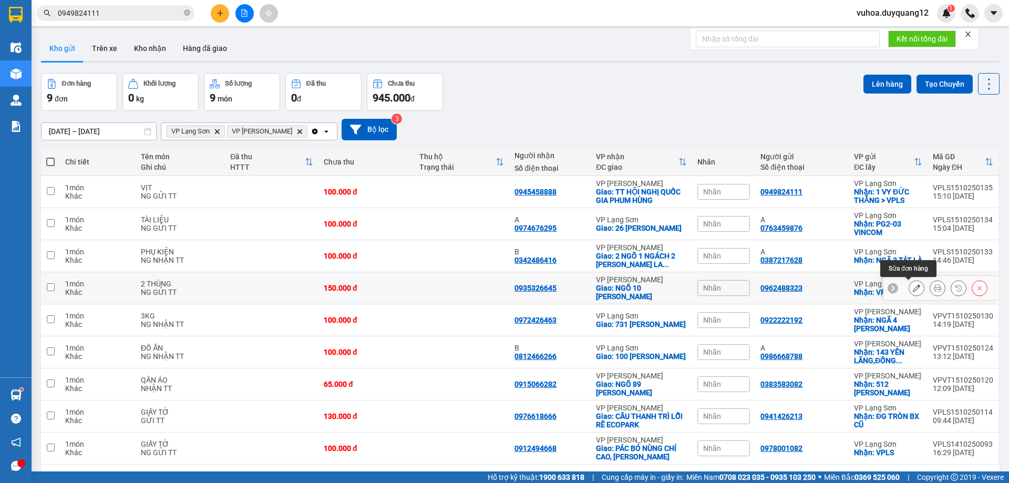
click at [913, 291] on icon at bounding box center [916, 287] width 7 height 7
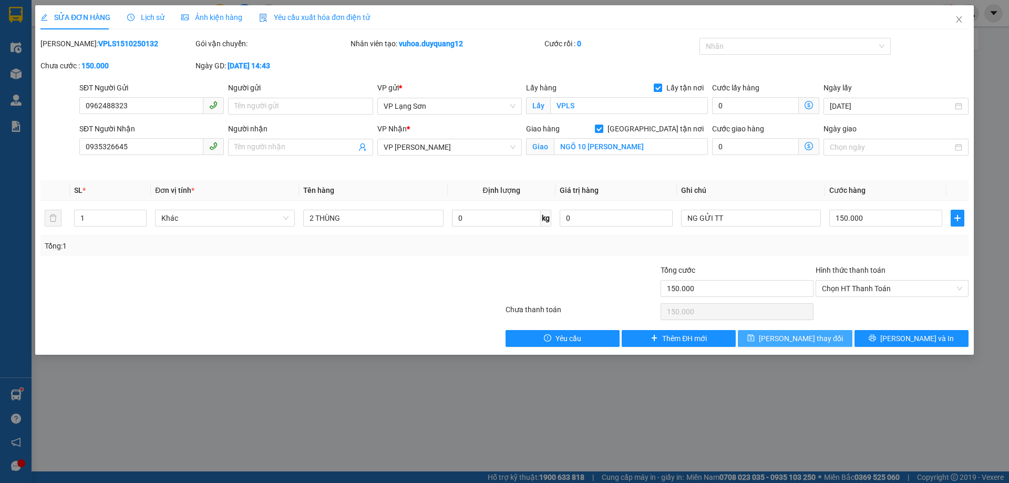
click at [789, 342] on span "[PERSON_NAME] thay đổi" at bounding box center [801, 339] width 84 height 12
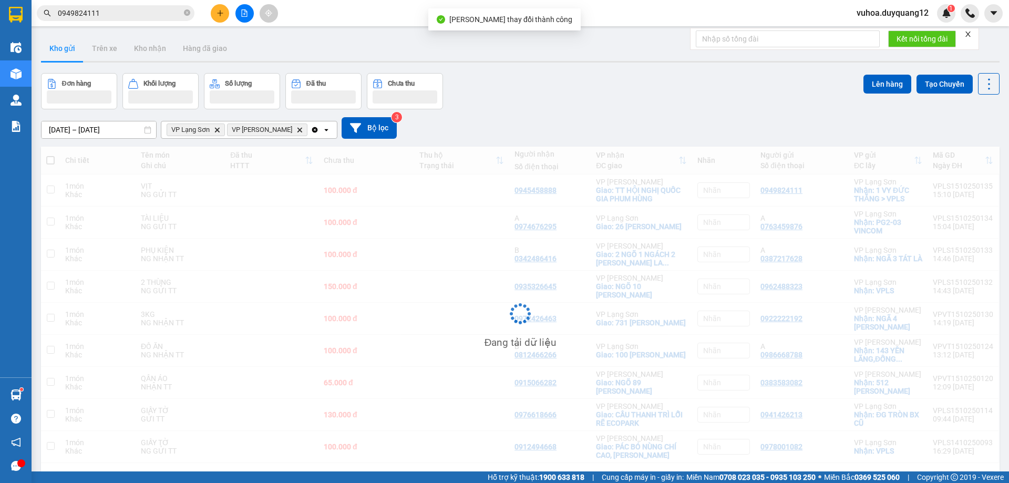
click at [702, 101] on div "Đơn hàng Khối lượng Số lượng Đã thu Chưa thu Lên hàng Tạo Chuyến" at bounding box center [520, 91] width 958 height 36
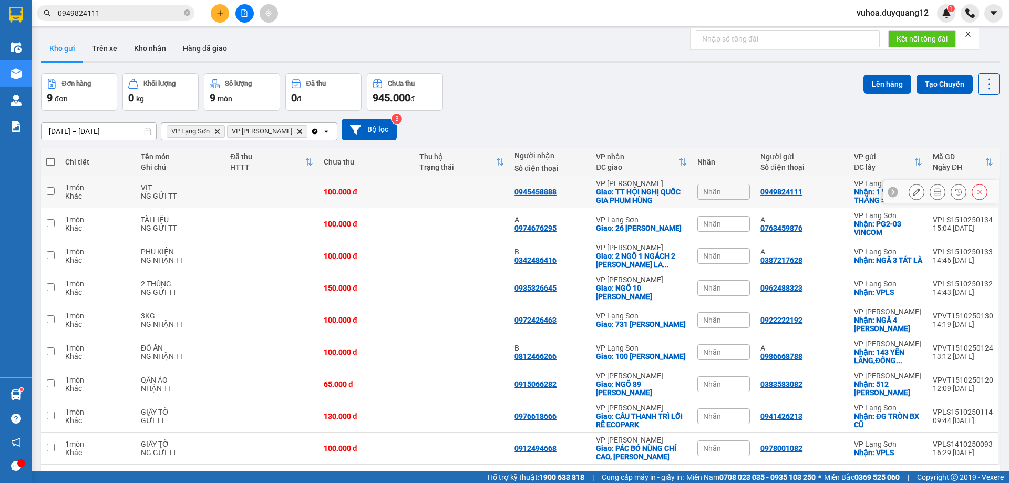
click at [913, 194] on icon at bounding box center [916, 191] width 7 height 7
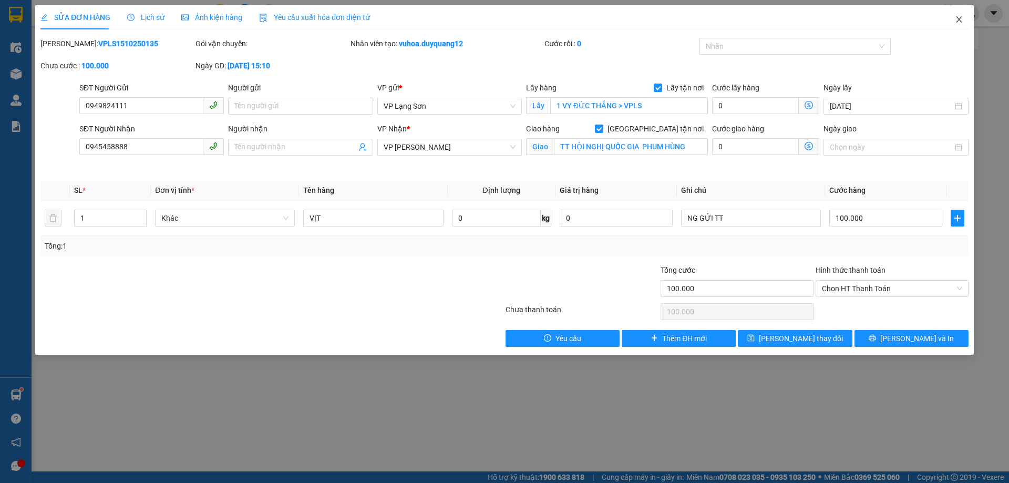
click at [959, 20] on icon "close" at bounding box center [959, 19] width 6 height 6
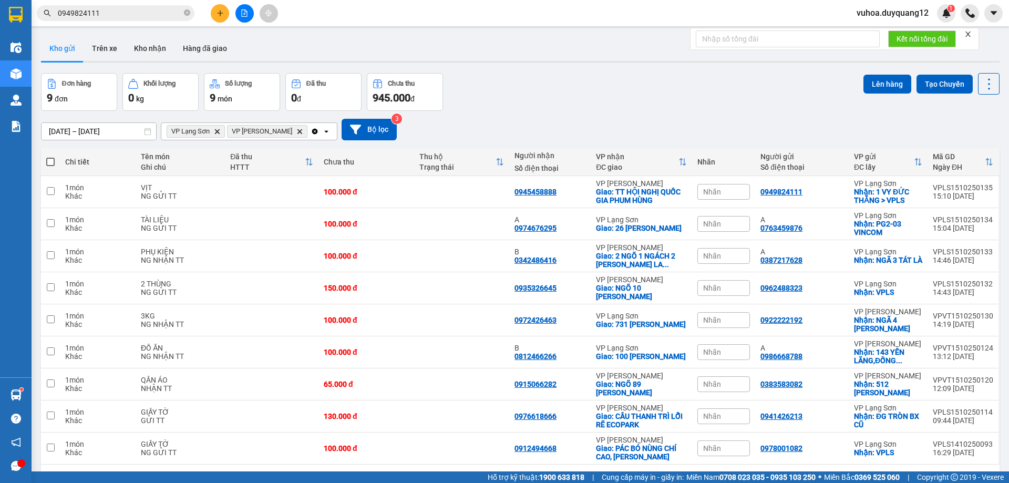
click at [892, 22] on div "vuhoa.duyquang12 1" at bounding box center [901, 13] width 107 height 18
click at [885, 16] on span "vuhoa.duyquang12" at bounding box center [892, 12] width 89 height 13
click at [863, 32] on li "Đăng xuất" at bounding box center [892, 32] width 90 height 17
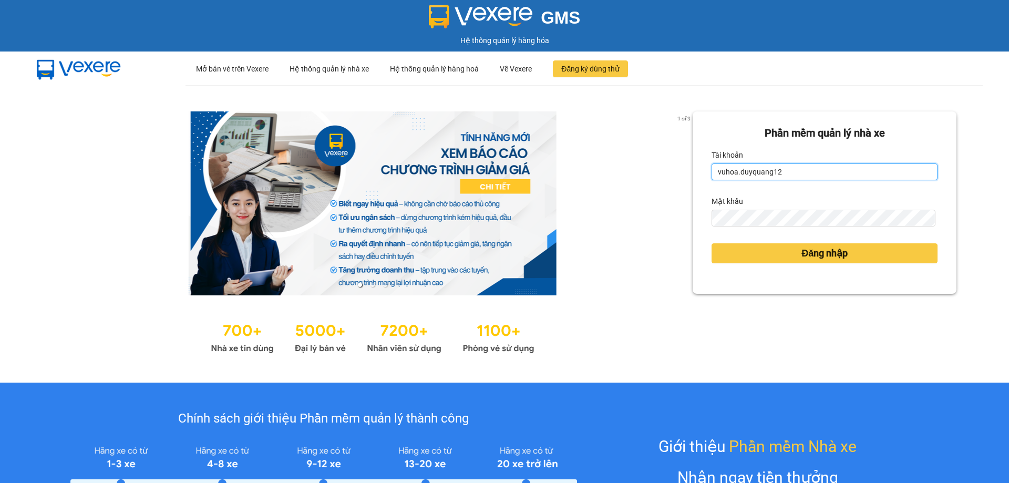
click at [797, 172] on input "vuhoa.duyquang12" at bounding box center [824, 171] width 226 height 17
type input "ngochue.duyquang12"
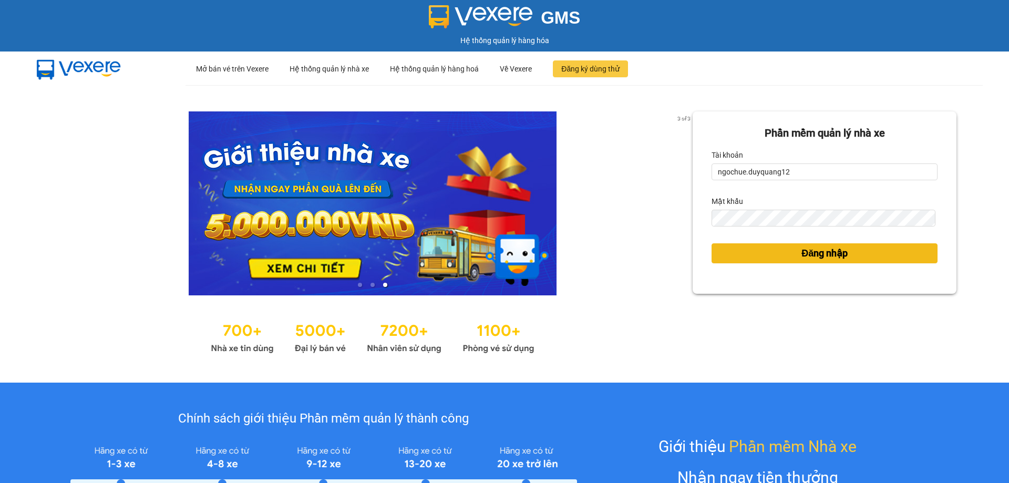
click at [751, 246] on button "Đăng nhập" at bounding box center [824, 253] width 226 height 20
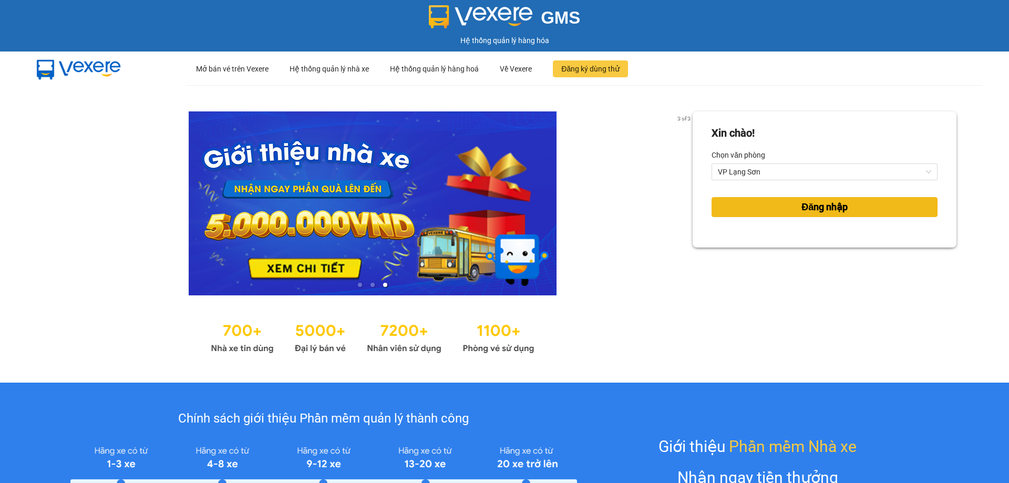
click at [801, 200] on span "Đăng nhập" at bounding box center [824, 207] width 46 height 15
click at [791, 202] on body "GMS Hệ thống quản lý hàng hóa ··· Mở bán vé trên Vexere ··· Hệ thống quản lý nh…" at bounding box center [504, 241] width 1009 height 483
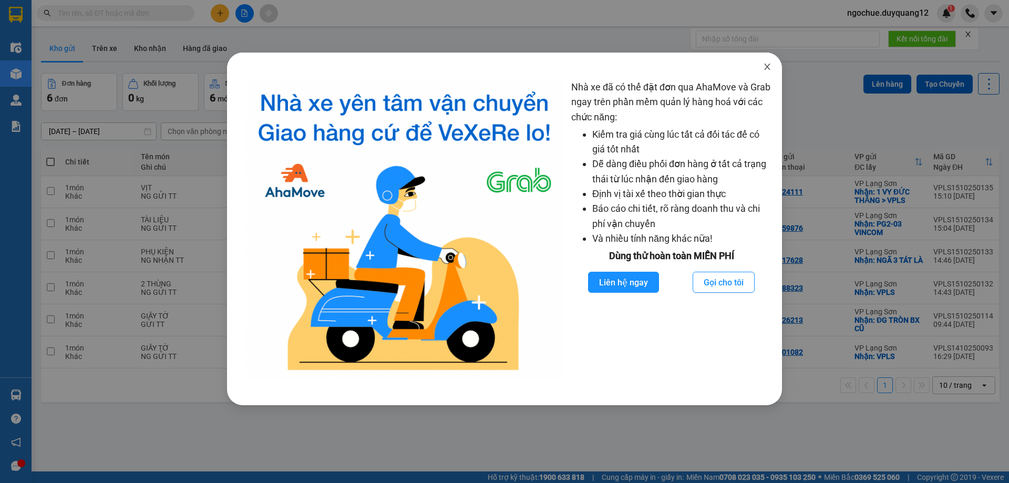
click at [764, 64] on icon "close" at bounding box center [767, 67] width 8 height 8
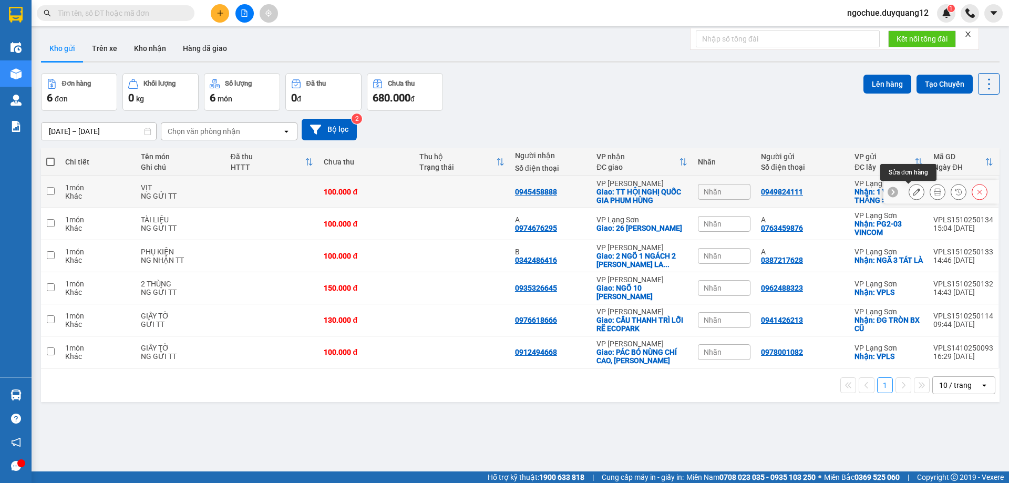
click at [913, 189] on icon at bounding box center [916, 191] width 7 height 7
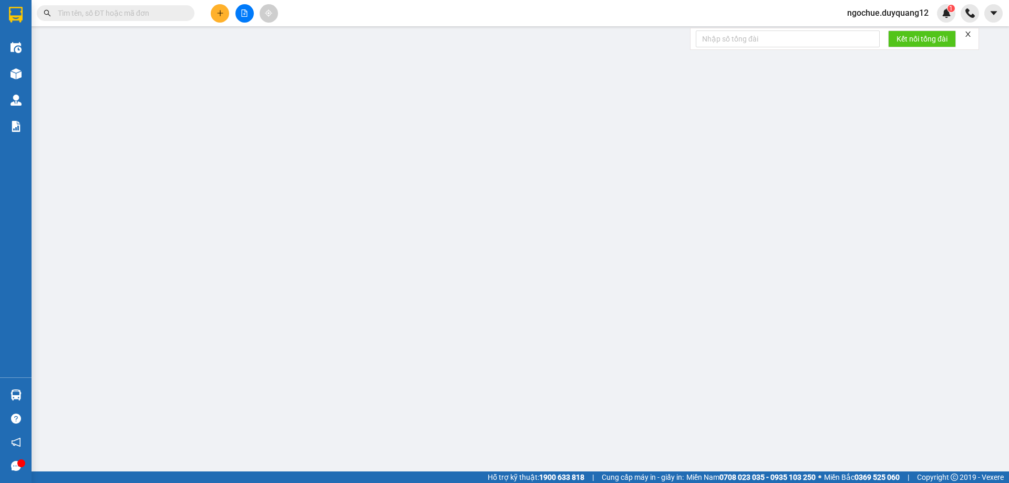
type input "0949824111"
checkbox input "true"
type input "1 VY ĐỨC THẮNG > VPLS"
type input "0945458888"
checkbox input "true"
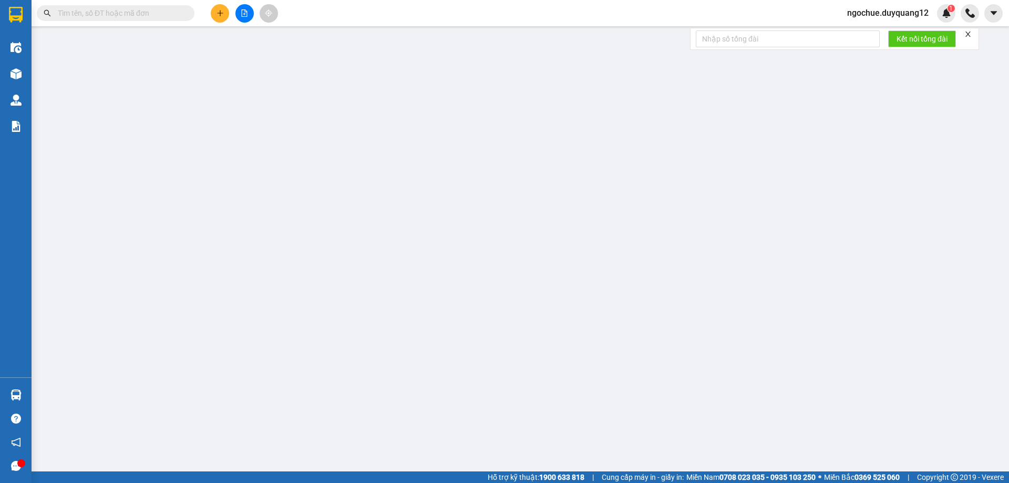
type input "TT HỘI NGHỊ QUỐC GIA PHUM HÙNG"
type input "100.000"
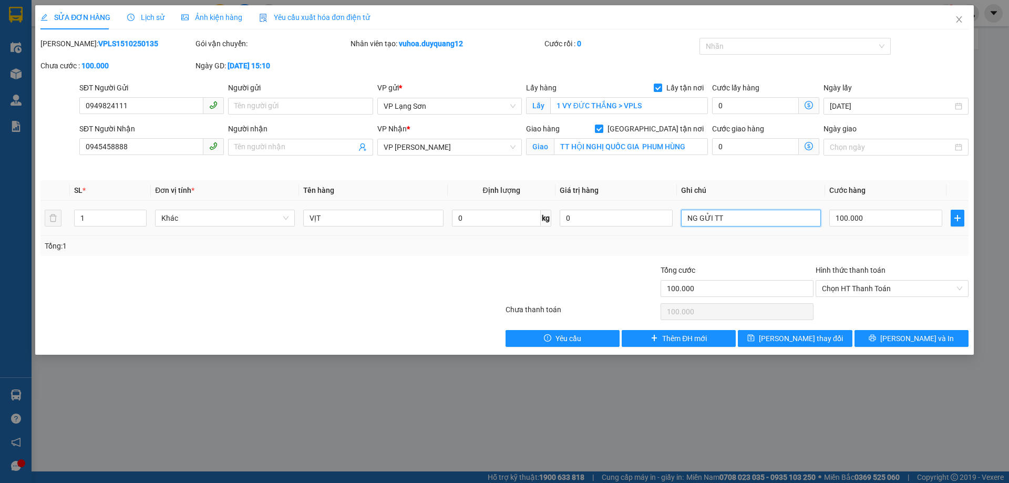
drag, startPoint x: 729, startPoint y: 220, endPoint x: 555, endPoint y: 211, distance: 174.2
click at [551, 213] on tr "1 Khác VỊT 0 kg 0 NG GỬI TT 100.000" at bounding box center [504, 218] width 928 height 35
drag, startPoint x: 853, startPoint y: 285, endPoint x: 845, endPoint y: 298, distance: 15.1
click at [852, 285] on span "Chọn HT Thanh Toán" at bounding box center [892, 289] width 140 height 16
type input "15H20 15/10 ĐÃ CK CTY"
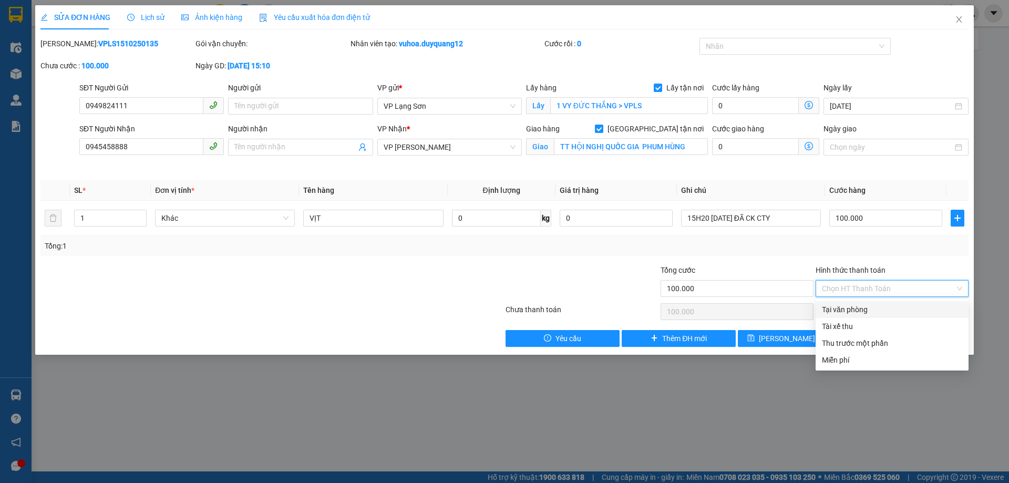
click at [841, 308] on div "Tại văn phòng" at bounding box center [892, 310] width 140 height 12
type input "0"
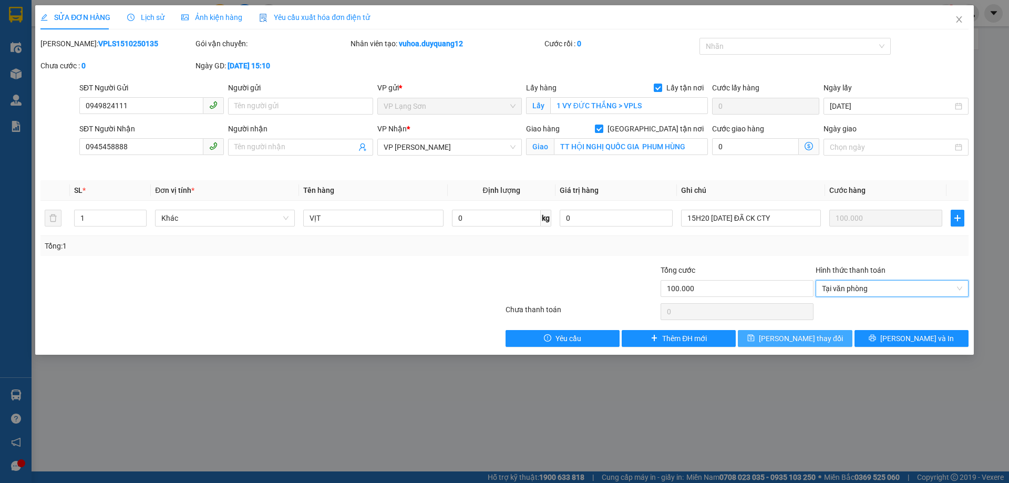
click at [801, 338] on span "[PERSON_NAME] thay đổi" at bounding box center [801, 339] width 84 height 12
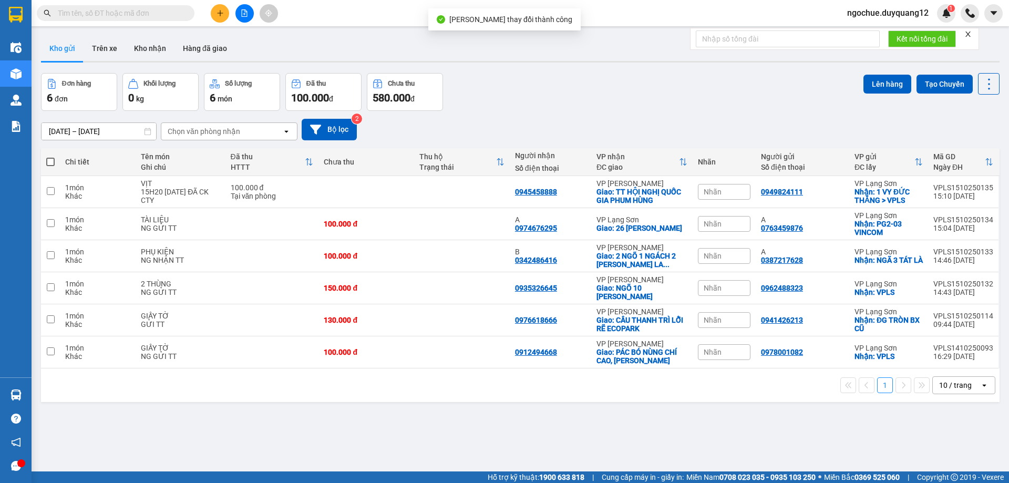
click at [691, 103] on div "Đơn hàng 6 đơn Khối lượng 0 kg Số lượng 6 món Đã thu 100.000 đ Chưa thu 580.000…" at bounding box center [520, 92] width 958 height 38
paste input "0966345556"
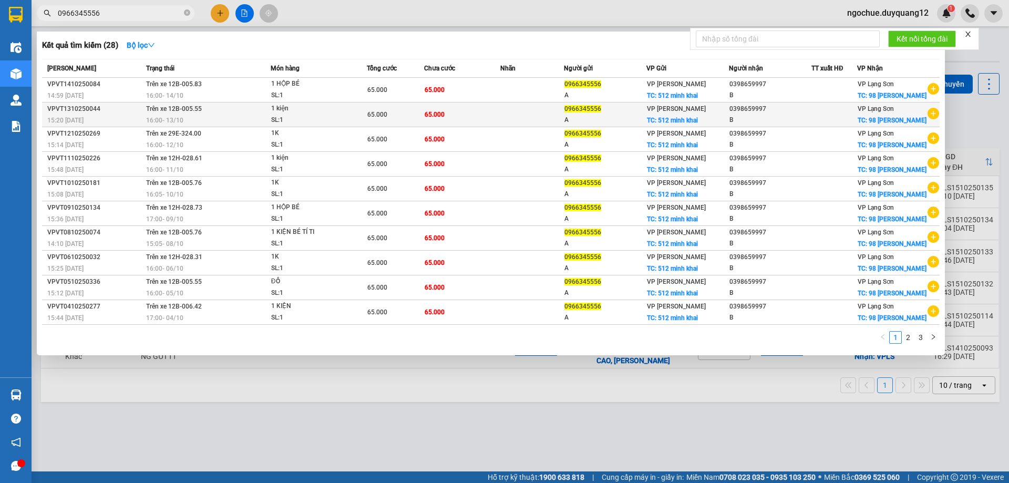
type input "0966345556"
click at [928, 119] on icon "plus-circle" at bounding box center [933, 114] width 12 height 12
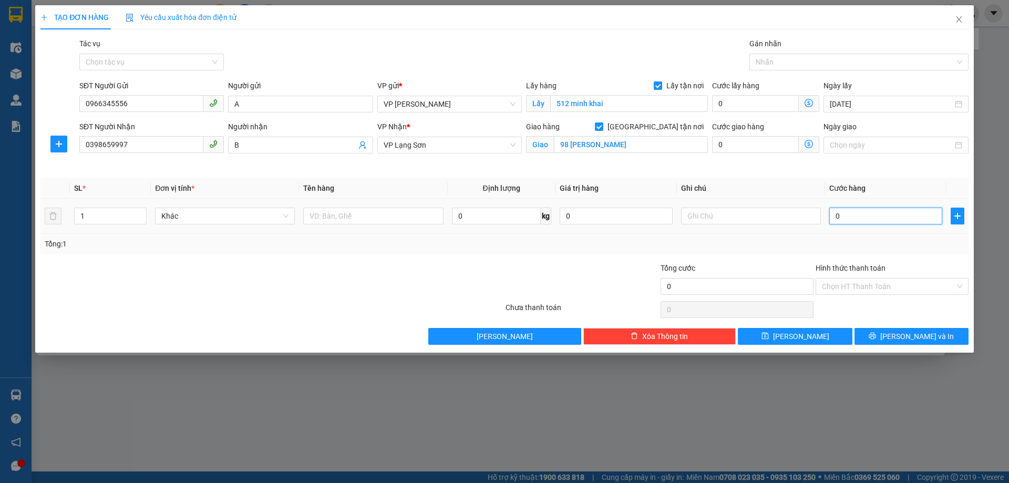
click at [862, 216] on input "0" at bounding box center [885, 216] width 113 height 17
type input "6"
type input "65"
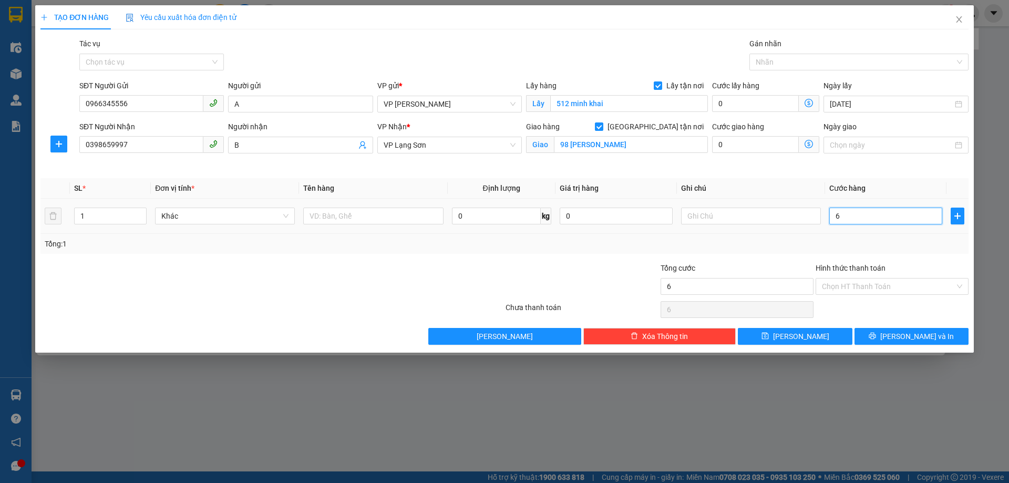
type input "65"
type input "65.000"
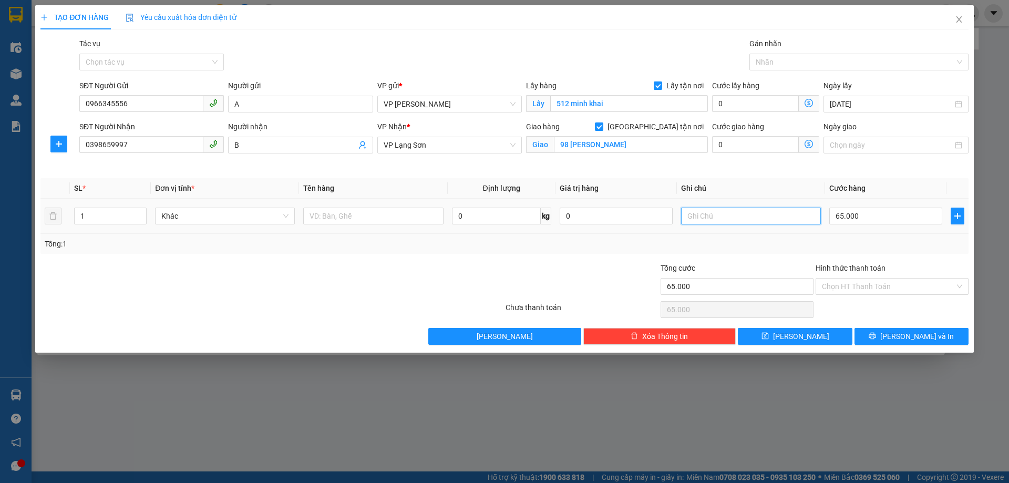
click at [699, 219] on input "text" at bounding box center [751, 216] width 140 height 17
type input "NHẬN TT"
click at [344, 220] on input "text" at bounding box center [373, 216] width 140 height 17
type input "1K"
click at [769, 337] on button "[PERSON_NAME]" at bounding box center [795, 336] width 114 height 17
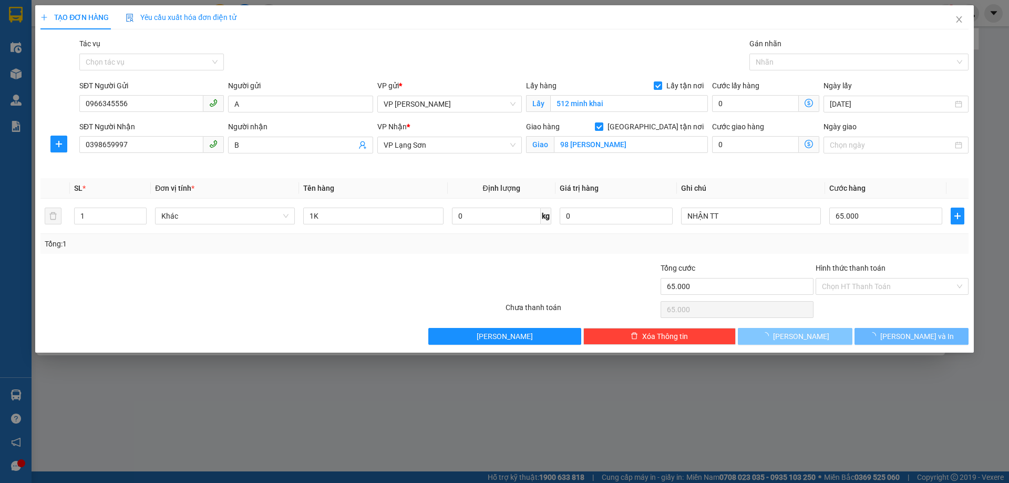
checkbox input "false"
type input "0"
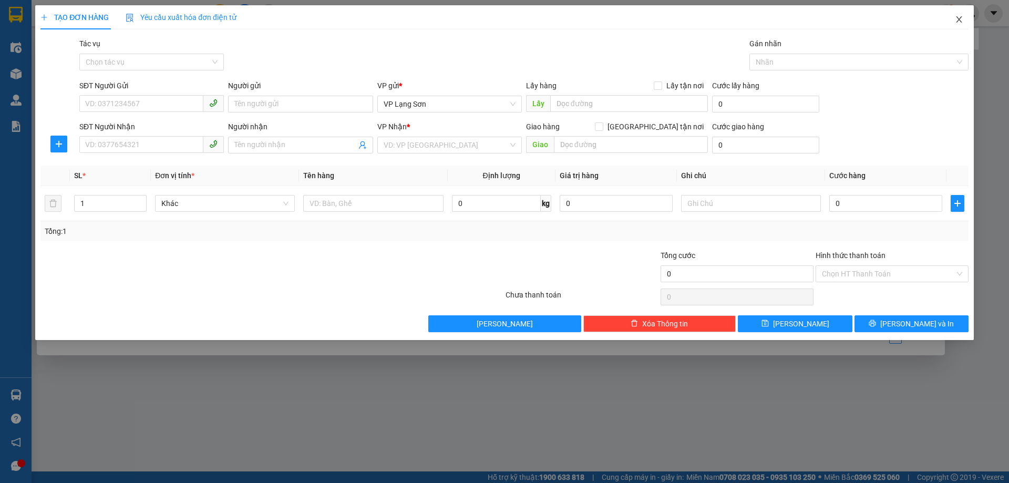
click at [957, 19] on icon "close" at bounding box center [959, 19] width 8 height 8
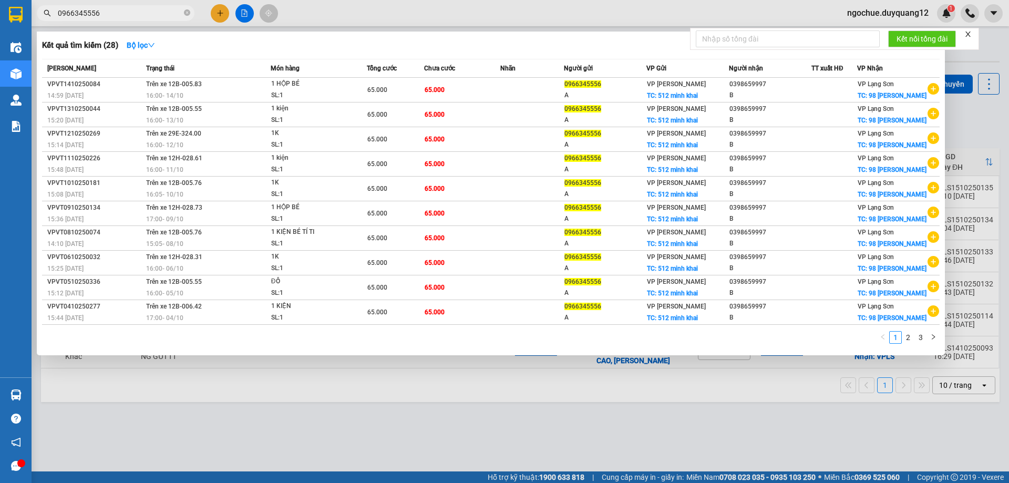
click at [970, 121] on div at bounding box center [504, 241] width 1009 height 483
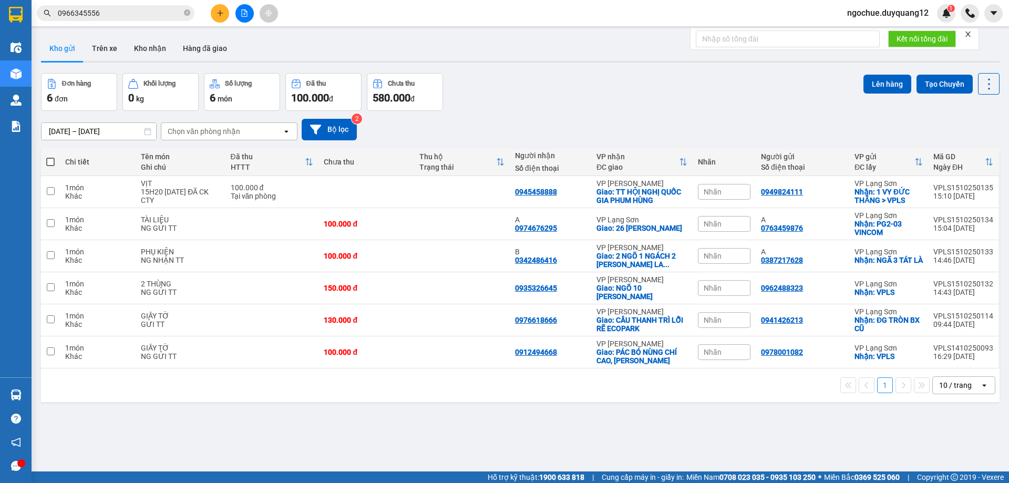
click at [712, 192] on span "Nhãn" at bounding box center [712, 192] width 18 height 8
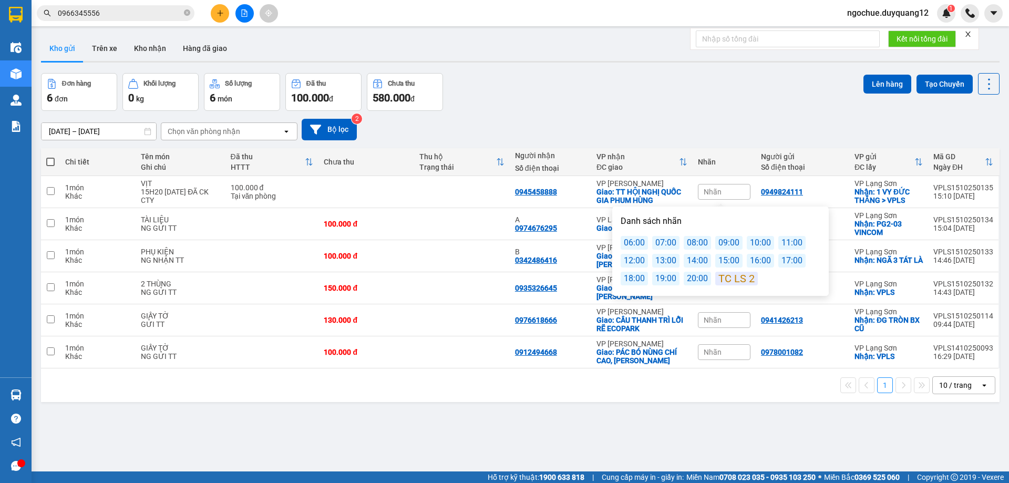
click at [749, 262] on div "16:00" at bounding box center [760, 261] width 27 height 14
click at [771, 113] on div "13/10/2025 – 15/10/2025 Press the down arrow key to interact with the calendar …" at bounding box center [520, 129] width 958 height 37
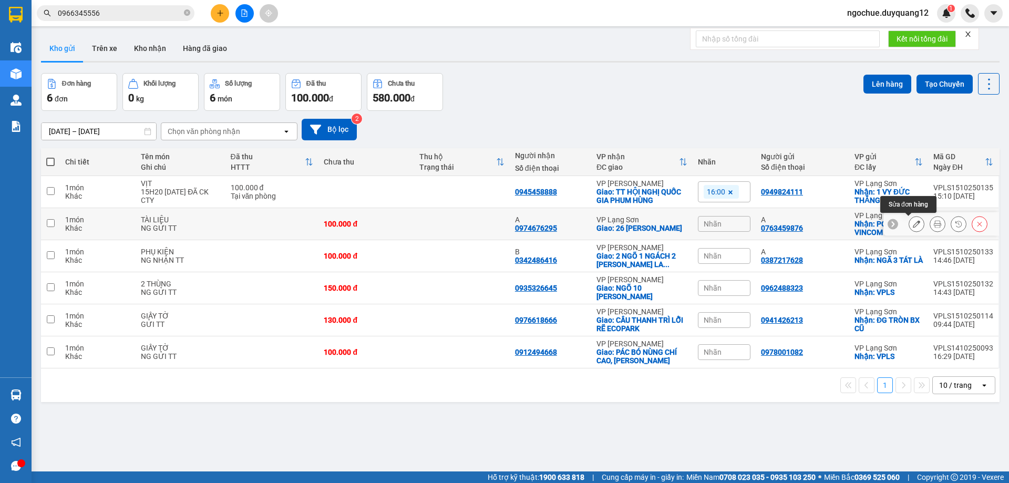
click at [913, 224] on icon at bounding box center [916, 223] width 7 height 7
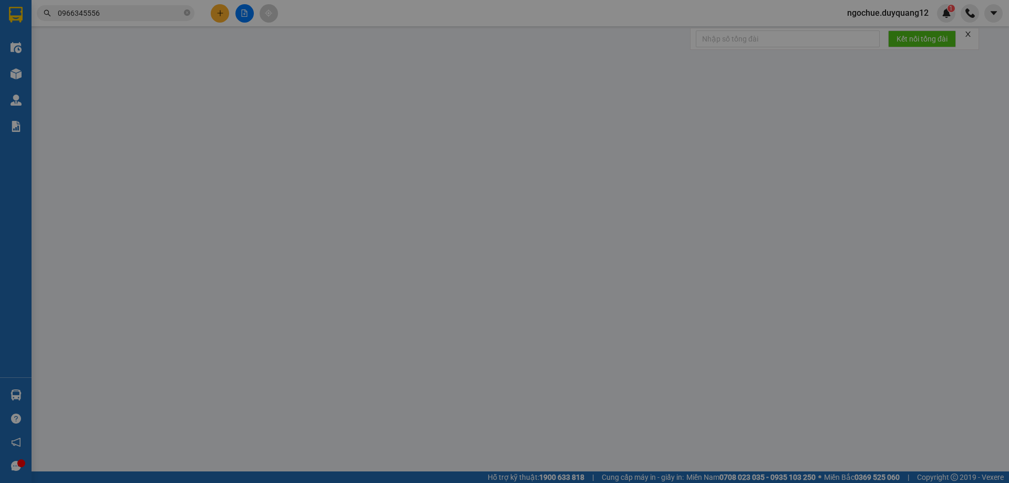
type input "0763459876"
type input "A"
checkbox input "true"
type input "PG2-03 VINCOM"
type input "0974676295"
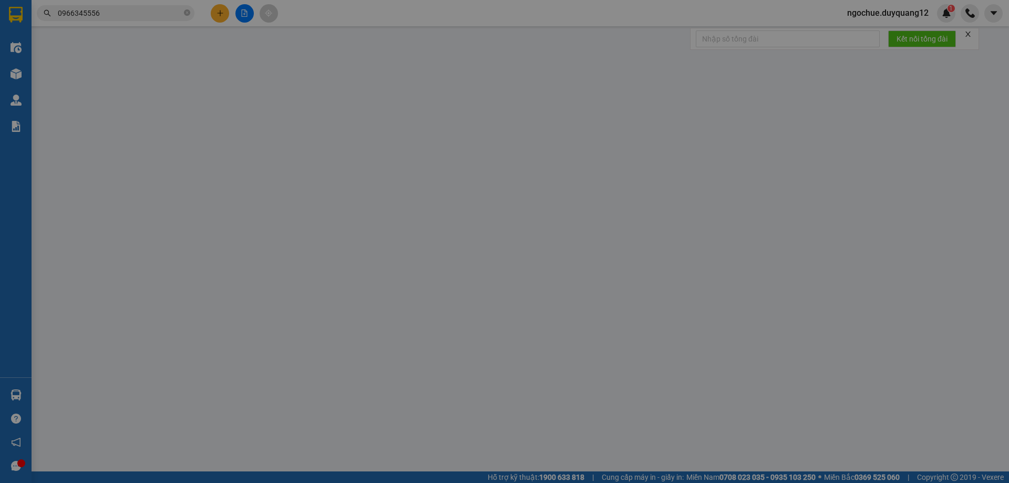
type input "A"
checkbox input "true"
type input "26 NGUYÊN HỒNG"
type input "100.000"
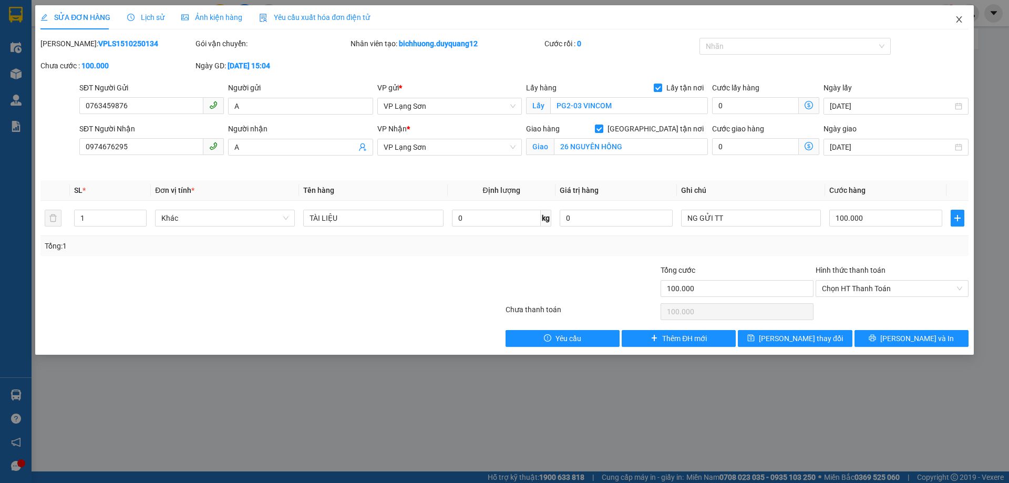
click at [960, 21] on icon "close" at bounding box center [959, 19] width 6 height 6
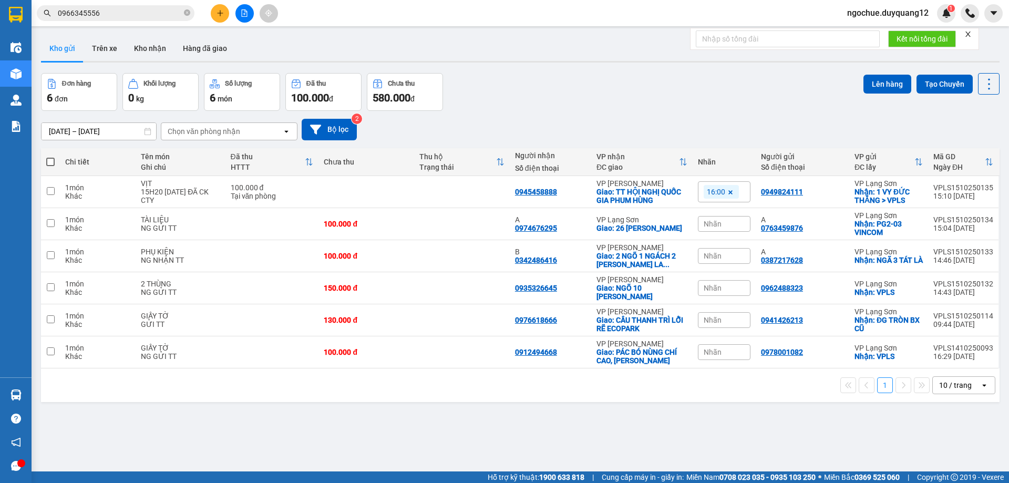
click at [759, 100] on div "Đơn hàng 6 đơn Khối lượng 0 kg Số lượng 6 món Đã thu 100.000 đ Chưa thu 580.000…" at bounding box center [520, 92] width 958 height 38
drag, startPoint x: 554, startPoint y: 226, endPoint x: 513, endPoint y: 225, distance: 41.0
click at [515, 225] on div "A 0974676295" at bounding box center [550, 223] width 71 height 17
checkbox input "true"
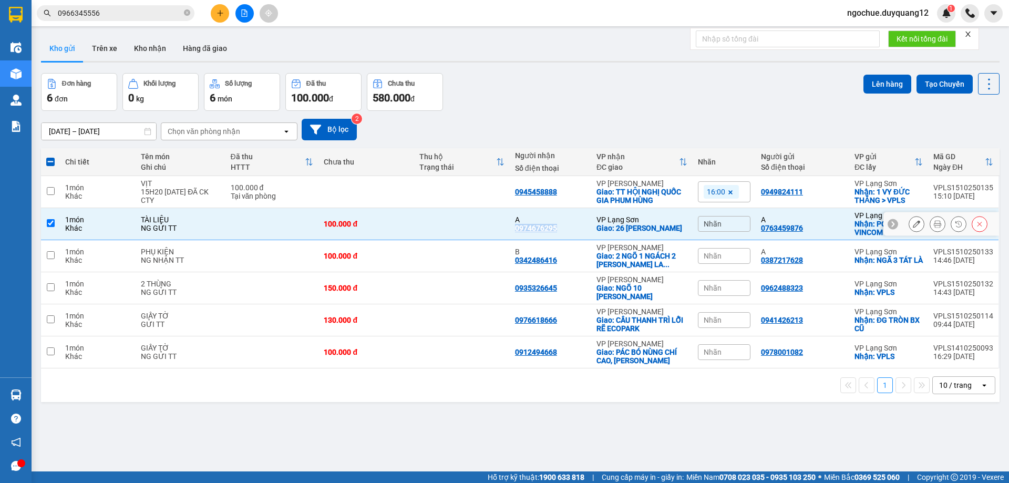
copy div "0974676295"
click at [718, 230] on div "Nhãn" at bounding box center [724, 224] width 53 height 16
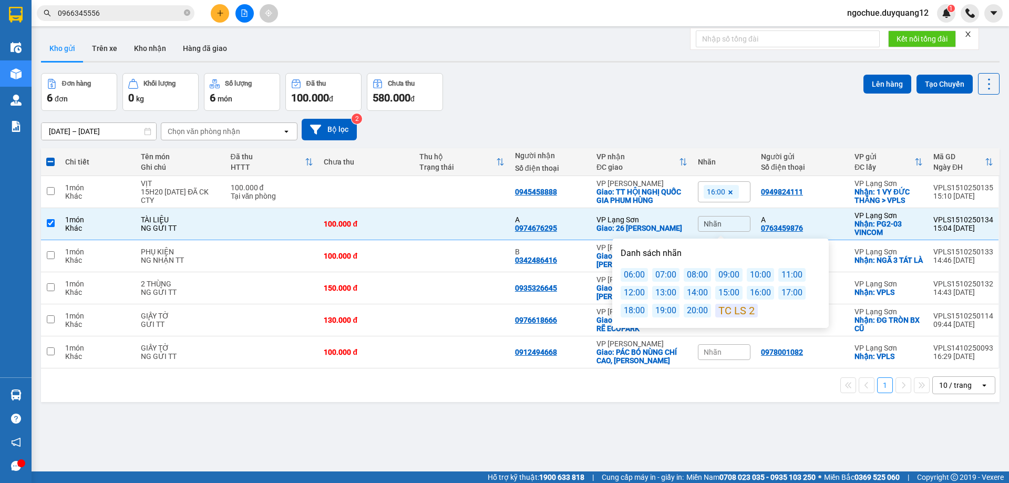
click at [762, 292] on div "16:00" at bounding box center [760, 293] width 27 height 14
click at [815, 389] on div "1 10 / trang open" at bounding box center [520, 385] width 950 height 18
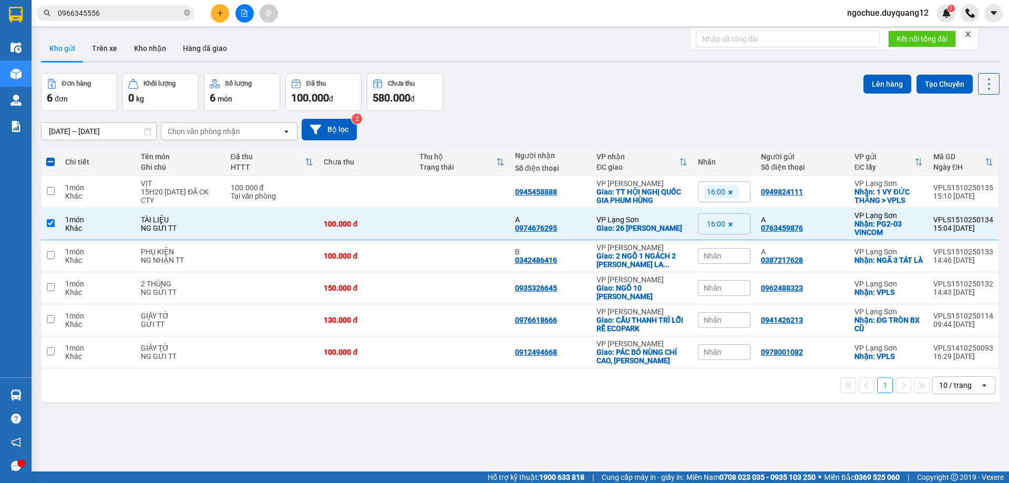
click at [703, 285] on span "Nhãn" at bounding box center [712, 288] width 18 height 8
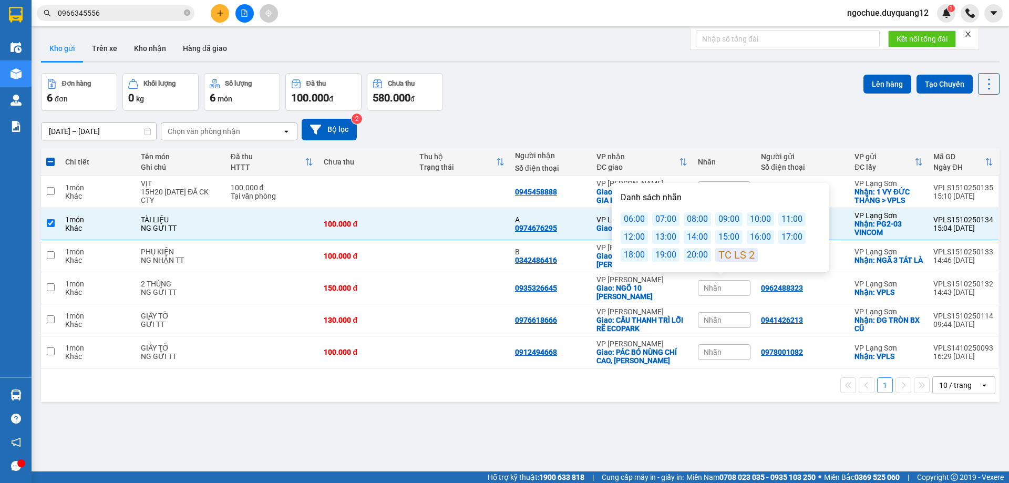
click at [759, 237] on div "16:00" at bounding box center [760, 237] width 27 height 14
click at [732, 442] on div "ver 1.8.147 Kho gửi Trên xe Kho nhận Hàng đã giao Đơn hàng 6 đơn Khối lượng 0 k…" at bounding box center [520, 273] width 967 height 483
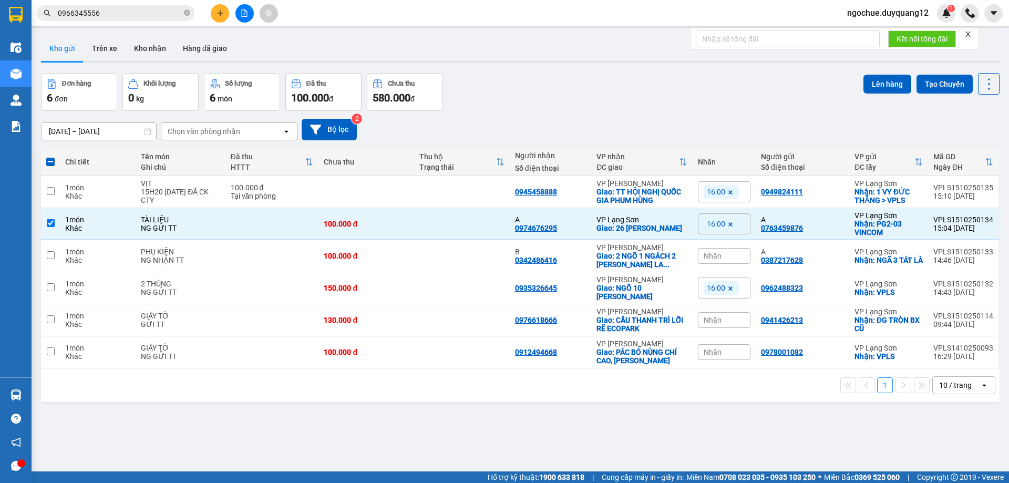
click at [574, 426] on div "ver 1.8.147 Kho gửi Trên xe Kho nhận Hàng đã giao Đơn hàng 6 đơn Khối lượng 0 k…" at bounding box center [520, 273] width 967 height 483
click at [832, 256] on div "A 0387217628" at bounding box center [802, 255] width 83 height 17
checkbox input "true"
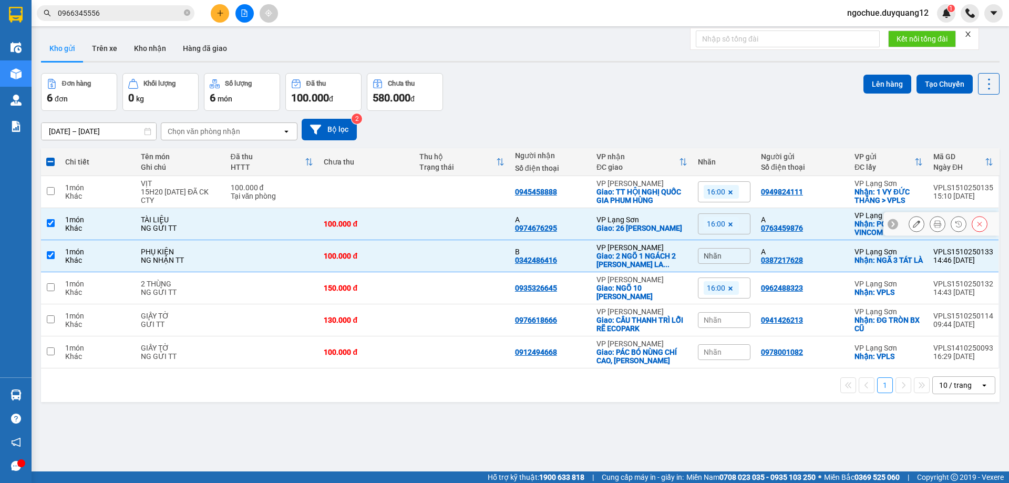
click at [834, 222] on div "A" at bounding box center [802, 219] width 83 height 8
checkbox input "false"
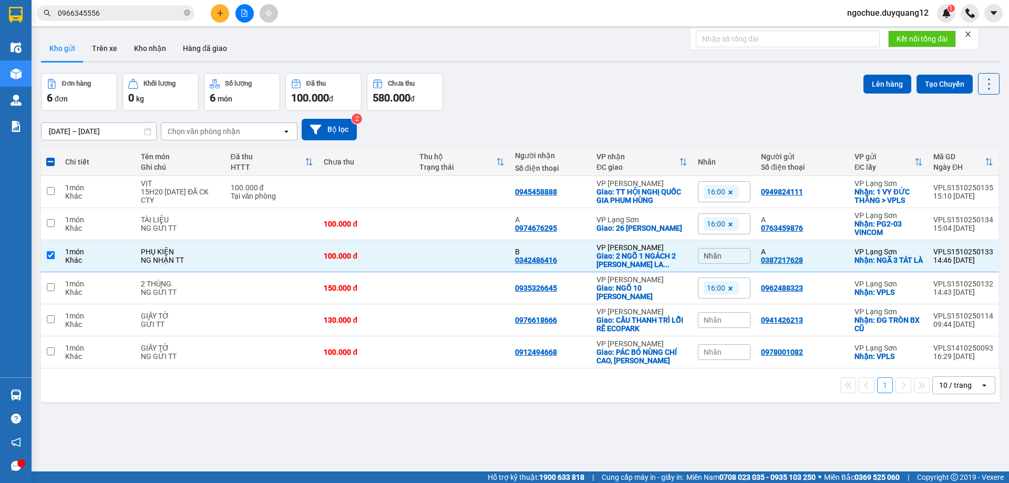
click at [710, 256] on span "Nhãn" at bounding box center [712, 256] width 18 height 8
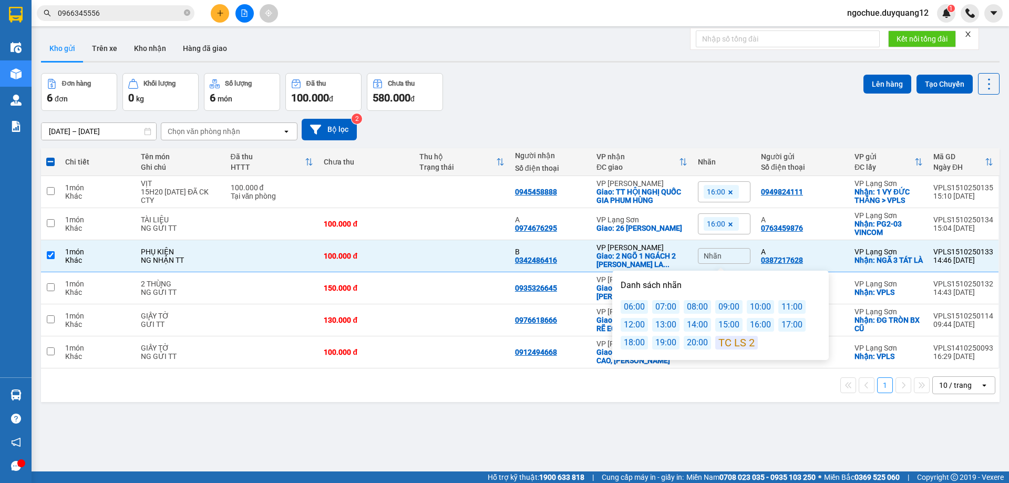
click at [755, 324] on div "16:00" at bounding box center [760, 325] width 27 height 14
click at [676, 129] on div "13/10/2025 – 15/10/2025 Press the down arrow key to interact with the calendar …" at bounding box center [520, 130] width 958 height 22
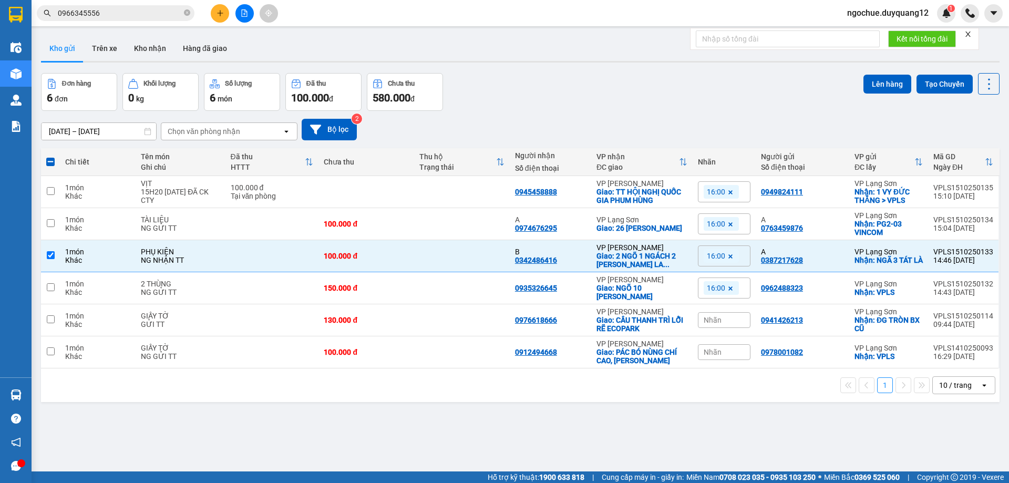
click at [600, 87] on div "Đơn hàng 6 đơn Khối lượng 0 kg Số lượng 6 món Đã thu 100.000 đ Chưa thu 580.000…" at bounding box center [520, 92] width 958 height 38
click at [435, 267] on td at bounding box center [462, 256] width 96 height 32
checkbox input "false"
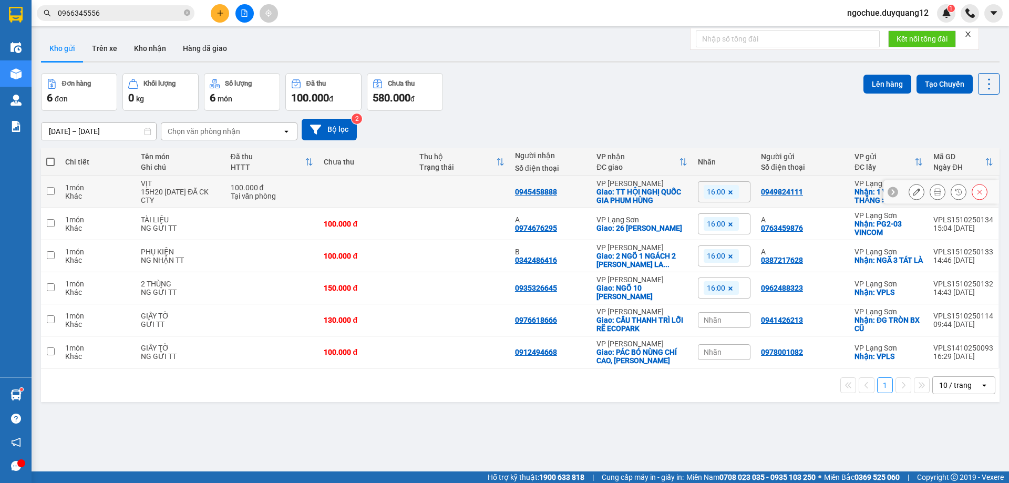
drag, startPoint x: 810, startPoint y: 194, endPoint x: 809, endPoint y: 221, distance: 26.8
click at [810, 196] on td "0949824111" at bounding box center [802, 192] width 94 height 32
checkbox input "true"
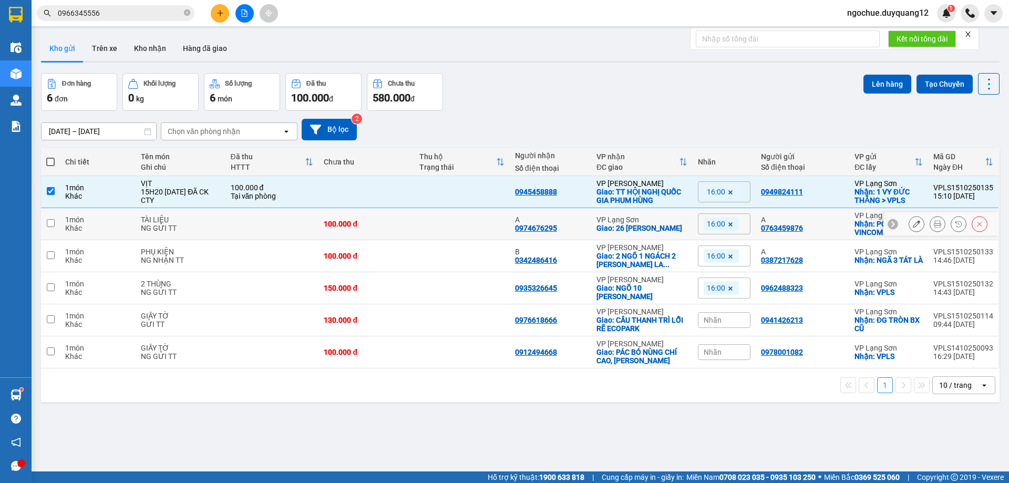
click at [811, 220] on div "A" at bounding box center [802, 219] width 83 height 8
checkbox input "true"
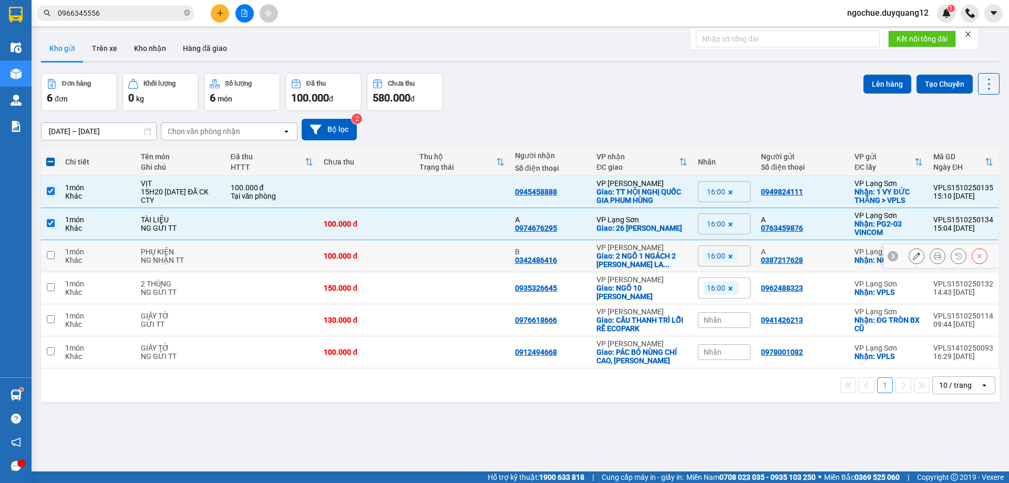
click at [816, 251] on div "A" at bounding box center [802, 251] width 83 height 8
checkbox input "true"
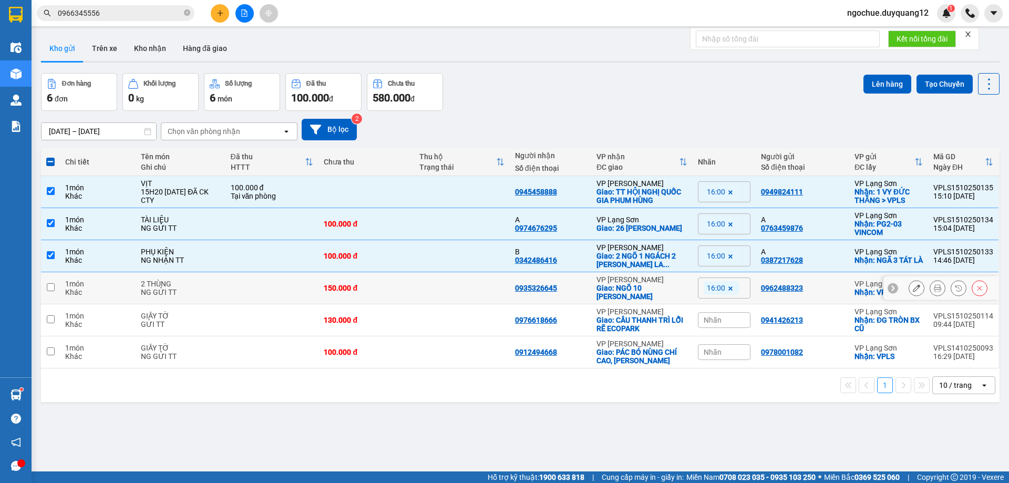
click at [811, 288] on div "0962488323" at bounding box center [802, 288] width 83 height 8
checkbox input "true"
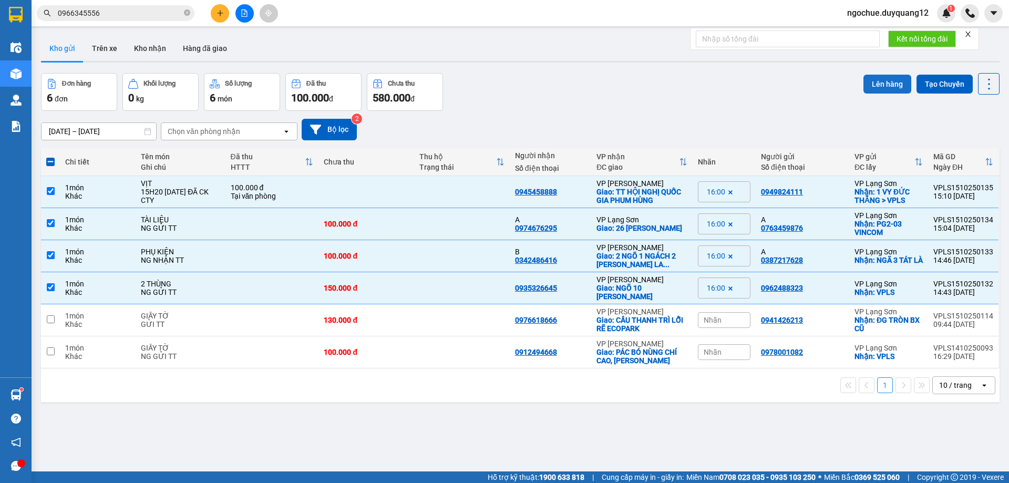
click at [871, 90] on button "Lên hàng" at bounding box center [887, 84] width 48 height 19
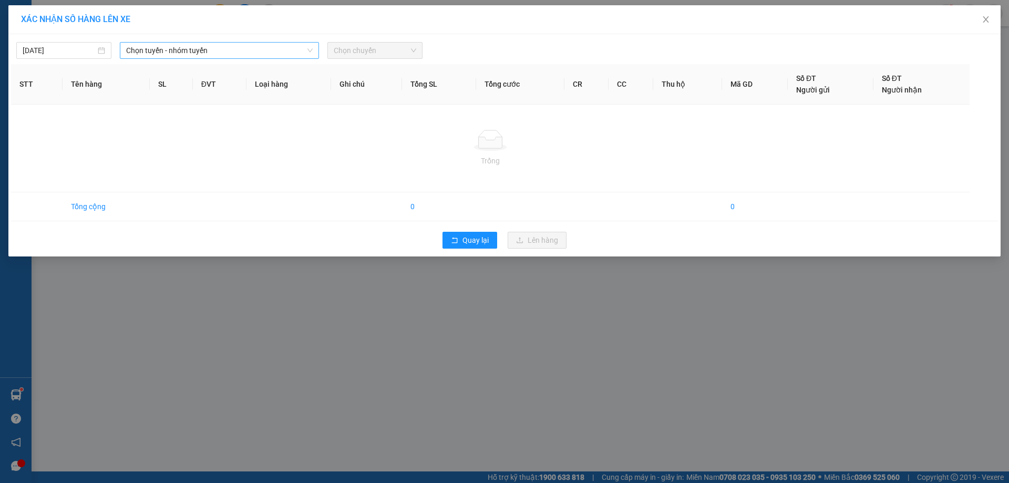
click at [180, 55] on span "Chọn tuyến - nhóm tuyến" at bounding box center [219, 51] width 187 height 16
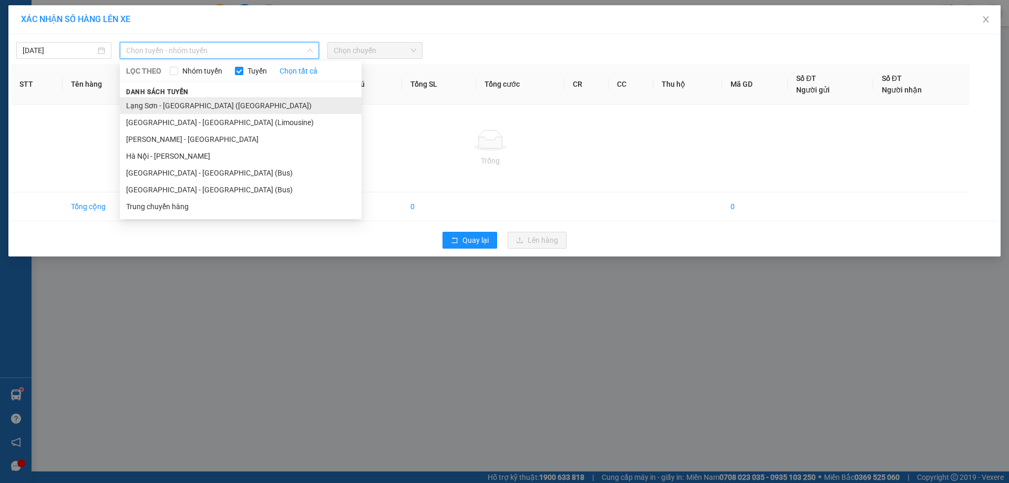
click at [215, 107] on li "Lạng Sơn - Hà Nội (Limousine)" at bounding box center [241, 105] width 242 height 17
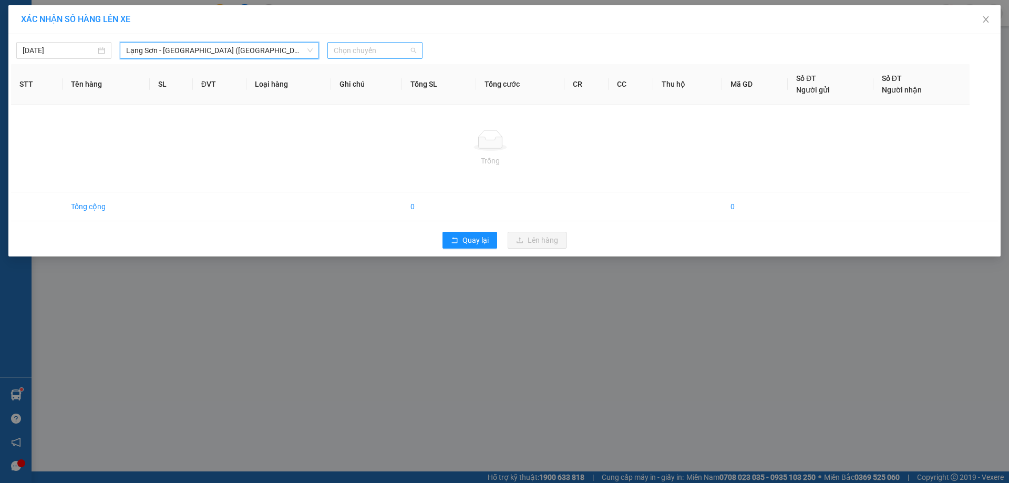
click at [342, 53] on span "Chọn chuyến" at bounding box center [375, 51] width 82 height 16
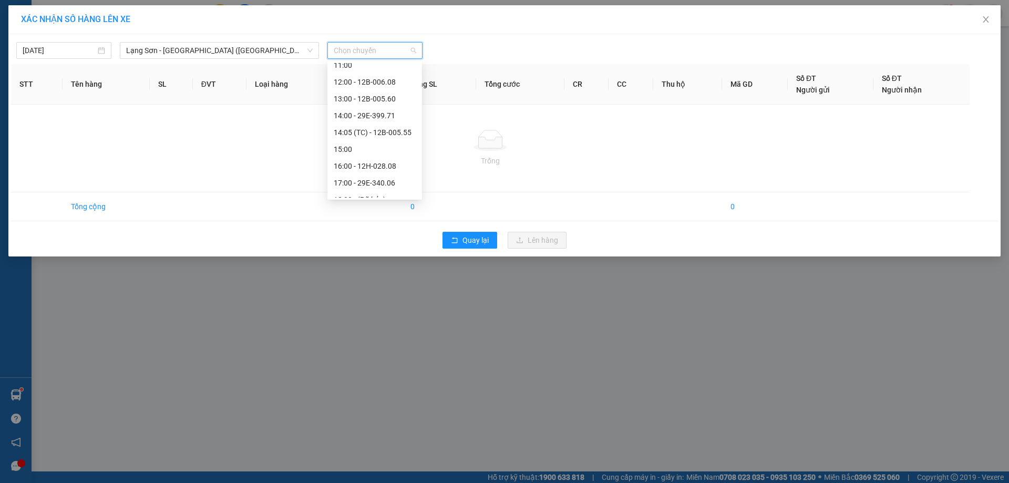
scroll to position [142, 0]
click at [392, 161] on div "16:00 - 12H-028.08" at bounding box center [375, 165] width 82 height 12
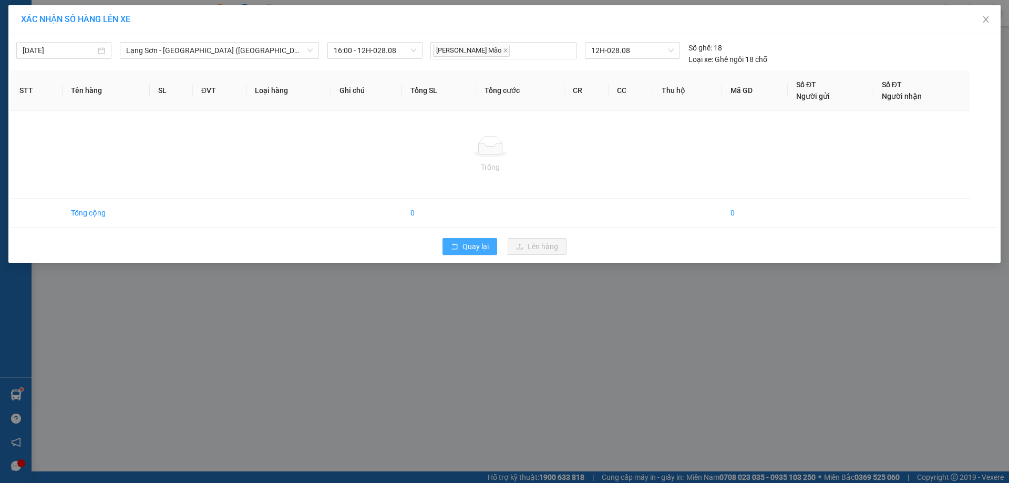
click at [477, 248] on span "Quay lại" at bounding box center [475, 247] width 26 height 12
